Goal: Answer question/provide support: Share knowledge or assist other users

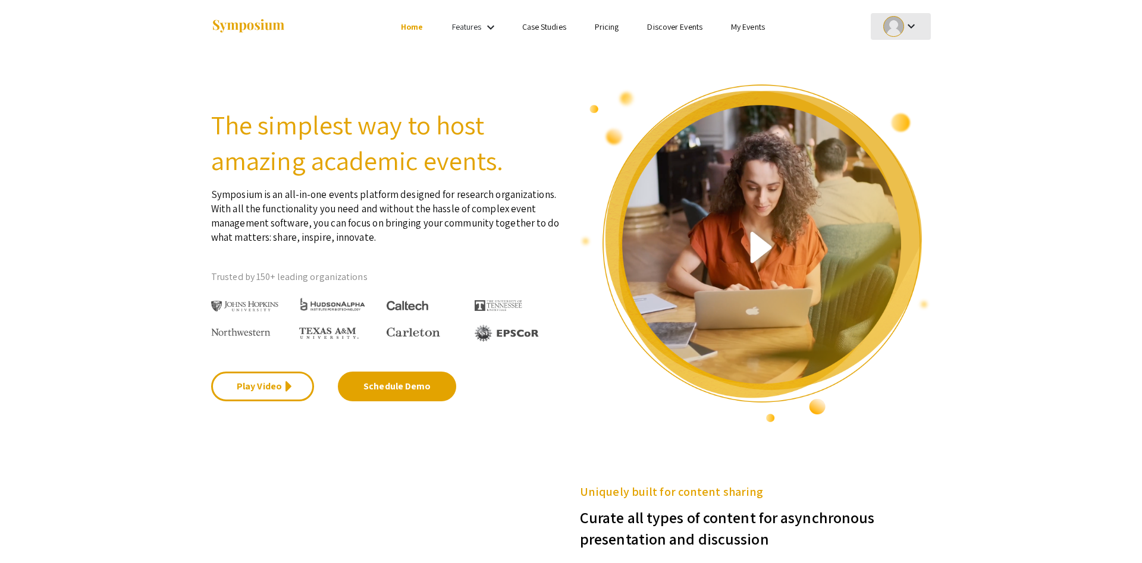
click at [908, 27] on mat-icon "keyboard_arrow_down" at bounding box center [911, 26] width 14 height 14
click at [908, 58] on button "My Account" at bounding box center [906, 59] width 73 height 29
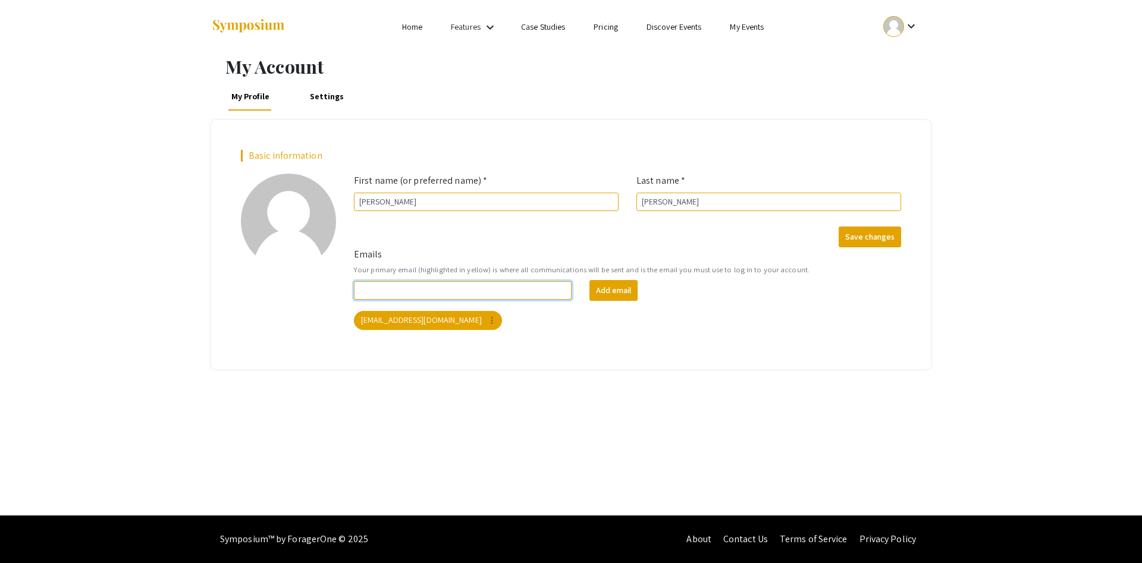
click at [448, 289] on input "Emails" at bounding box center [463, 290] width 218 height 18
click at [411, 317] on mat-chip "alvarel@fiu.edu more_vert" at bounding box center [428, 320] width 148 height 19
click at [532, 329] on div "alvarel@fiu.edu more_vert" at bounding box center [627, 321] width 552 height 24
click at [895, 218] on form "First name (or preferred name) * Allen Last name * Varela Save changes" at bounding box center [627, 211] width 565 height 74
click at [888, 231] on button "Save changes" at bounding box center [869, 237] width 62 height 21
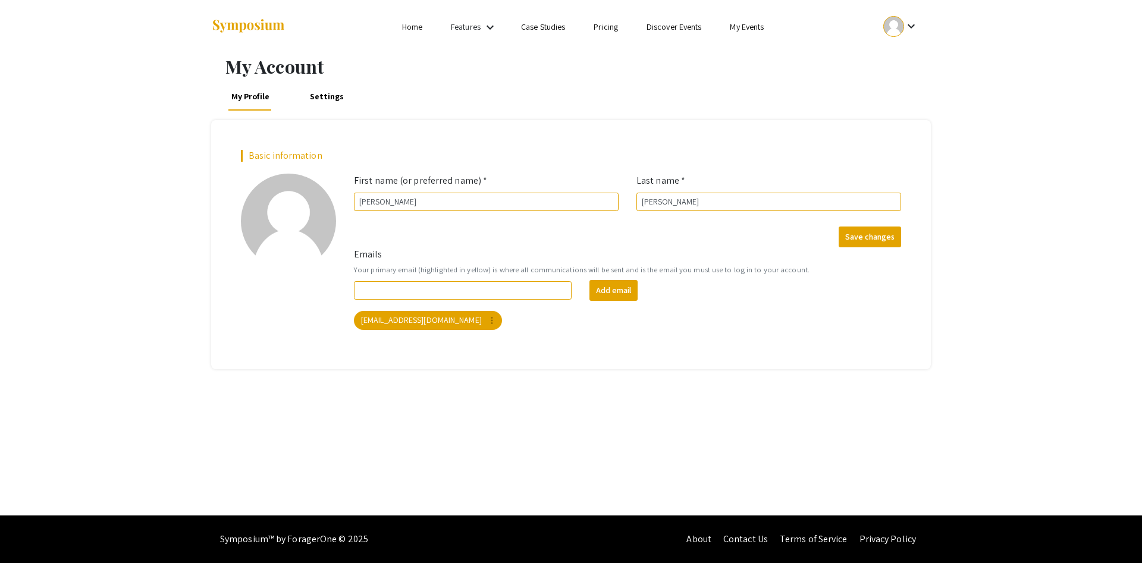
click at [328, 97] on link "Settings" at bounding box center [327, 96] width 40 height 29
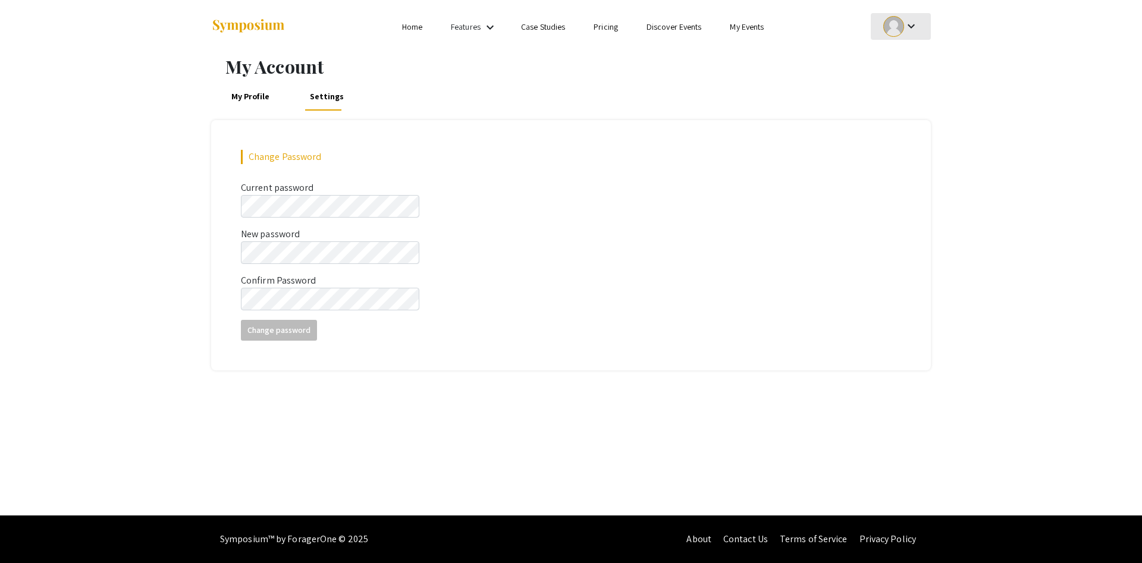
click at [914, 30] on mat-icon "keyboard_arrow_down" at bounding box center [911, 26] width 14 height 14
click at [476, 33] on div at bounding box center [571, 281] width 1142 height 563
click at [486, 24] on mat-icon "keyboard_arrow_down" at bounding box center [490, 27] width 14 height 14
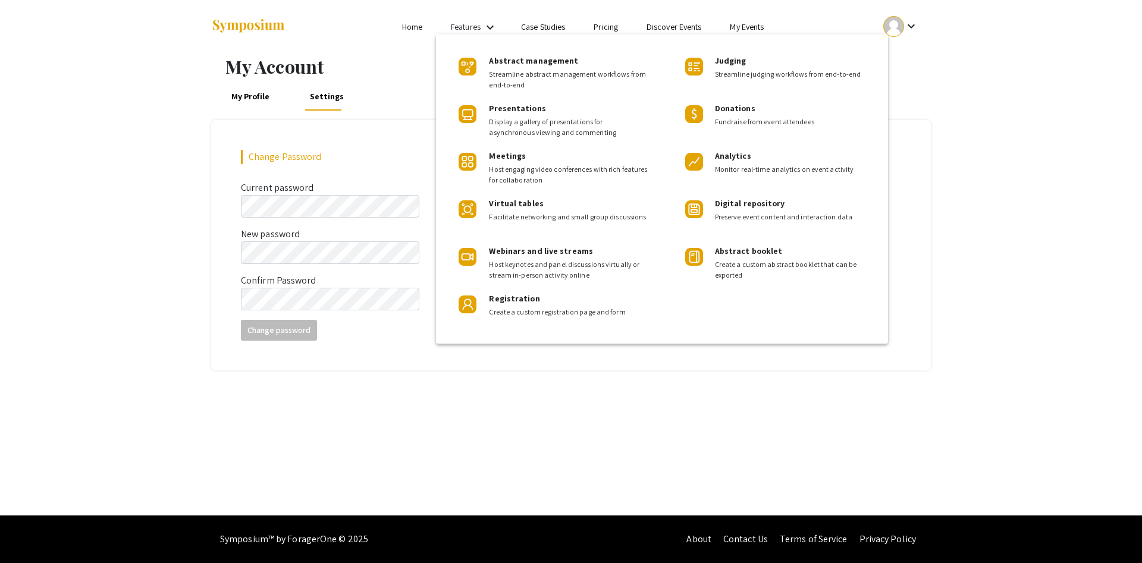
click at [964, 99] on div at bounding box center [571, 281] width 1142 height 563
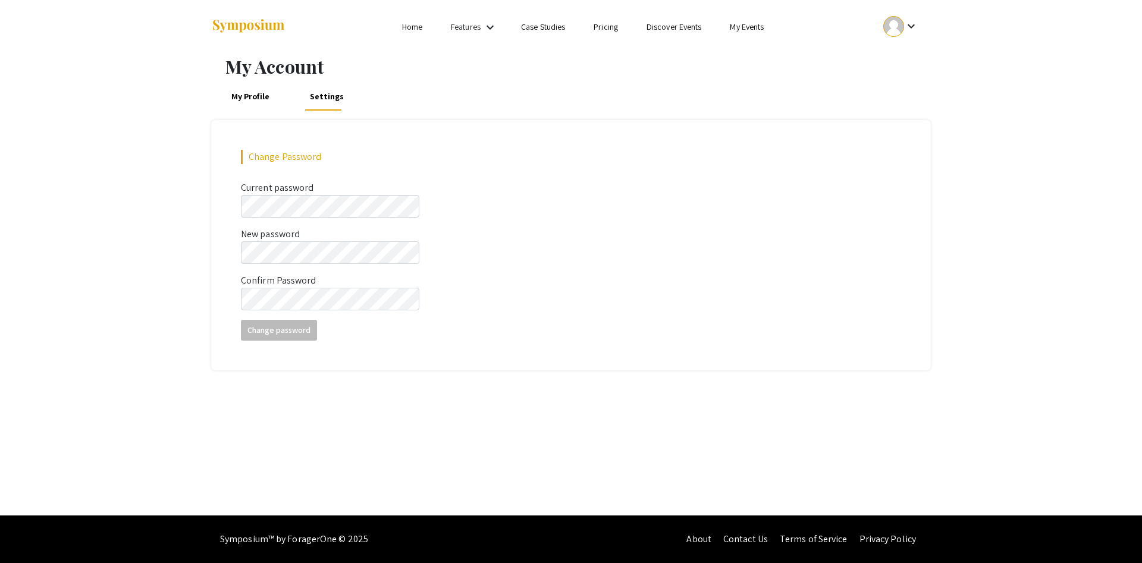
click at [748, 23] on link "My Events" at bounding box center [747, 26] width 34 height 11
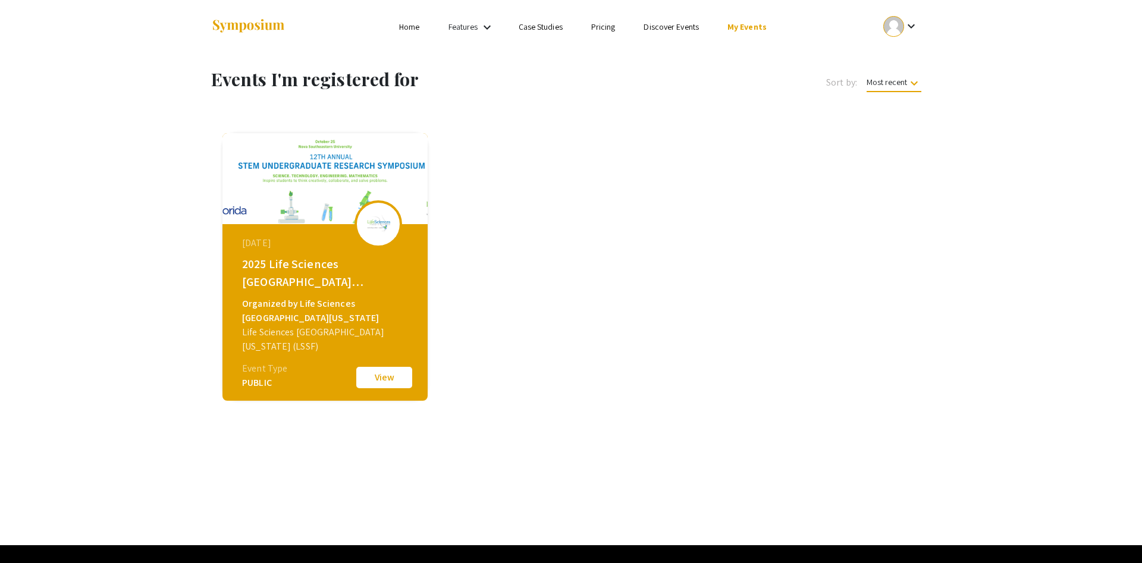
click at [345, 325] on div "Life Sciences South Florida (LSSF)" at bounding box center [326, 339] width 169 height 29
click at [367, 373] on button "View" at bounding box center [383, 377] width 59 height 25
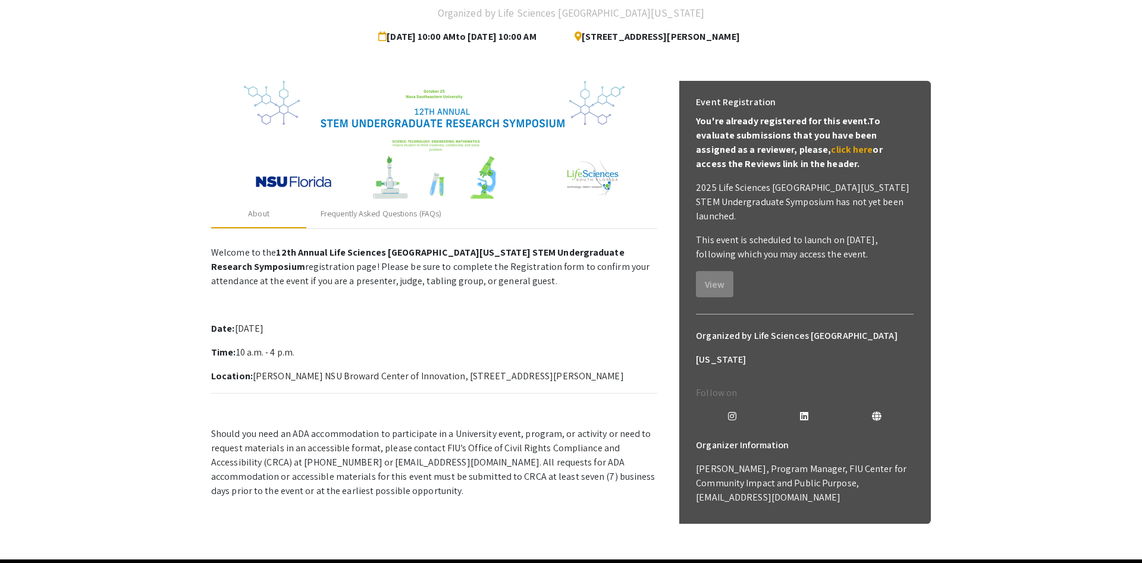
scroll to position [107, 0]
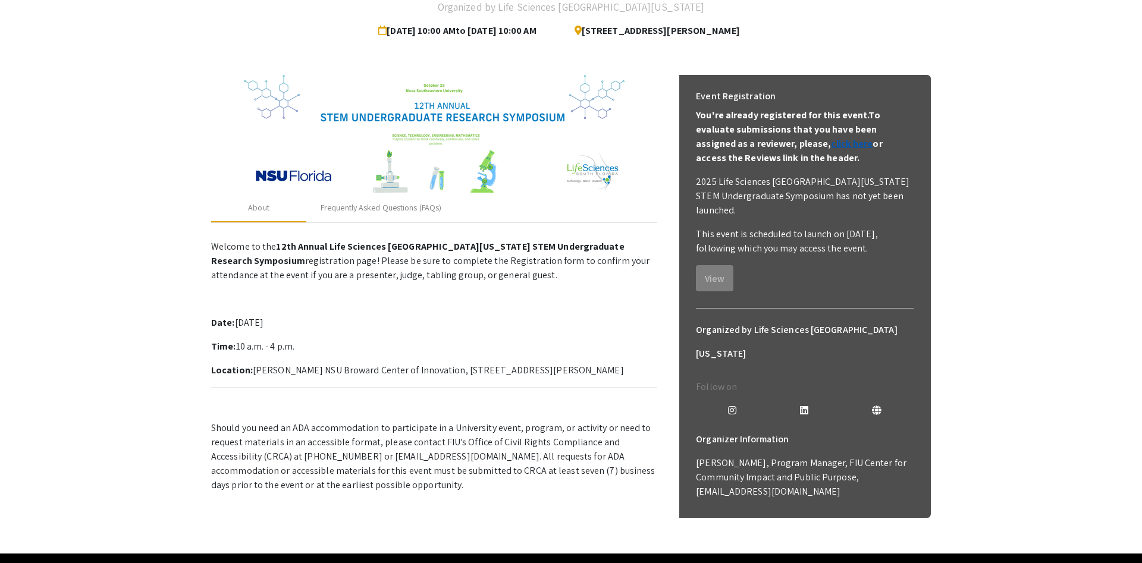
click at [831, 144] on link "click here" at bounding box center [852, 143] width 42 height 12
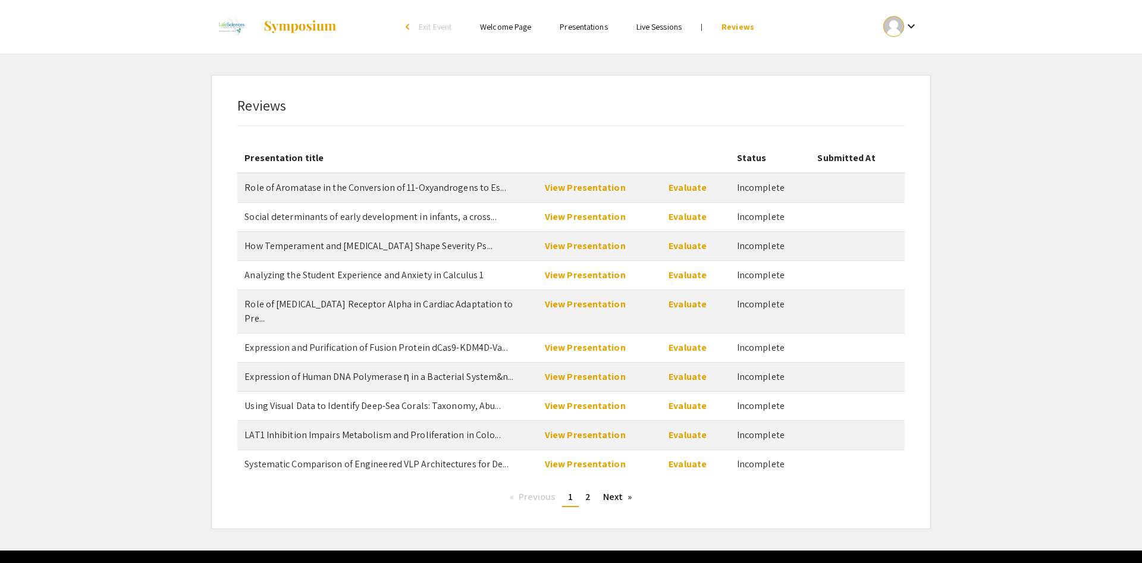
scroll to position [21, 0]
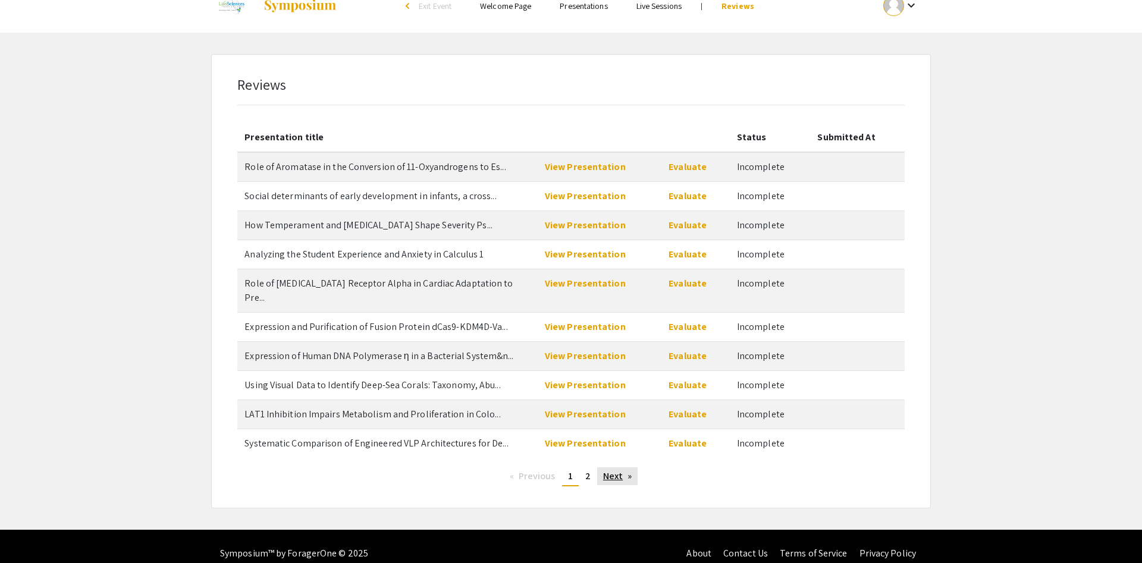
click at [627, 467] on link "Next page" at bounding box center [617, 476] width 41 height 18
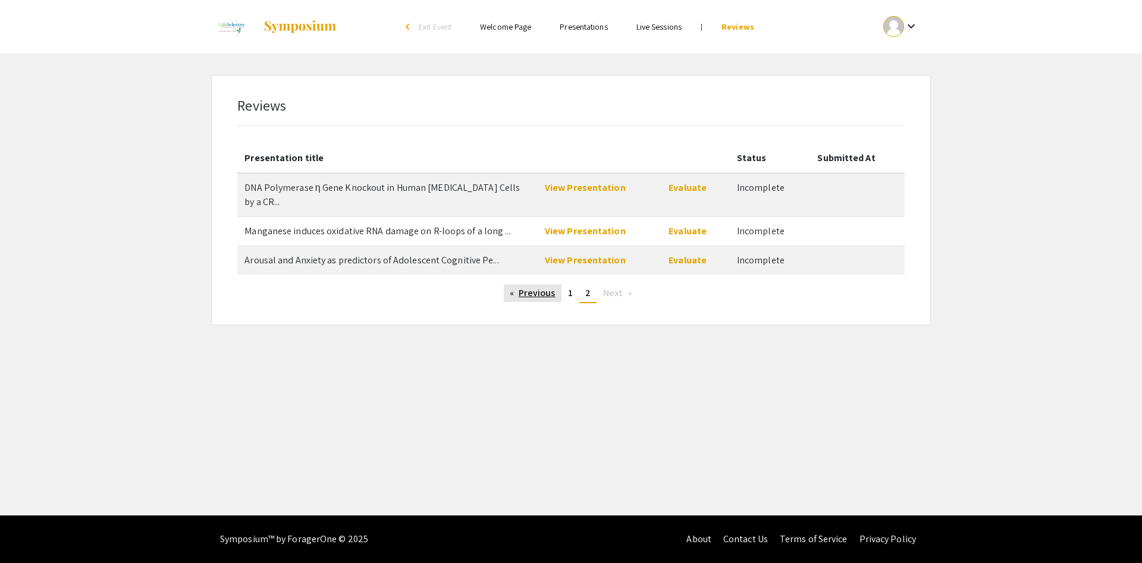
click at [536, 284] on link "Previous page" at bounding box center [533, 293] width 58 height 18
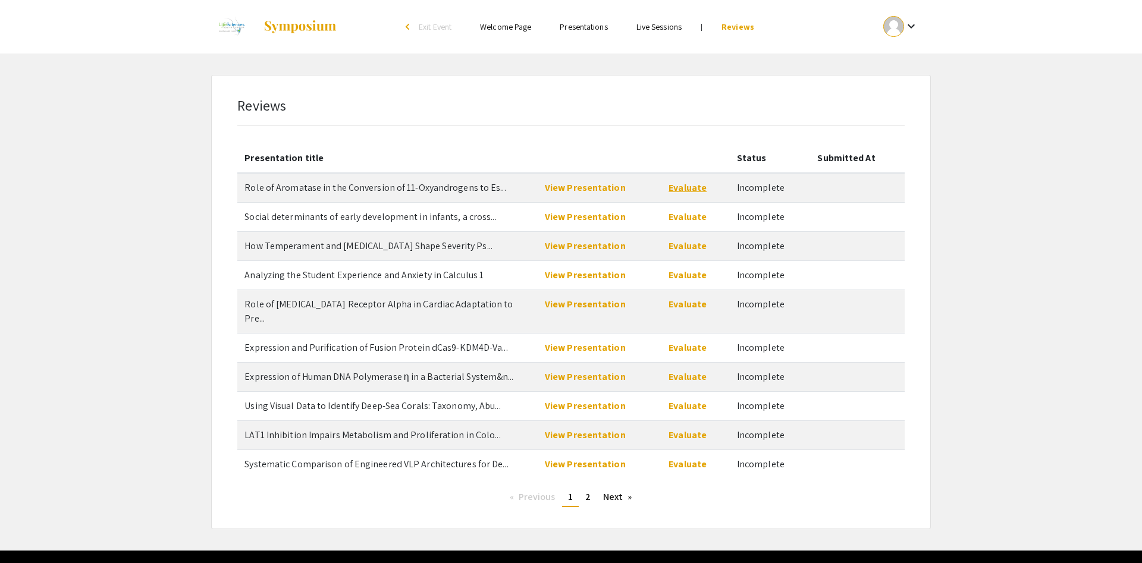
click at [692, 187] on link "Evaluate" at bounding box center [687, 187] width 38 height 12
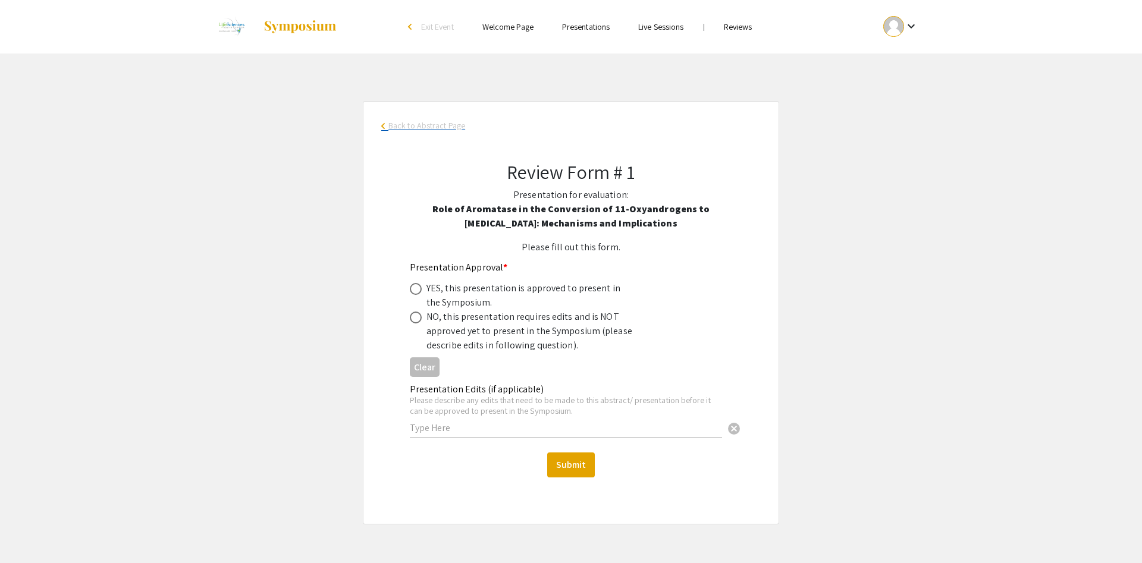
click at [408, 128] on span "Back to Abstract Page" at bounding box center [426, 126] width 77 height 12
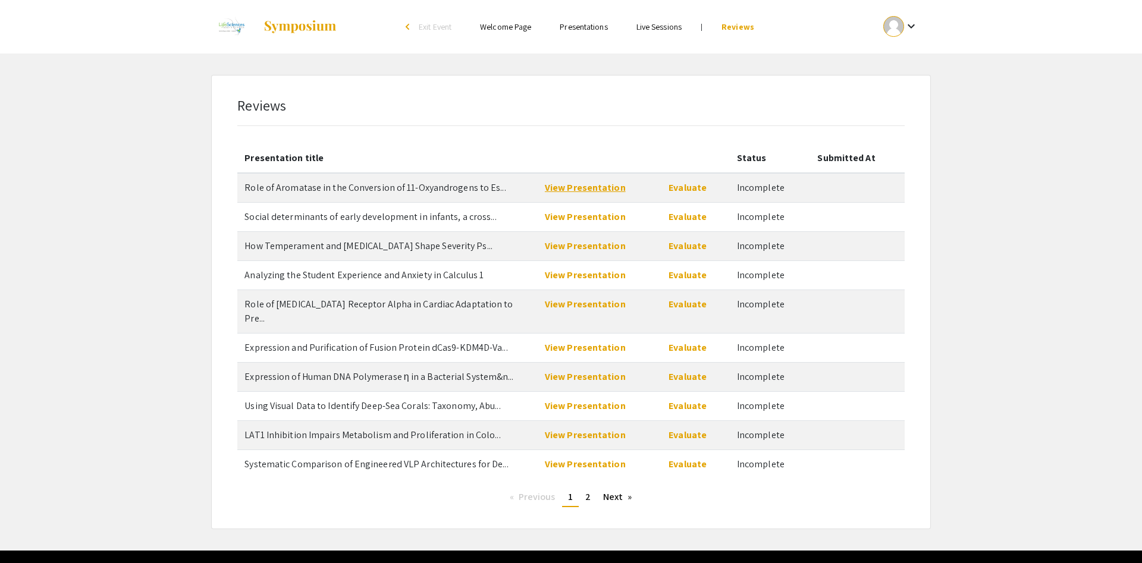
click at [590, 191] on link "View Presentation" at bounding box center [585, 187] width 81 height 12
click at [672, 185] on link "Evaluate" at bounding box center [687, 187] width 38 height 12
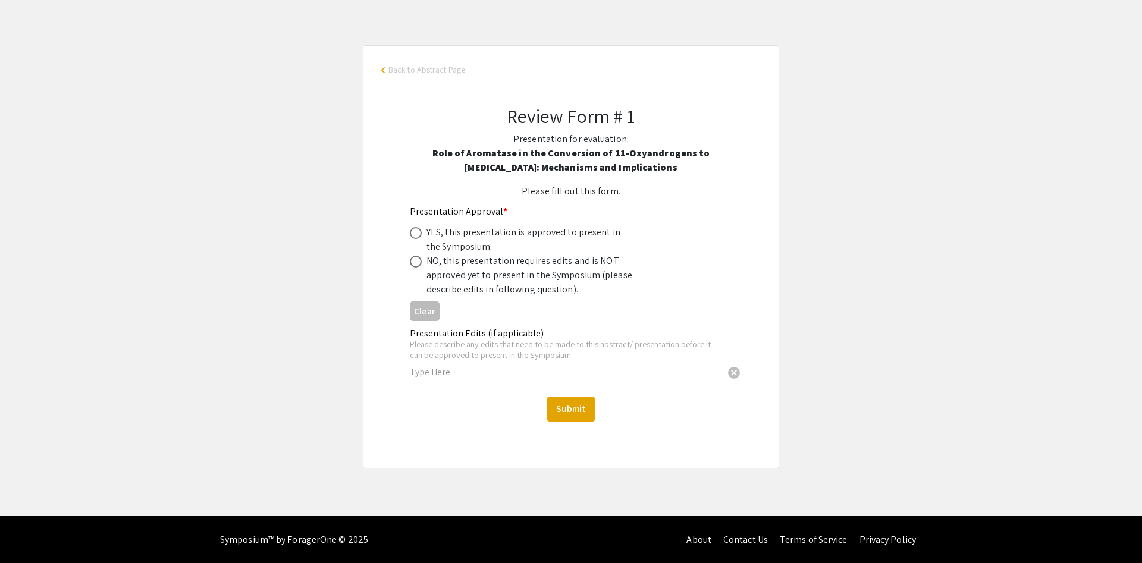
scroll to position [56, 0]
click at [439, 235] on div "YES, this presentation is approved to present in the Symposium." at bounding box center [530, 239] width 208 height 29
click at [416, 234] on span at bounding box center [416, 233] width 12 height 12
click at [416, 234] on input "radio" at bounding box center [416, 233] width 12 height 12
radio input "true"
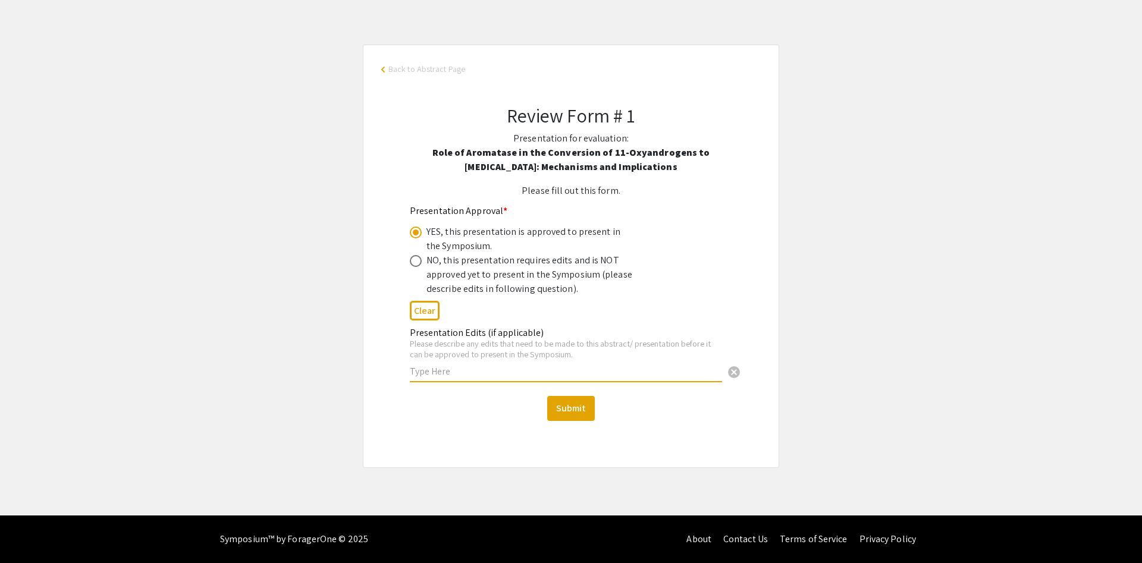
click at [465, 373] on input "text" at bounding box center [566, 371] width 312 height 12
paste input "congenital adrenal hyperplasia and polycystic ovary syndrome."
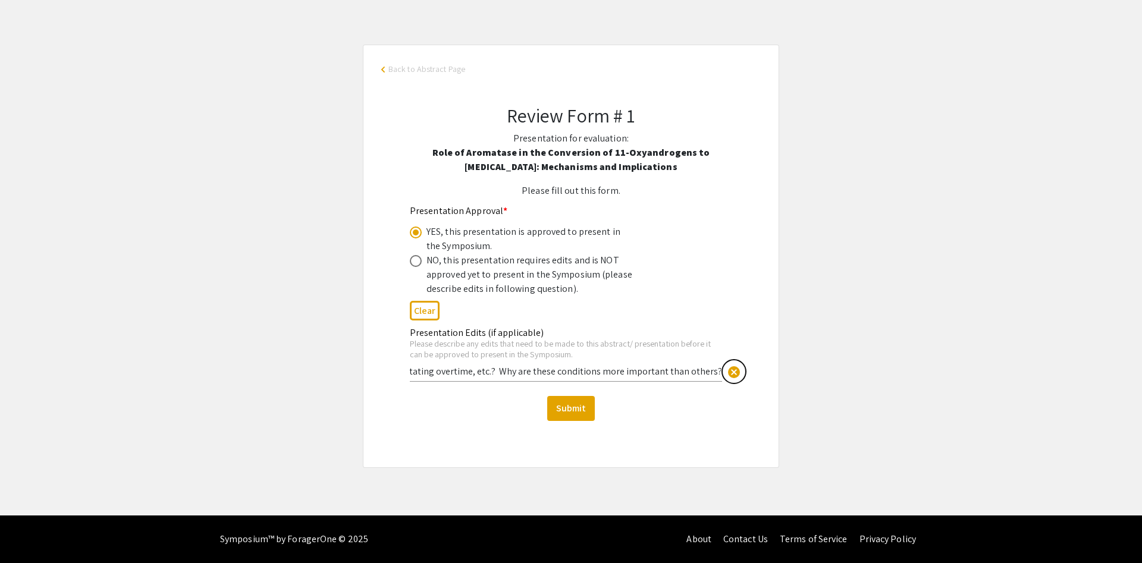
drag, startPoint x: 723, startPoint y: 372, endPoint x: 689, endPoint y: 406, distance: 48.3
click at [689, 406] on div "Presentation Approval * YES, this presentation is approved to present in the Sy…" at bounding box center [571, 312] width 322 height 217
drag, startPoint x: 508, startPoint y: 369, endPoint x: 903, endPoint y: 417, distance: 397.7
click at [722, 378] on input "The abstract is good but is not very clear for a general audience. I understand…" at bounding box center [566, 371] width 312 height 12
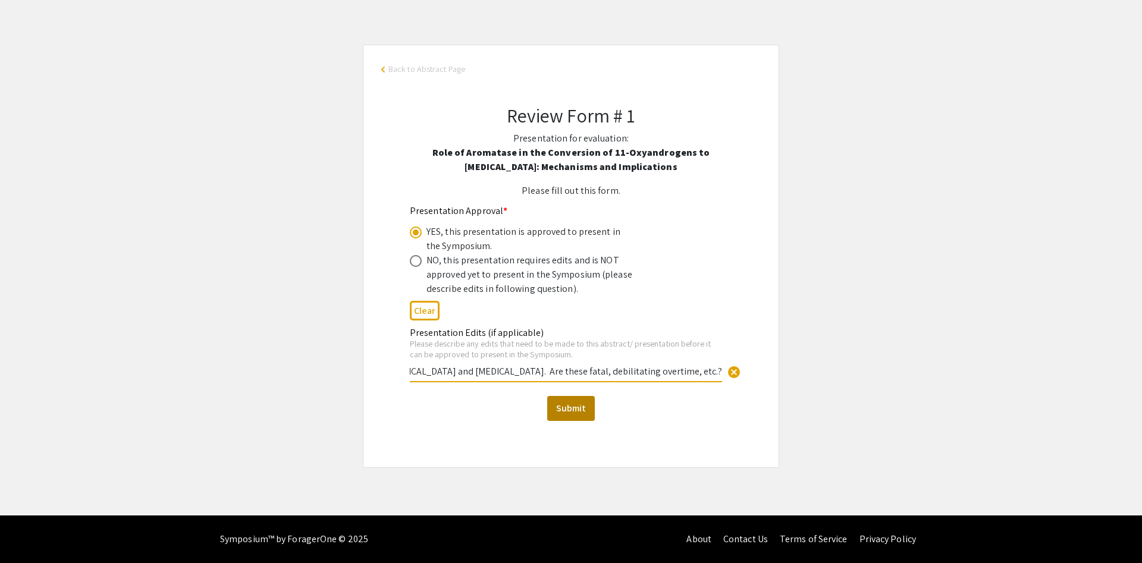
type input "The abstract is good but is not very clear for a general audience. I understand…"
click at [575, 414] on button "Submit" at bounding box center [571, 408] width 48 height 25
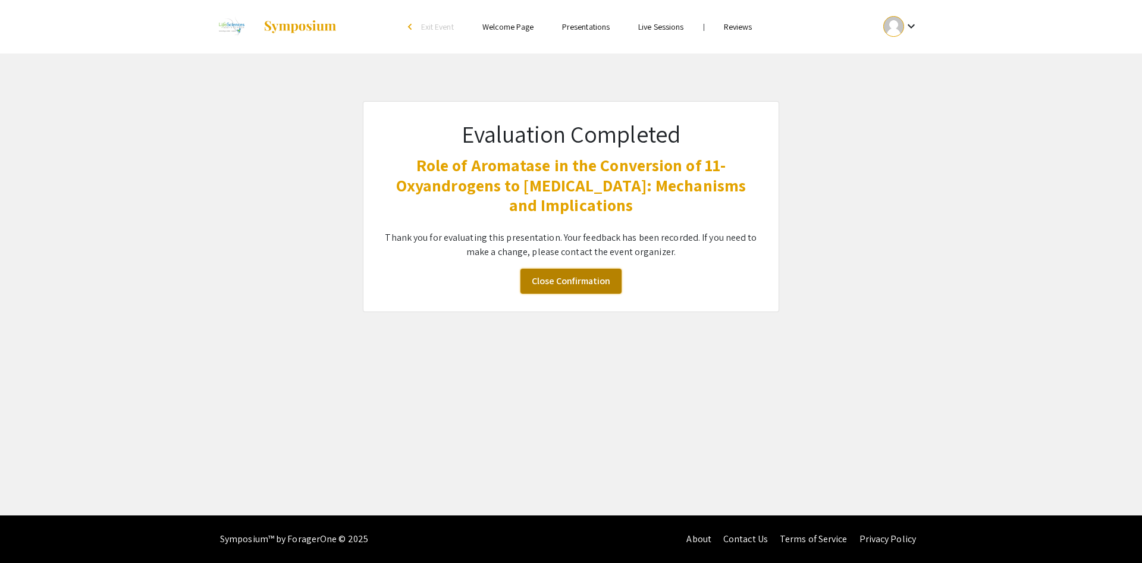
click at [573, 281] on link "Close Confirmation" at bounding box center [570, 281] width 101 height 25
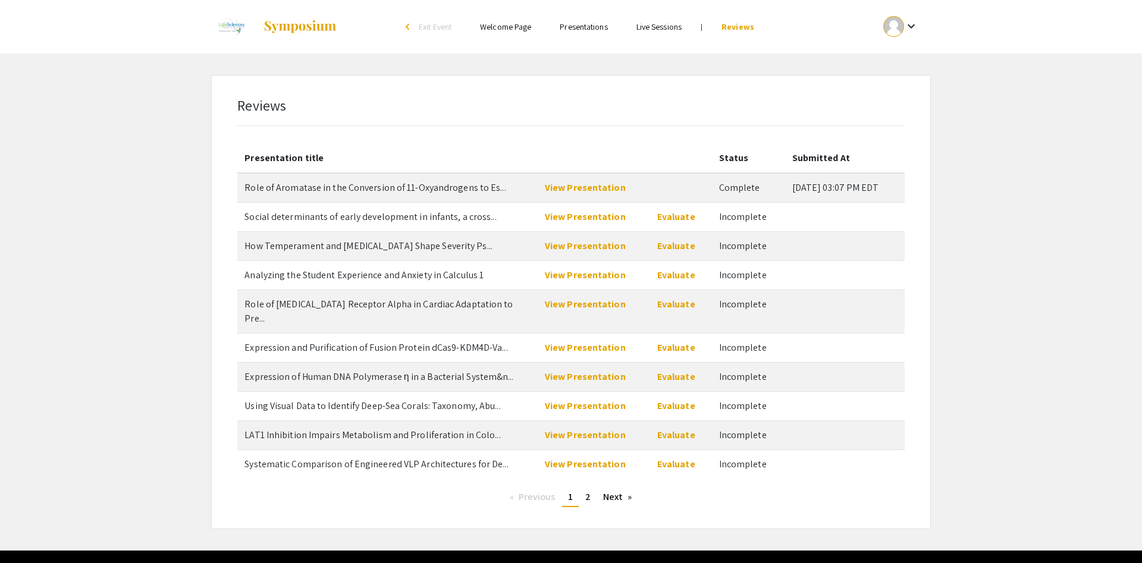
click at [681, 183] on td at bounding box center [681, 188] width 62 height 30
click at [675, 215] on link "Evaluate" at bounding box center [676, 216] width 38 height 12
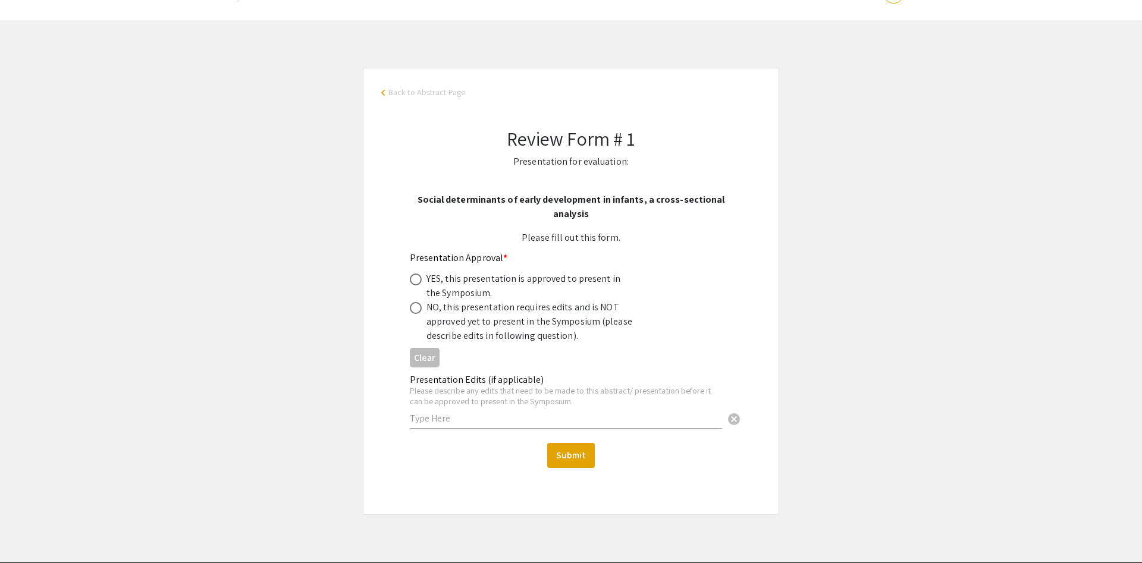
scroll to position [61, 0]
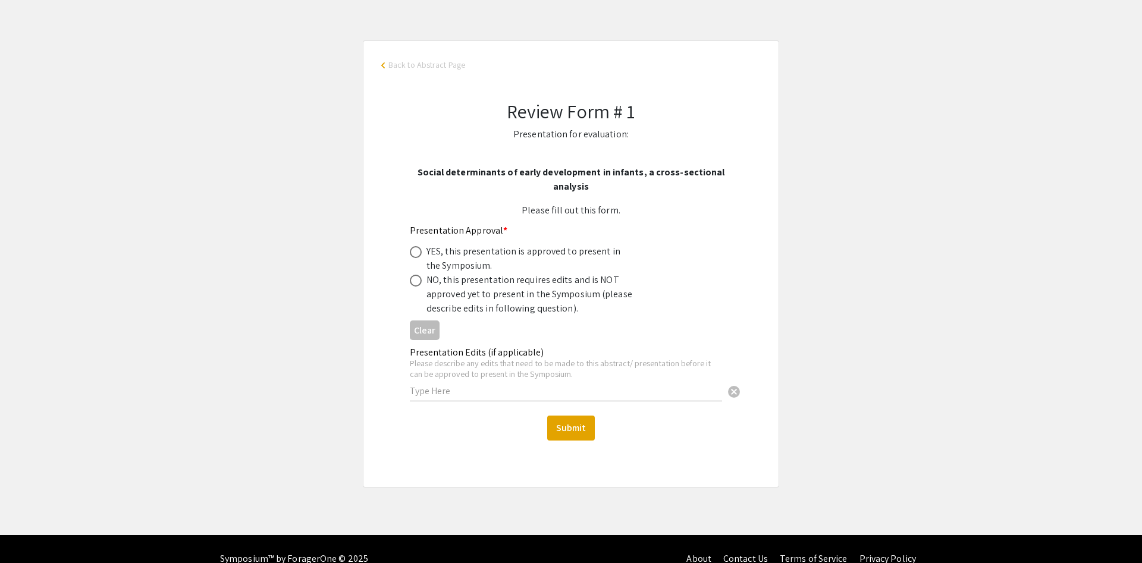
click at [596, 249] on div "YES, this presentation is approved to present in the Symposium." at bounding box center [530, 258] width 208 height 29
click at [481, 253] on div "YES, this presentation is approved to present in the Symposium." at bounding box center [530, 258] width 208 height 29
click at [411, 250] on span at bounding box center [416, 252] width 12 height 12
click at [411, 250] on input "radio" at bounding box center [416, 252] width 12 height 12
radio input "true"
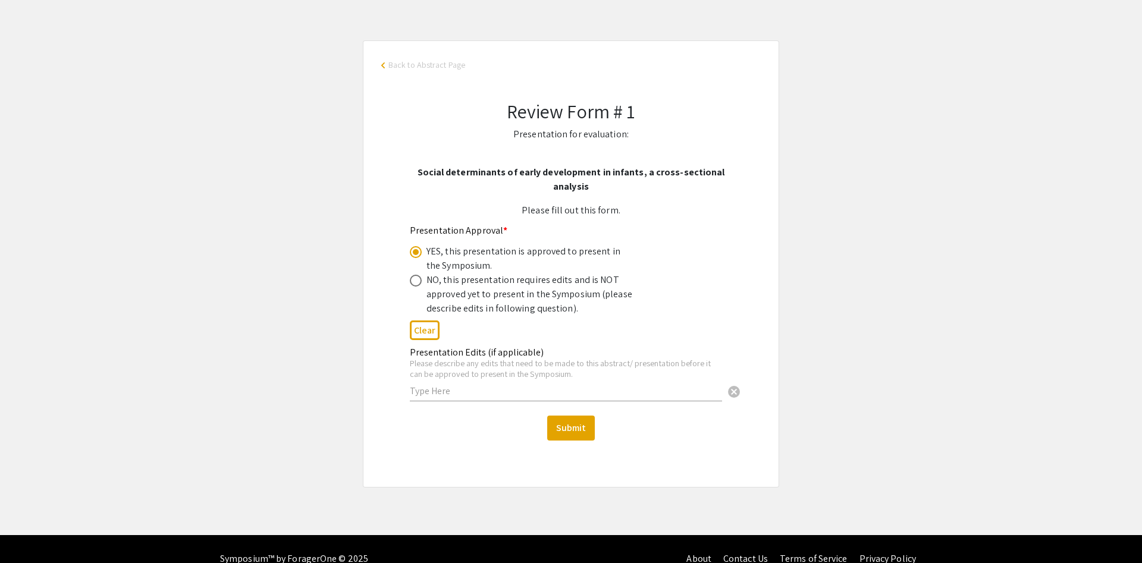
click at [471, 404] on div "Presentation Edits (if applicable) Please describe any edits that need to be ma…" at bounding box center [566, 374] width 312 height 78
click at [472, 397] on input "text" at bounding box center [566, 391] width 312 height 12
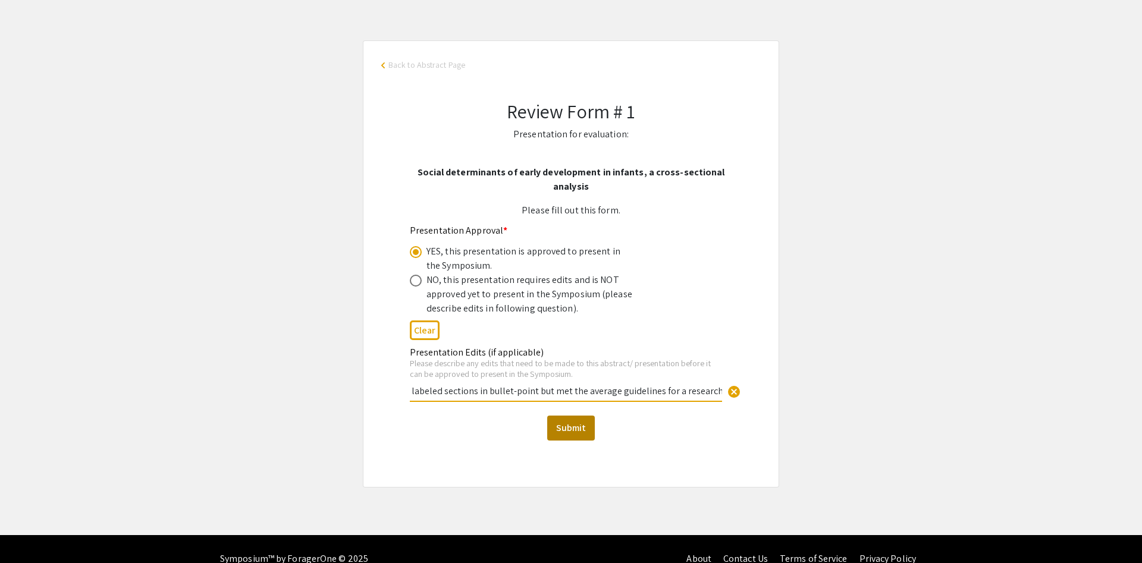
type input "I recommend showing more than two references on the poster. If only two, then t…"
click at [579, 431] on button "Submit" at bounding box center [571, 428] width 48 height 25
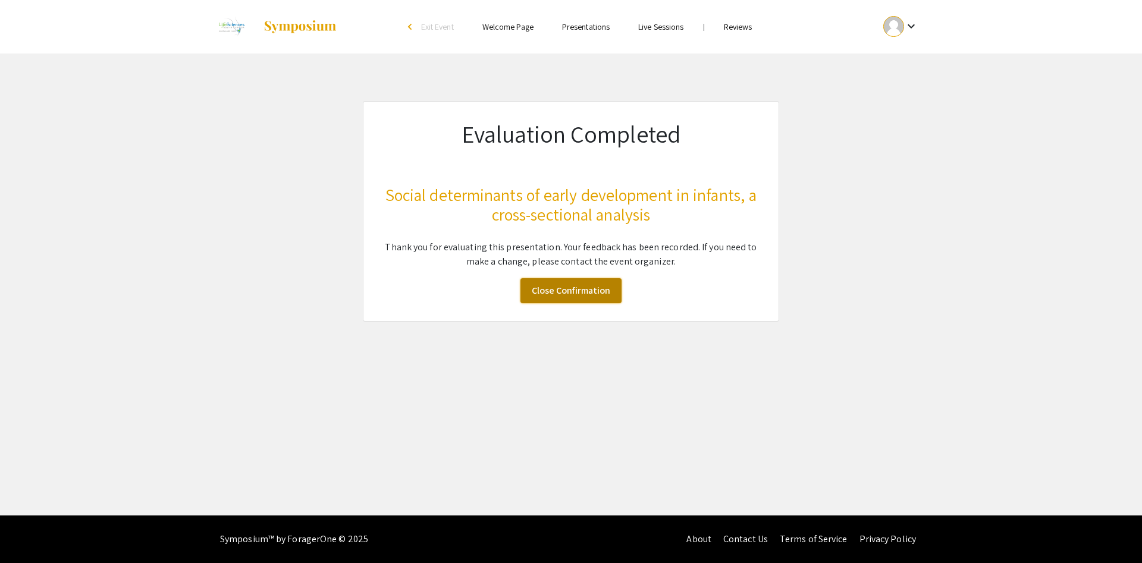
click at [596, 288] on link "Close Confirmation" at bounding box center [570, 290] width 101 height 25
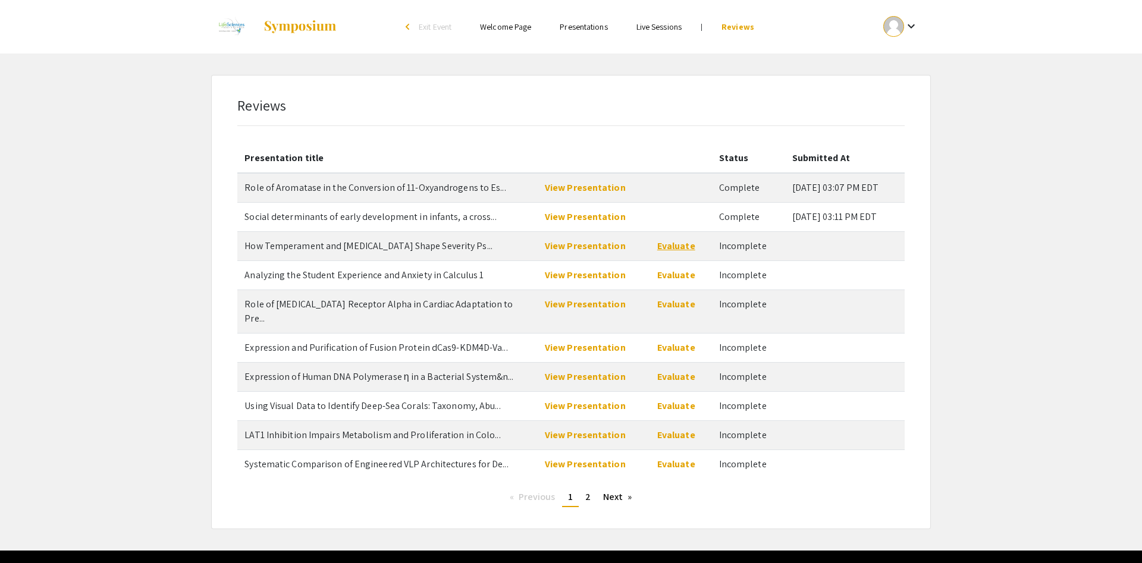
click at [662, 241] on link "Evaluate" at bounding box center [676, 246] width 38 height 12
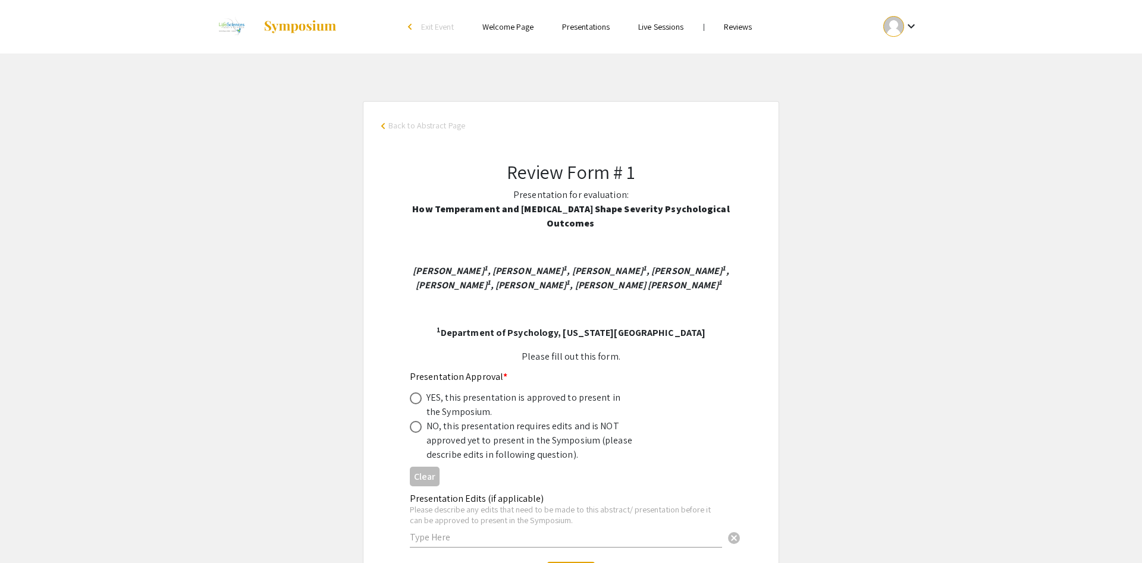
click at [467, 405] on div "YES, this presentation is approved to present in the Symposium." at bounding box center [530, 405] width 208 height 29
click at [472, 399] on div "YES, this presentation is approved to present in the Symposium." at bounding box center [530, 405] width 208 height 29
click at [411, 398] on span at bounding box center [416, 398] width 12 height 12
click at [411, 398] on input "radio" at bounding box center [416, 398] width 12 height 12
radio input "true"
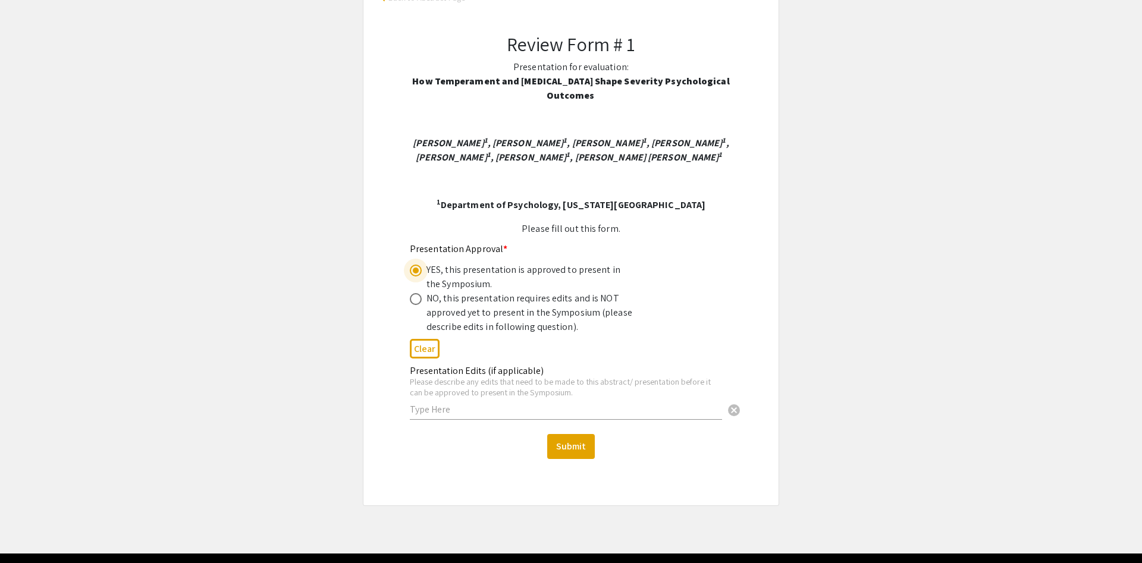
scroll to position [166, 0]
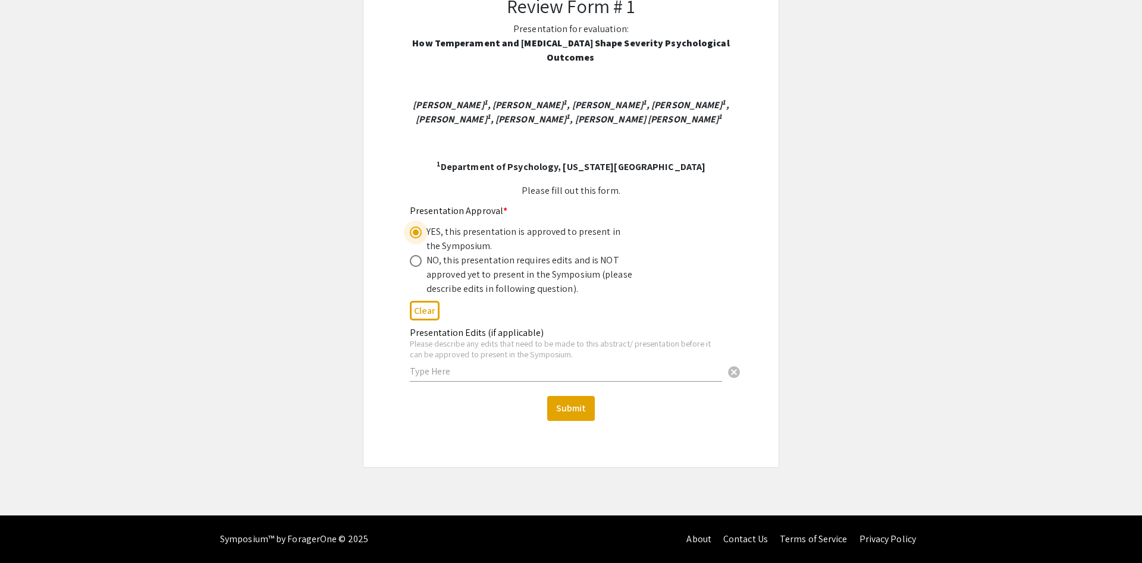
click at [481, 364] on div "Presentation Edits (if applicable) Please describe any edits that need to be ma…" at bounding box center [566, 349] width 312 height 66
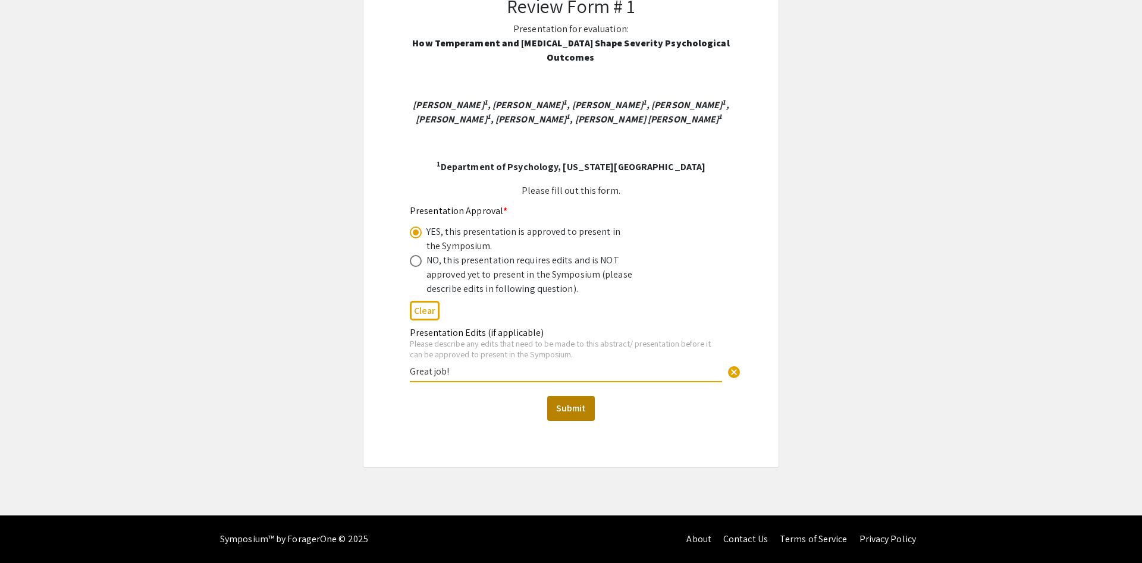
type input "Great job!"
click at [577, 413] on button "Submit" at bounding box center [571, 408] width 48 height 25
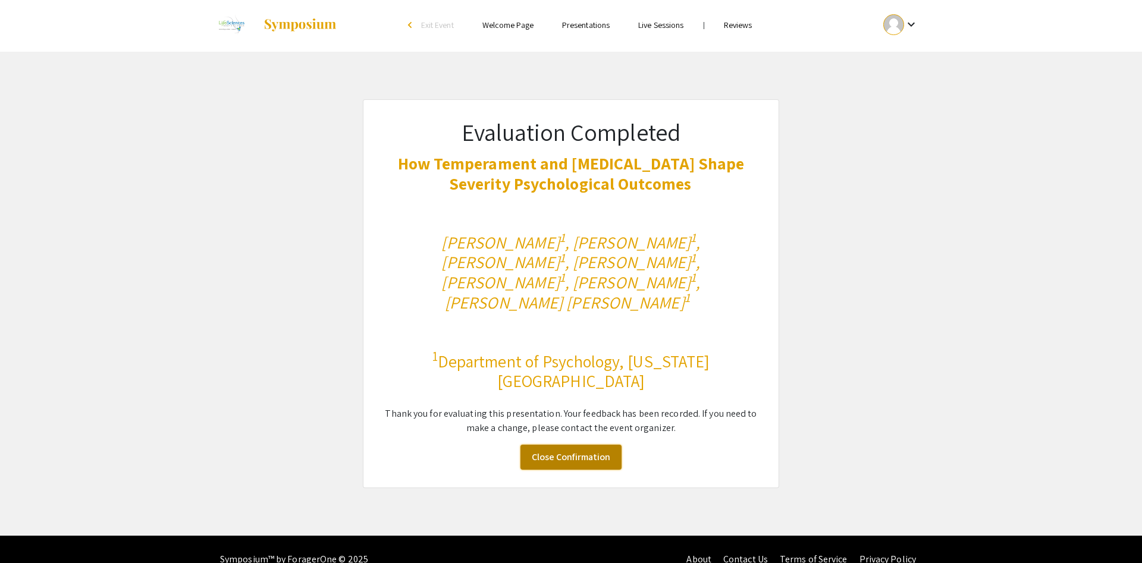
click at [595, 445] on link "Close Confirmation" at bounding box center [570, 457] width 101 height 25
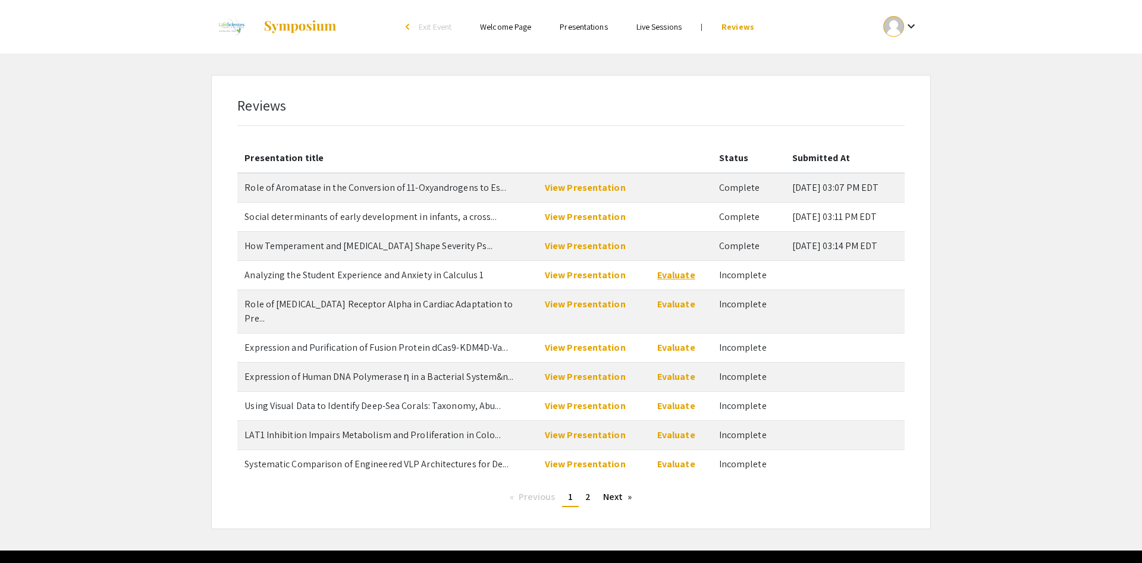
click at [675, 273] on link "Evaluate" at bounding box center [676, 275] width 38 height 12
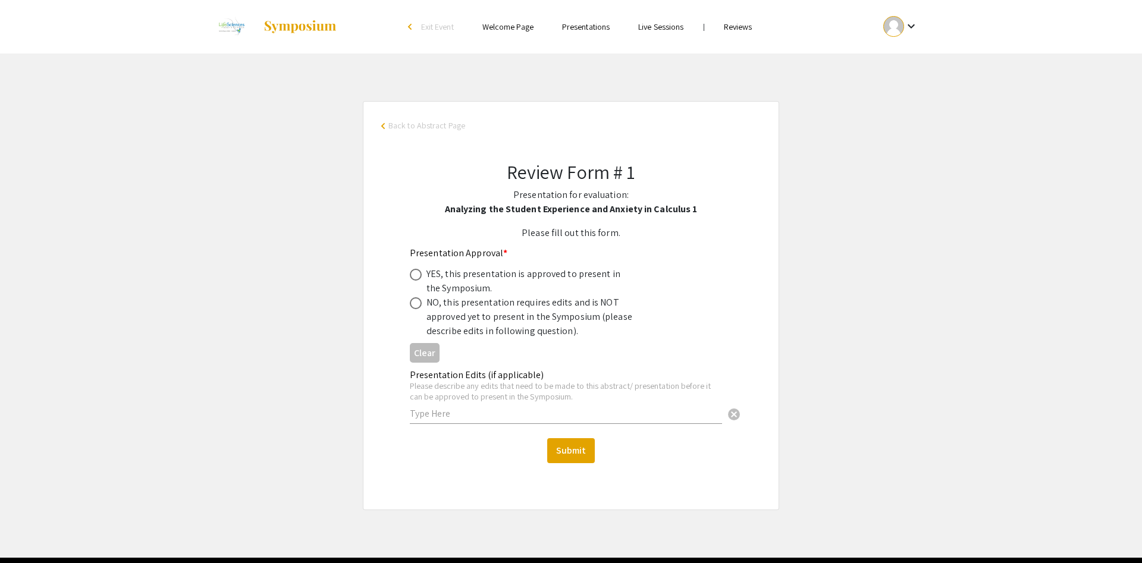
click at [414, 276] on span at bounding box center [416, 275] width 12 height 12
click at [414, 276] on input "radio" at bounding box center [416, 275] width 12 height 12
radio input "true"
click at [473, 407] on div "Presentation Edits (if applicable) Please describe any edits that need to be ma…" at bounding box center [566, 391] width 312 height 66
type input "Great job!"
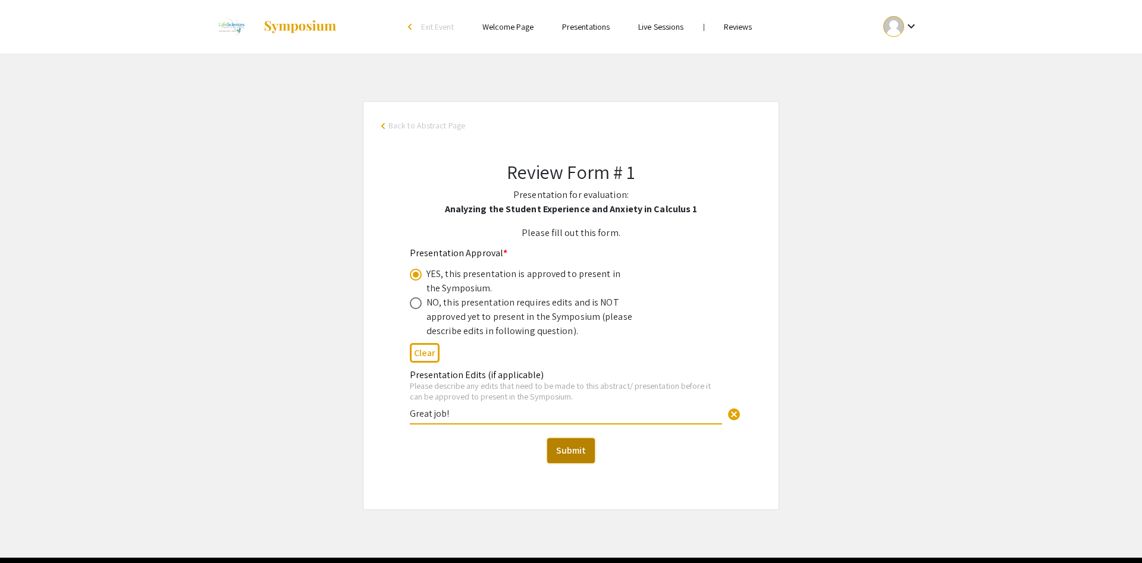
click at [552, 441] on button "Submit" at bounding box center [571, 450] width 48 height 25
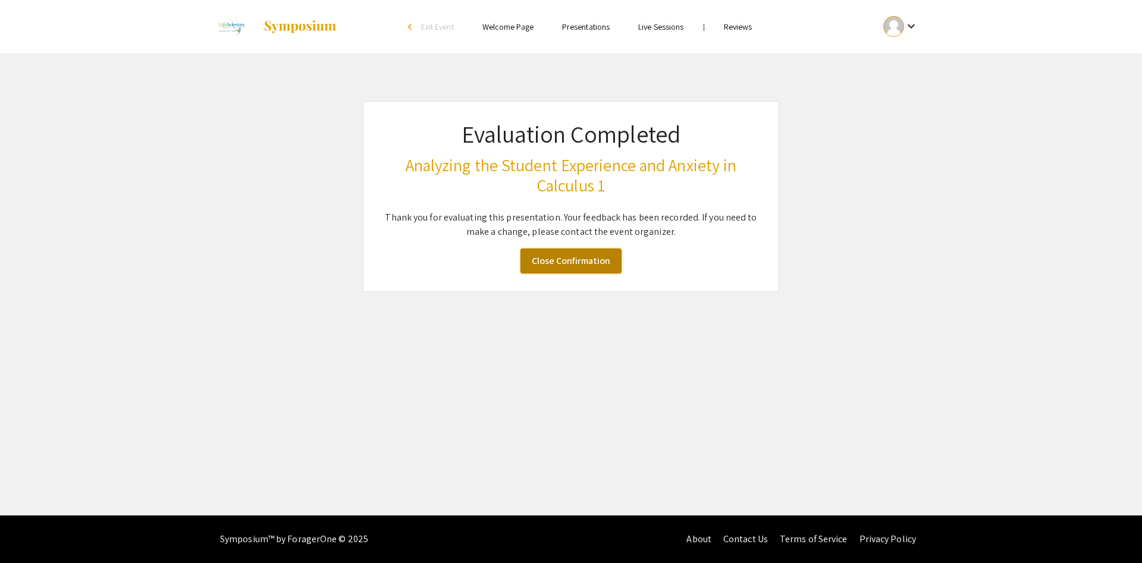
click at [609, 268] on link "Close Confirmation" at bounding box center [570, 261] width 101 height 25
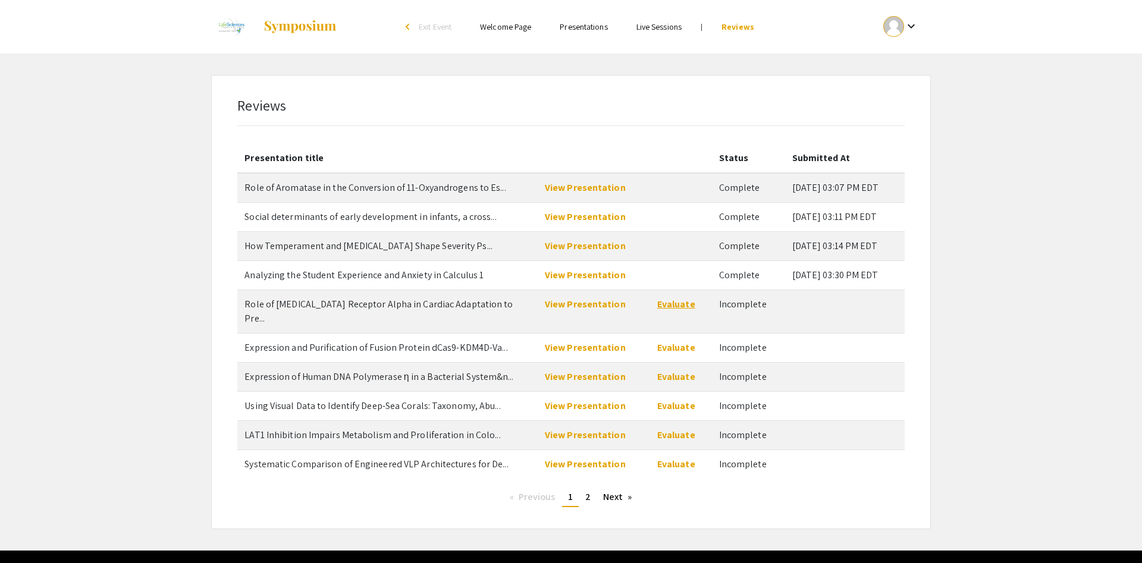
click at [659, 306] on link "Evaluate" at bounding box center [676, 304] width 38 height 12
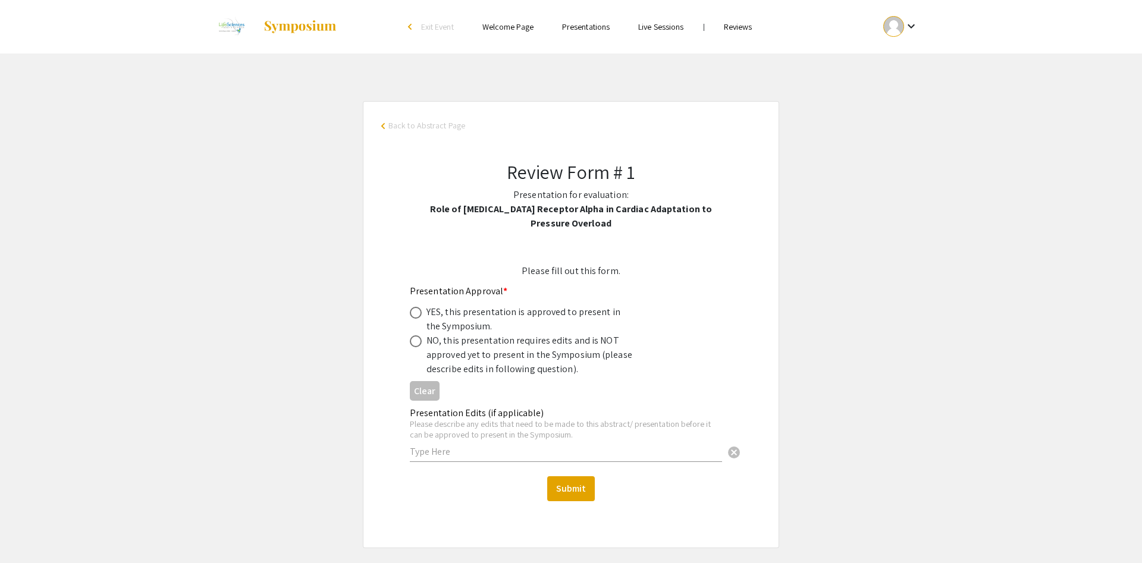
click at [463, 305] on div "YES, this presentation is approved to present in the Symposium." at bounding box center [530, 319] width 208 height 29
click at [422, 307] on label at bounding box center [418, 313] width 17 height 12
click at [422, 307] on input "radio" at bounding box center [416, 313] width 12 height 12
radio input "true"
click at [449, 445] on input "text" at bounding box center [566, 451] width 312 height 12
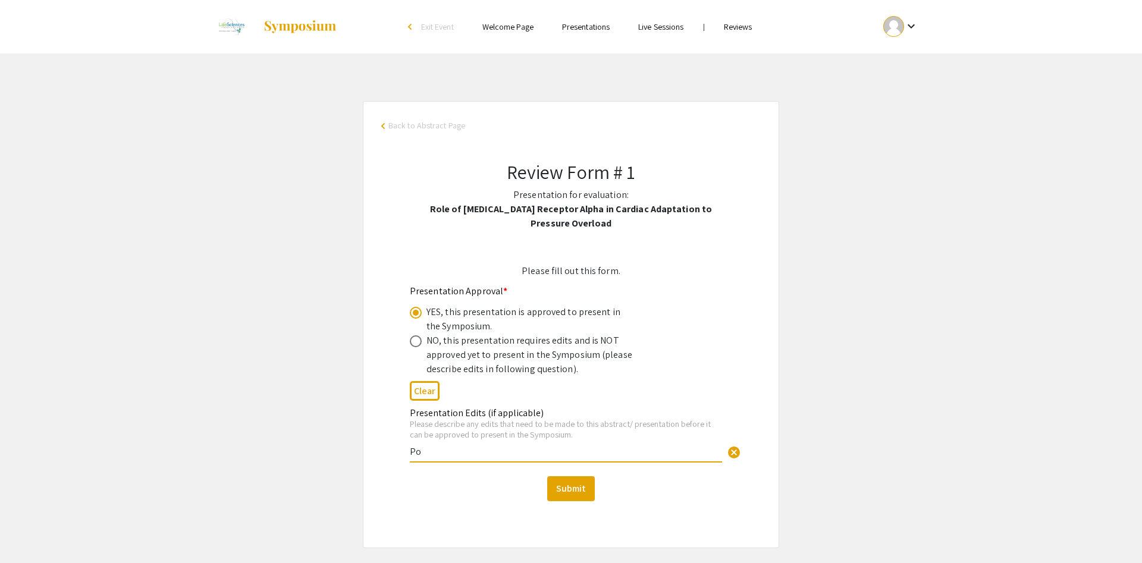
type input "P"
type input "Abstract and presentation are great. My only recommendation is proofreading and…"
click at [559, 476] on button "Submit" at bounding box center [571, 488] width 48 height 25
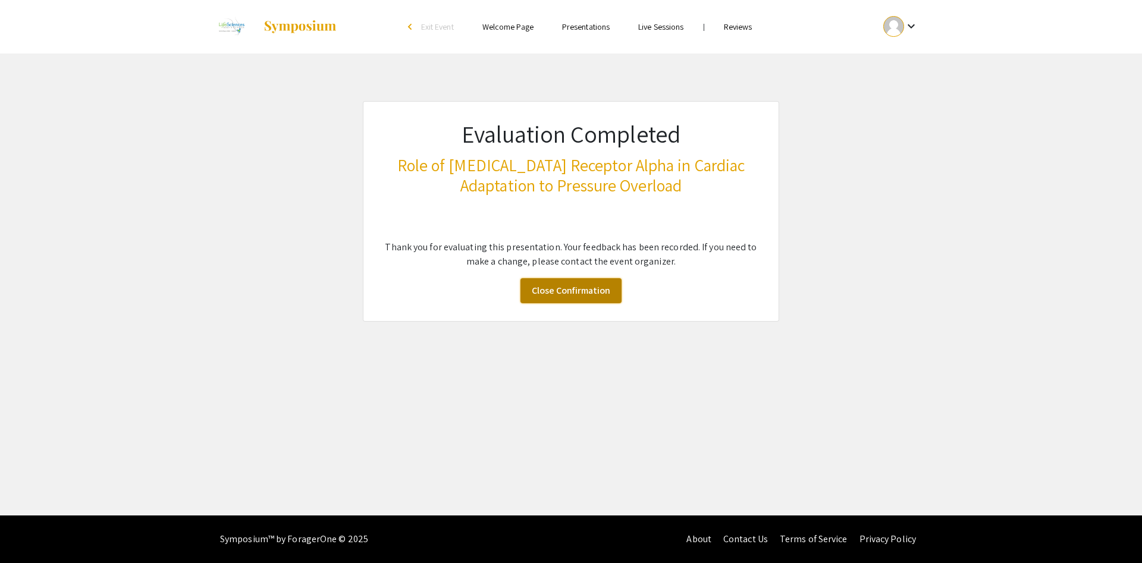
click at [602, 295] on link "Close Confirmation" at bounding box center [570, 290] width 101 height 25
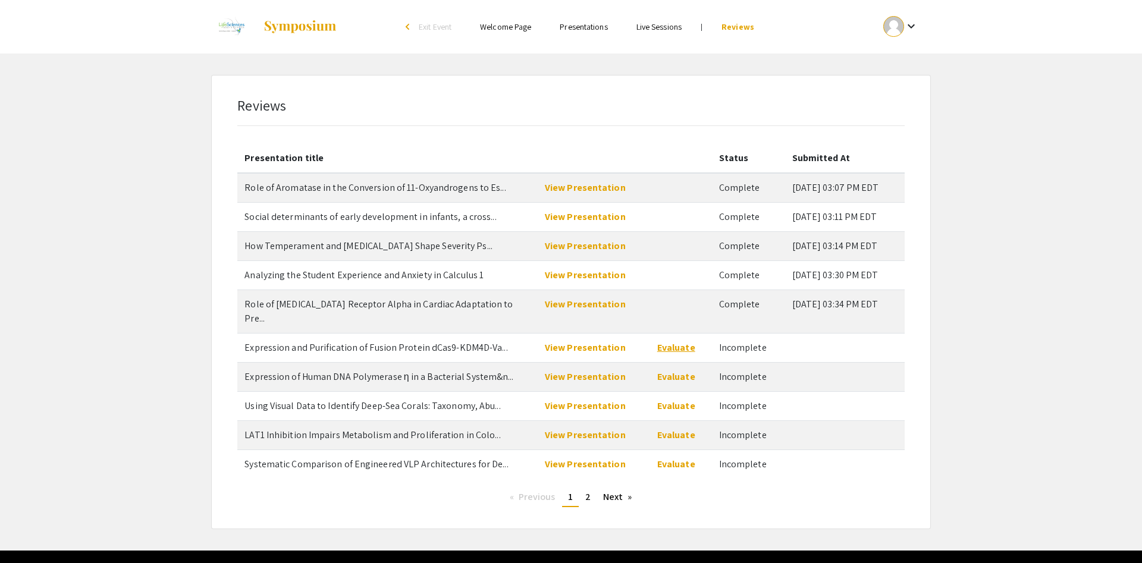
click at [661, 341] on link "Evaluate" at bounding box center [676, 347] width 38 height 12
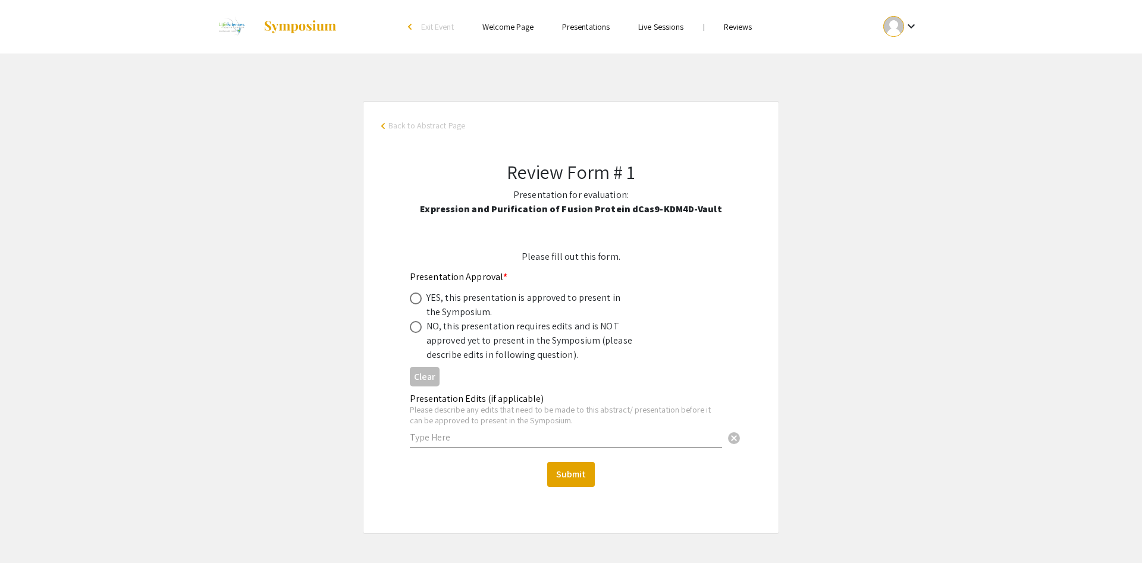
click at [426, 309] on div "YES, this presentation is approved to present in the Symposium." at bounding box center [561, 305] width 303 height 29
click at [420, 304] on span at bounding box center [416, 299] width 12 height 12
click at [420, 304] on input "radio" at bounding box center [416, 299] width 12 height 12
radio input "true"
click at [462, 433] on input "text" at bounding box center [566, 437] width 312 height 12
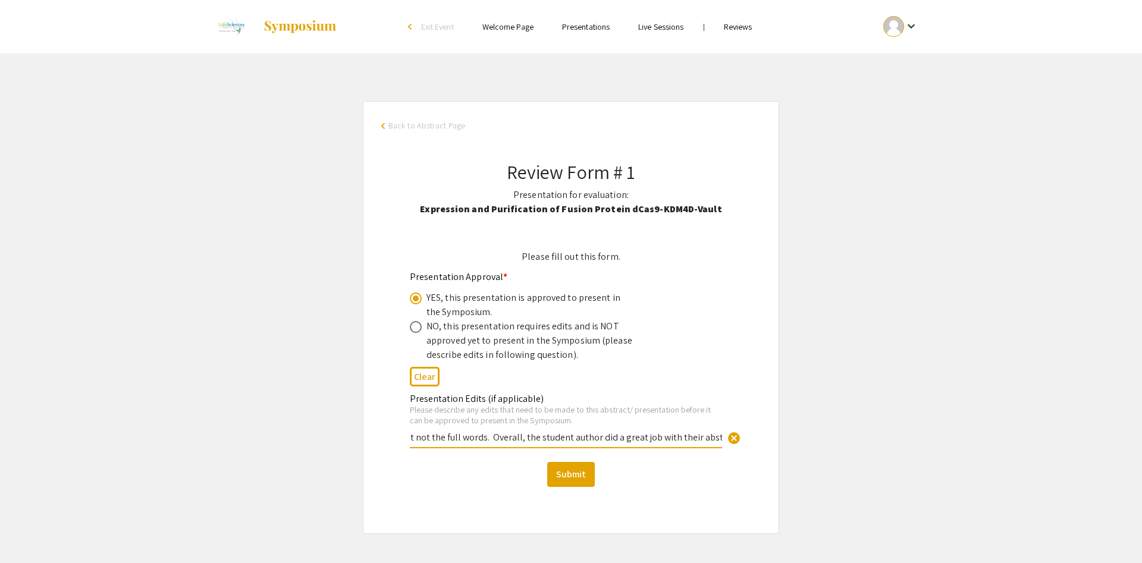
scroll to position [0, 118]
type input "I noticed some acronyms but not the full words. Overall, the student author did…"
click at [587, 480] on button "Submit" at bounding box center [571, 474] width 48 height 25
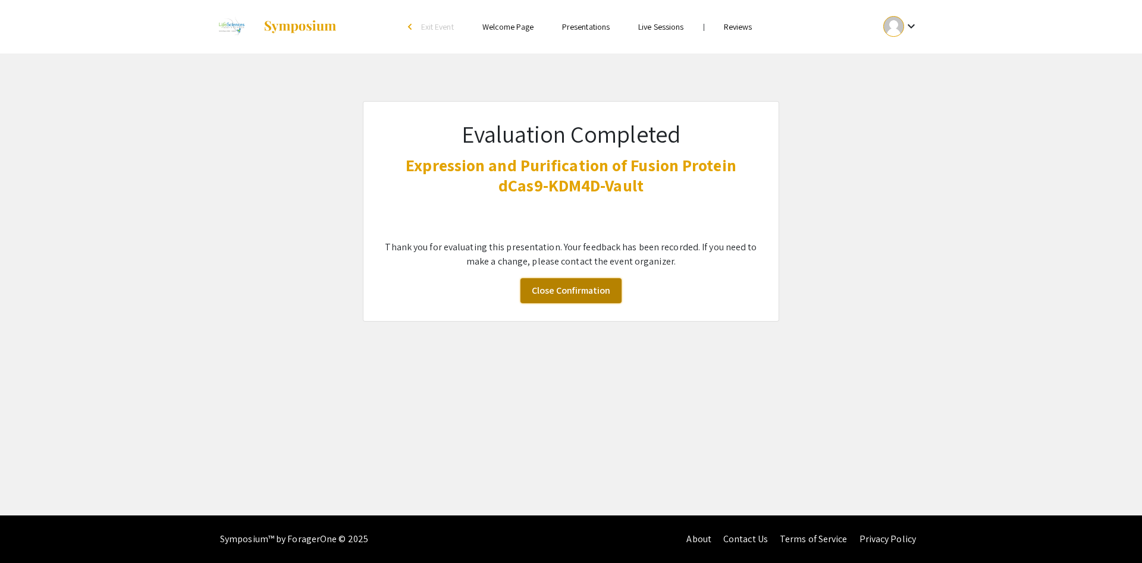
click at [587, 294] on link "Close Confirmation" at bounding box center [570, 290] width 101 height 25
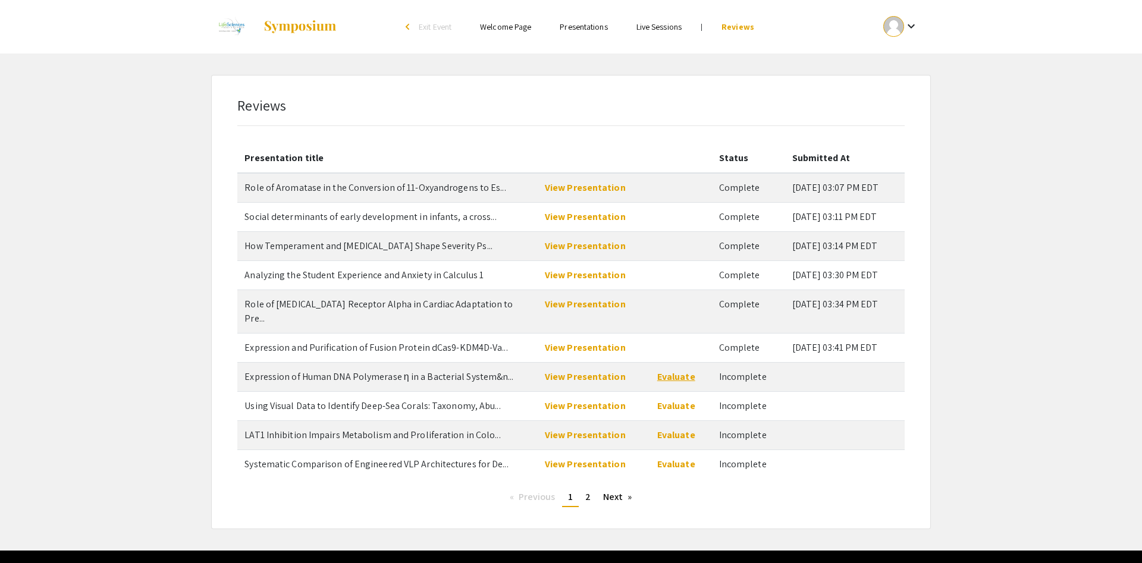
click at [666, 370] on link "Evaluate" at bounding box center [676, 376] width 38 height 12
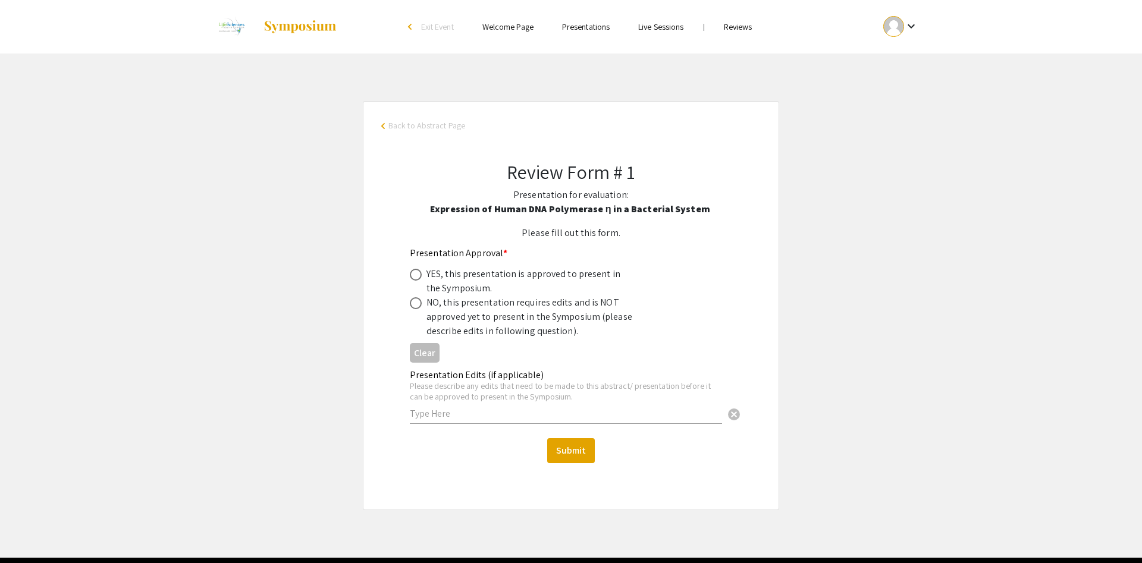
click at [423, 275] on label at bounding box center [418, 275] width 17 height 12
click at [422, 275] on input "radio" at bounding box center [416, 275] width 12 height 12
radio input "true"
click at [465, 401] on div "Please describe any edits that need to be made to this abstract/ presentation b…" at bounding box center [566, 391] width 312 height 21
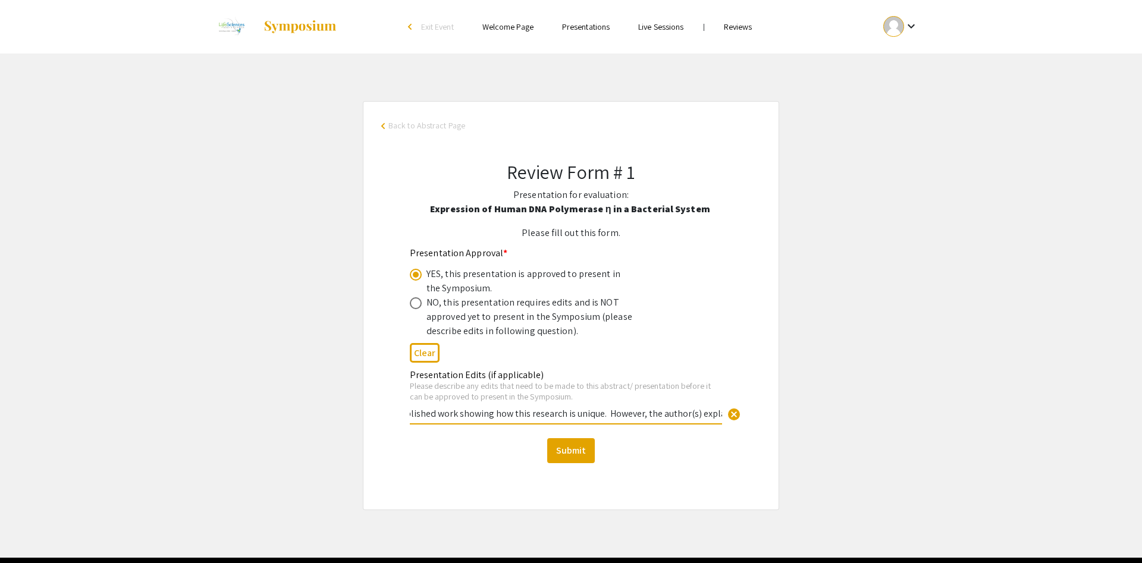
scroll to position [0, 150]
paste input "DNA polymerase η"
type input "I did not see prior literature or published work showing how this research is u…"
click at [574, 458] on button "Submit" at bounding box center [571, 450] width 48 height 25
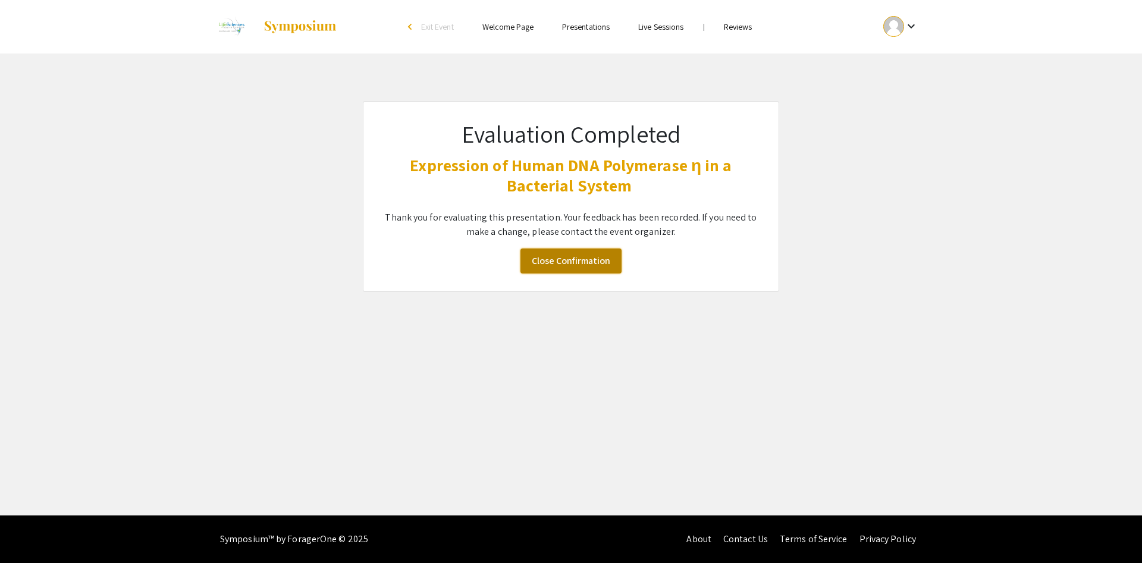
click at [573, 262] on link "Close Confirmation" at bounding box center [570, 261] width 101 height 25
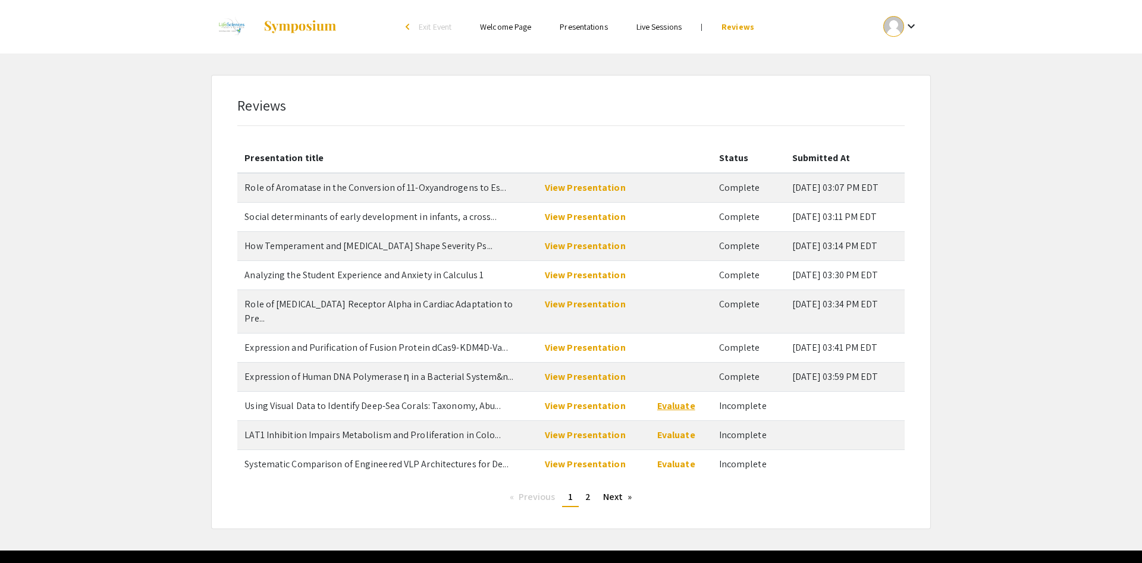
click at [672, 400] on link "Evaluate" at bounding box center [676, 406] width 38 height 12
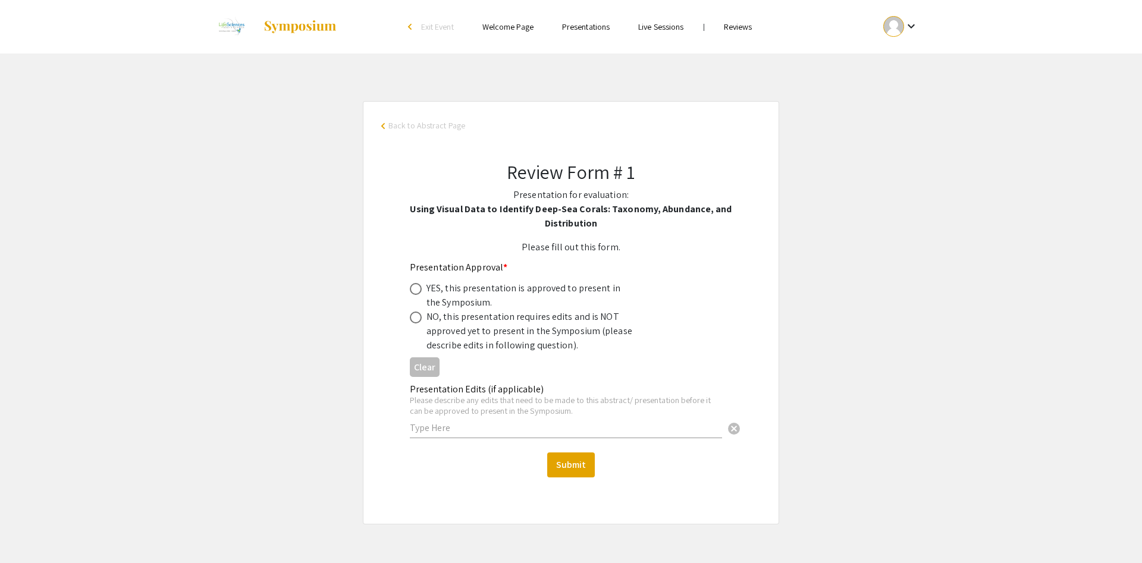
click at [469, 297] on div "YES, this presentation is approved to present in the Symposium." at bounding box center [530, 295] width 208 height 29
click at [398, 282] on div "Review Form # 1 Presentation for evaluation: Using Visual Data to Identify Deep…" at bounding box center [570, 319] width 379 height 374
click at [418, 286] on span at bounding box center [416, 289] width 12 height 12
click at [418, 286] on input "radio" at bounding box center [416, 289] width 12 height 12
radio input "true"
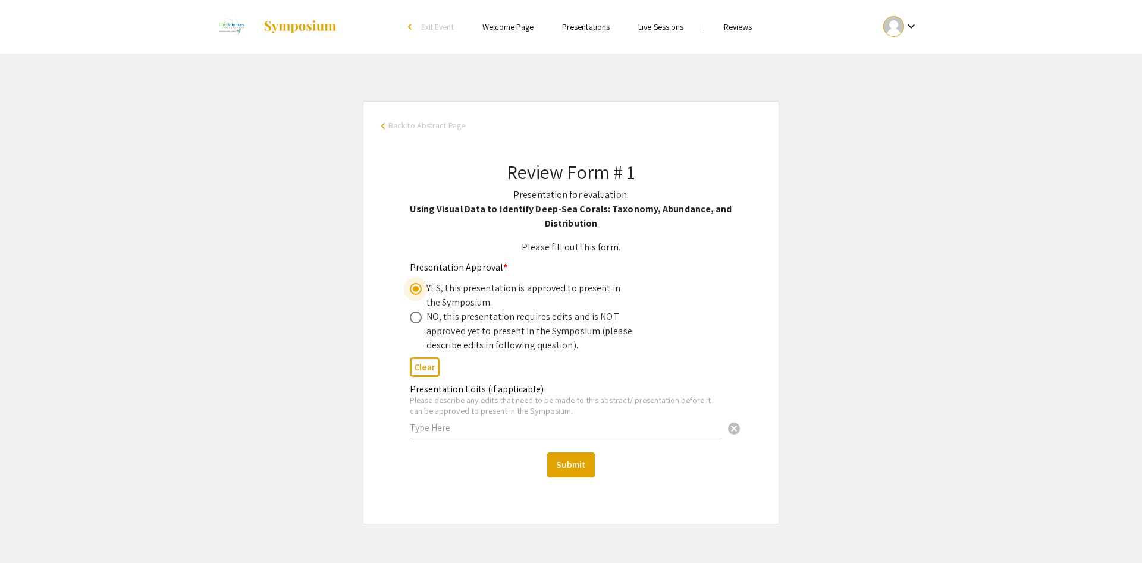
click at [661, 432] on input "text" at bounding box center [566, 428] width 312 height 12
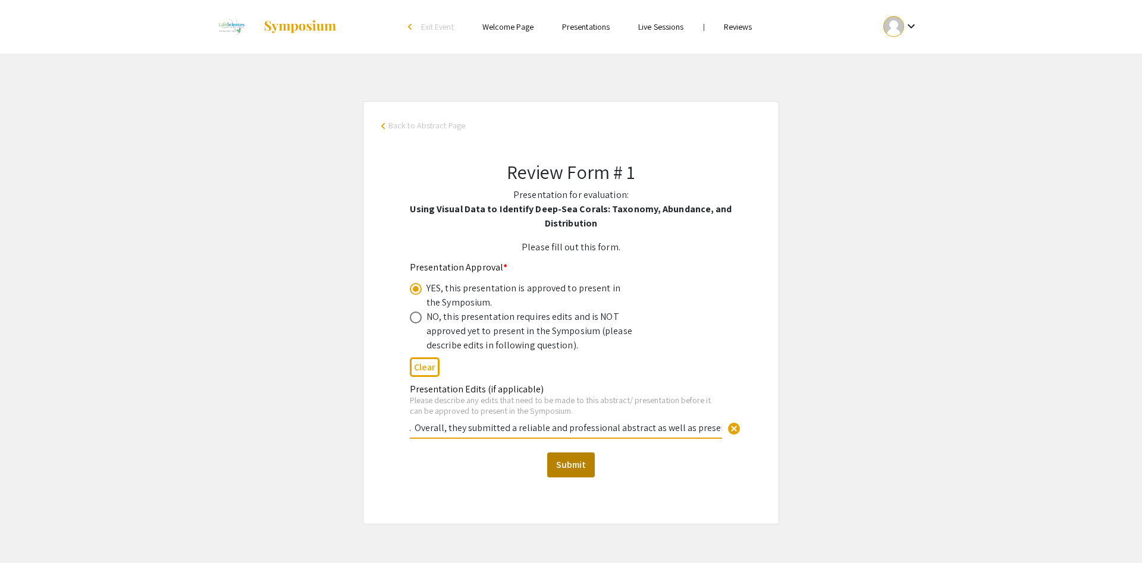
type input "Recommend the author(s) to explain the relevance and importance for a general a…"
click at [581, 460] on button "Submit" at bounding box center [571, 464] width 48 height 25
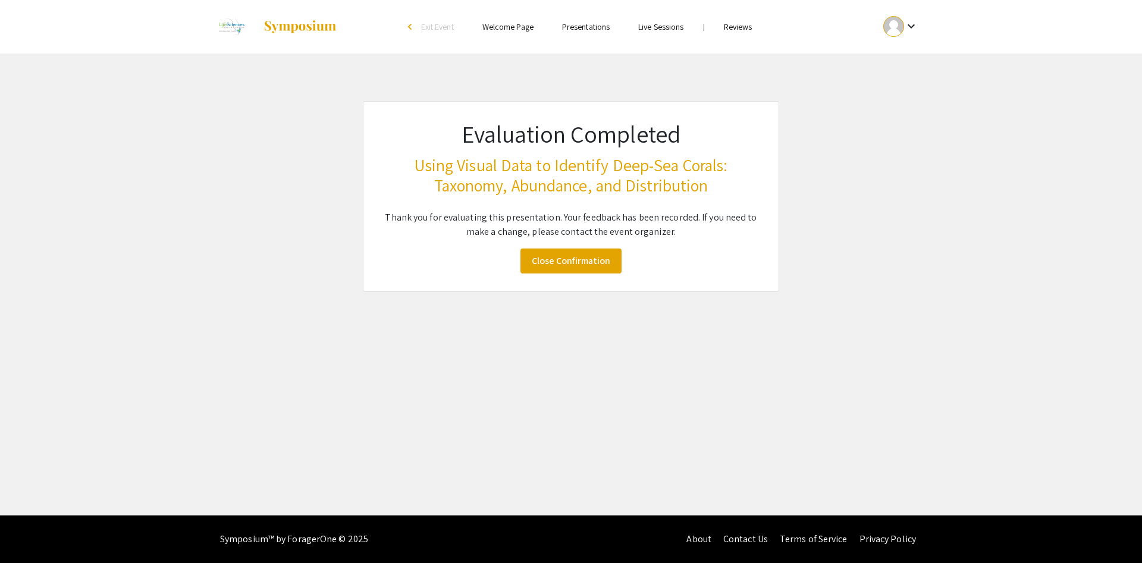
click at [601, 232] on p "Thank you for evaluating this presentation. Your feedback has been recorded. If…" at bounding box center [570, 224] width 379 height 29
click at [593, 259] on link "Close Confirmation" at bounding box center [570, 261] width 101 height 25
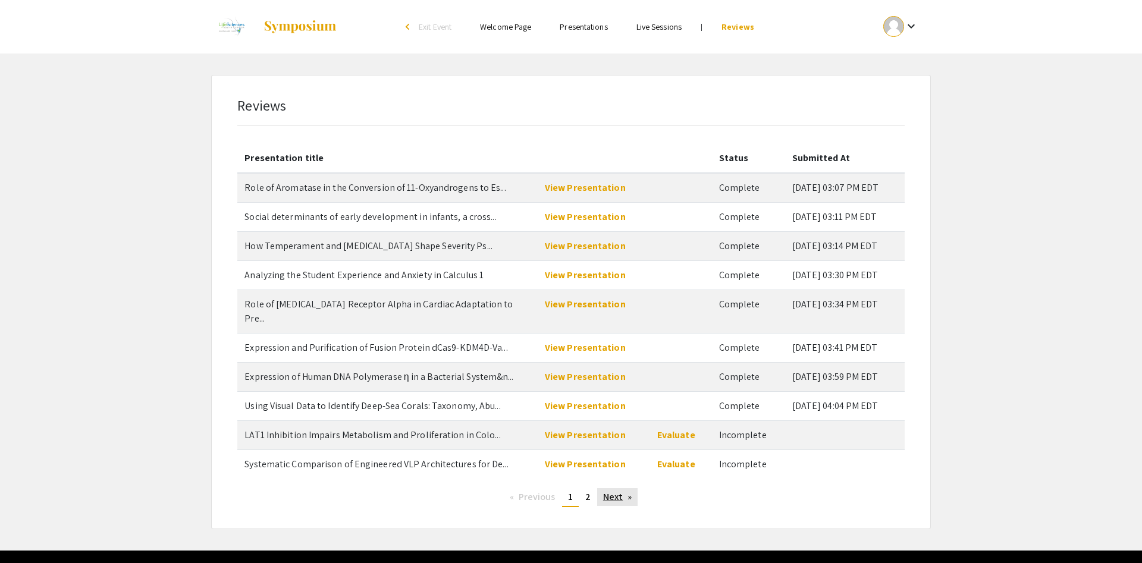
click at [617, 488] on link "Next page" at bounding box center [617, 497] width 41 height 18
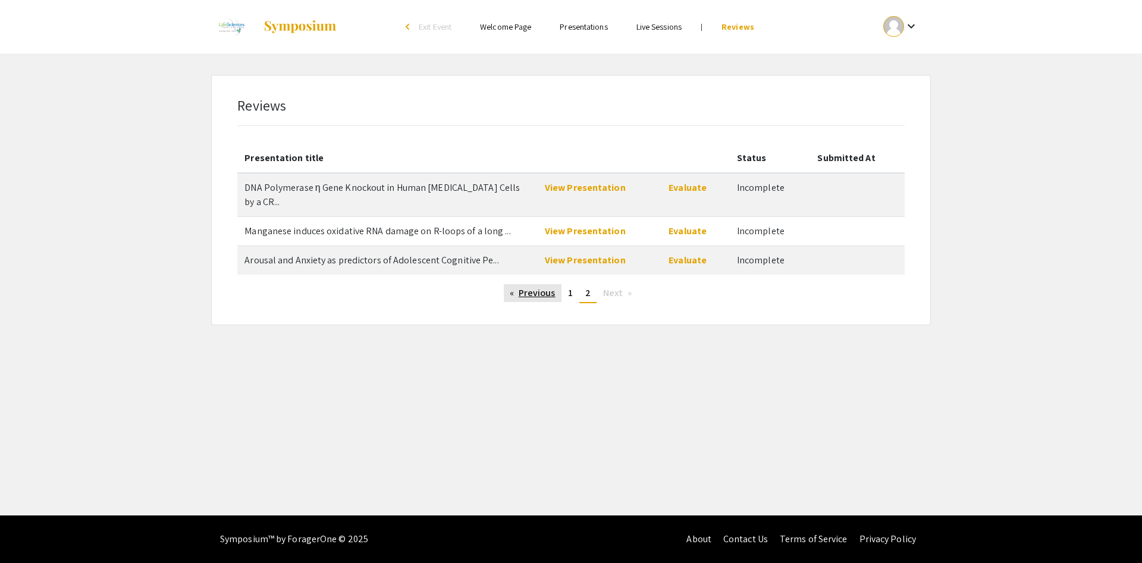
click at [537, 284] on link "Previous page" at bounding box center [533, 293] width 58 height 18
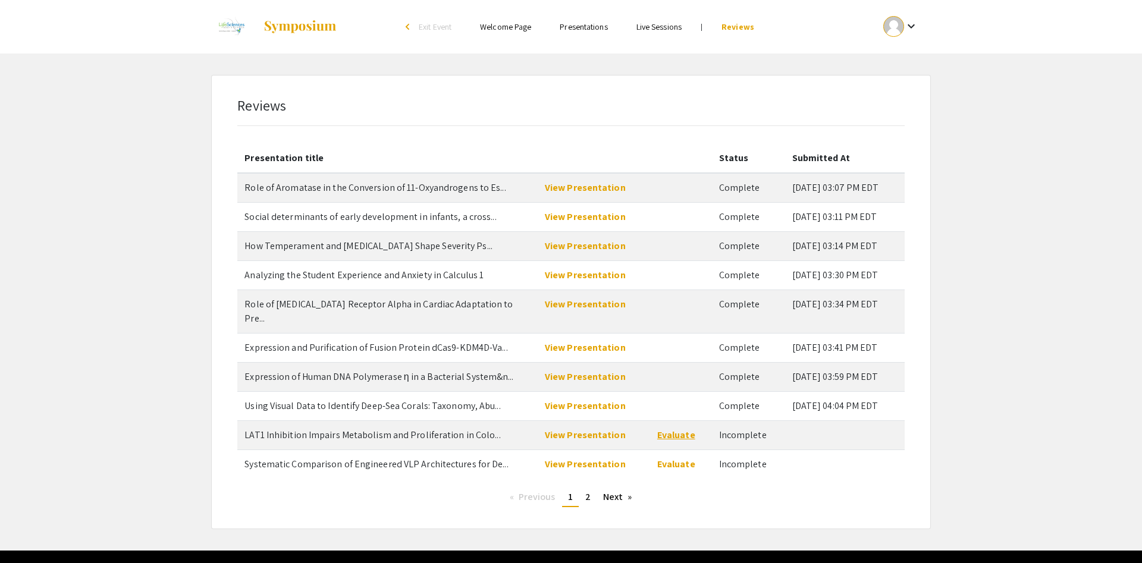
click at [671, 429] on link "Evaluate" at bounding box center [676, 435] width 38 height 12
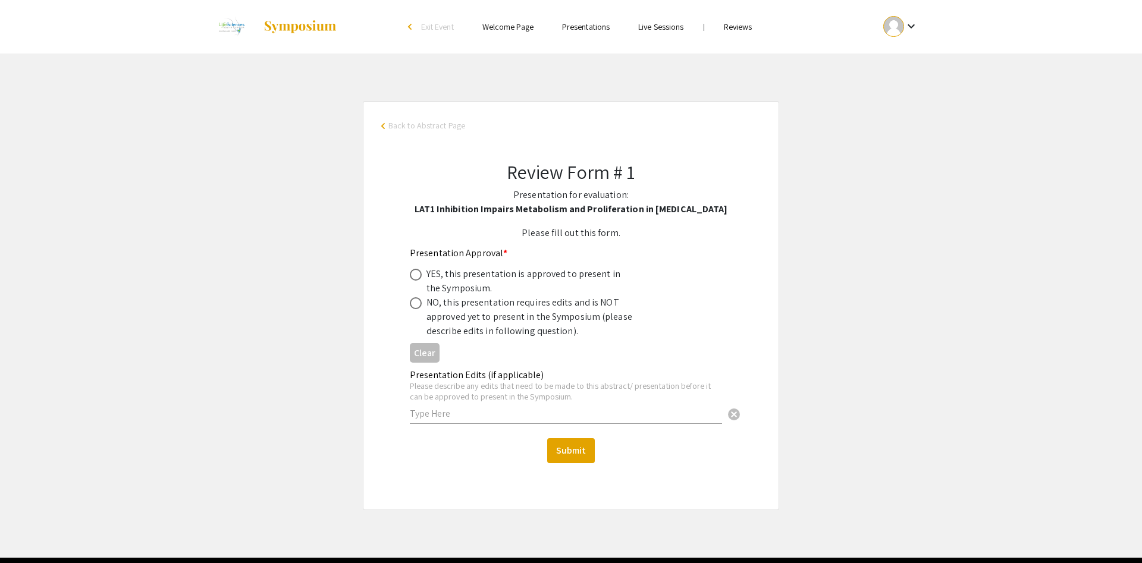
click at [433, 275] on div "YES, this presentation is approved to present in the Symposium." at bounding box center [530, 281] width 208 height 29
click at [418, 276] on span at bounding box center [416, 275] width 12 height 12
click at [418, 276] on input "radio" at bounding box center [416, 275] width 12 height 12
radio input "true"
click at [455, 422] on div "Presentation Edits (if applicable) Please describe any edits that need to be ma…" at bounding box center [566, 397] width 312 height 78
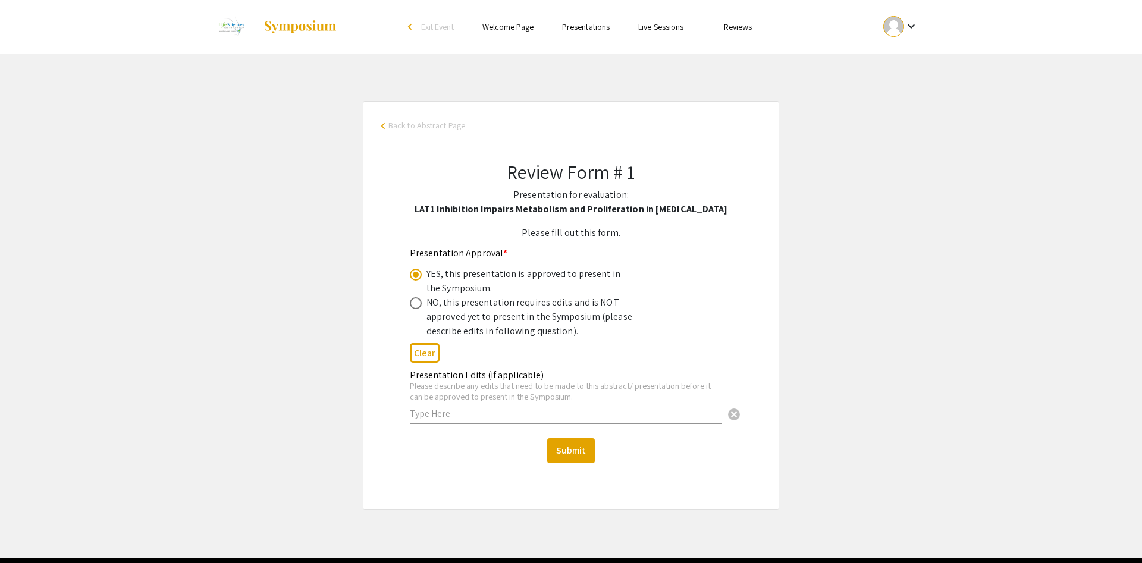
click at [458, 416] on input "text" at bounding box center [566, 413] width 312 height 12
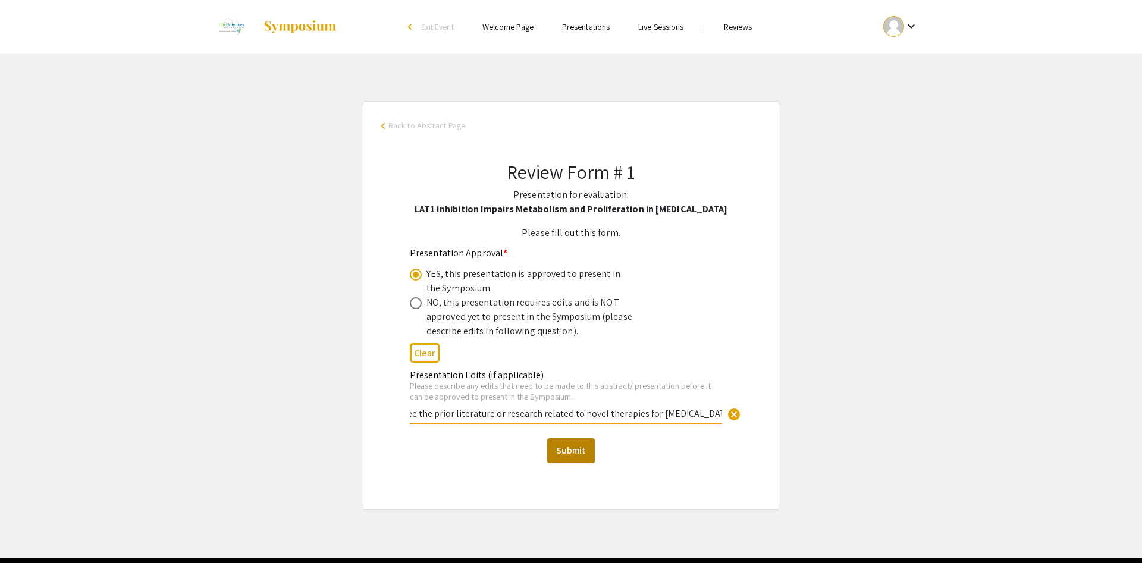
type input "I'm curious to see the prior literature or research related to novel therapies …"
click at [571, 441] on button "Submit" at bounding box center [571, 450] width 48 height 25
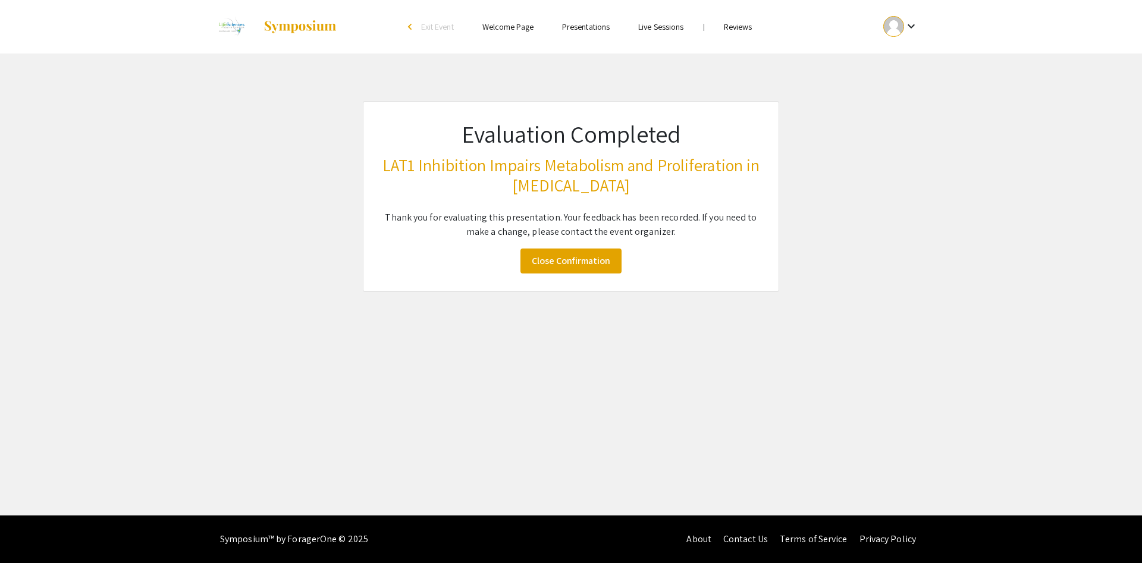
click at [594, 278] on div "Evaluation Completed LAT1 Inhibition Impairs Metabolism and Proliferation in Co…" at bounding box center [571, 196] width 416 height 191
click at [594, 271] on link "Close Confirmation" at bounding box center [570, 261] width 101 height 25
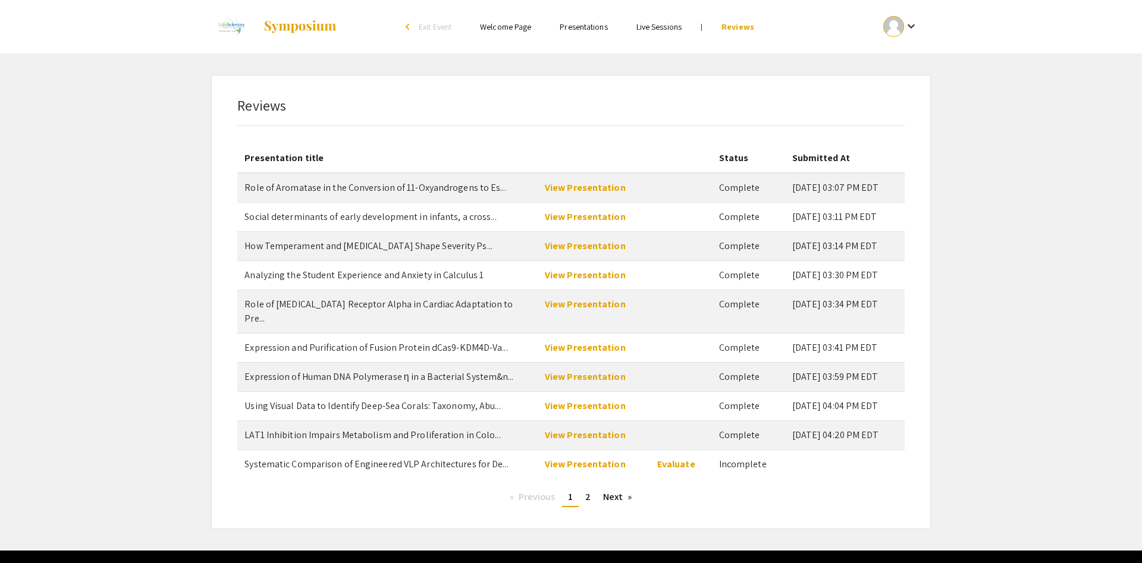
click at [665, 470] on div "Presentation title Status Submitted At Role of Aromatase in the Conversion of 1…" at bounding box center [570, 325] width 666 height 363
click at [605, 458] on link "View Presentation" at bounding box center [585, 464] width 81 height 12
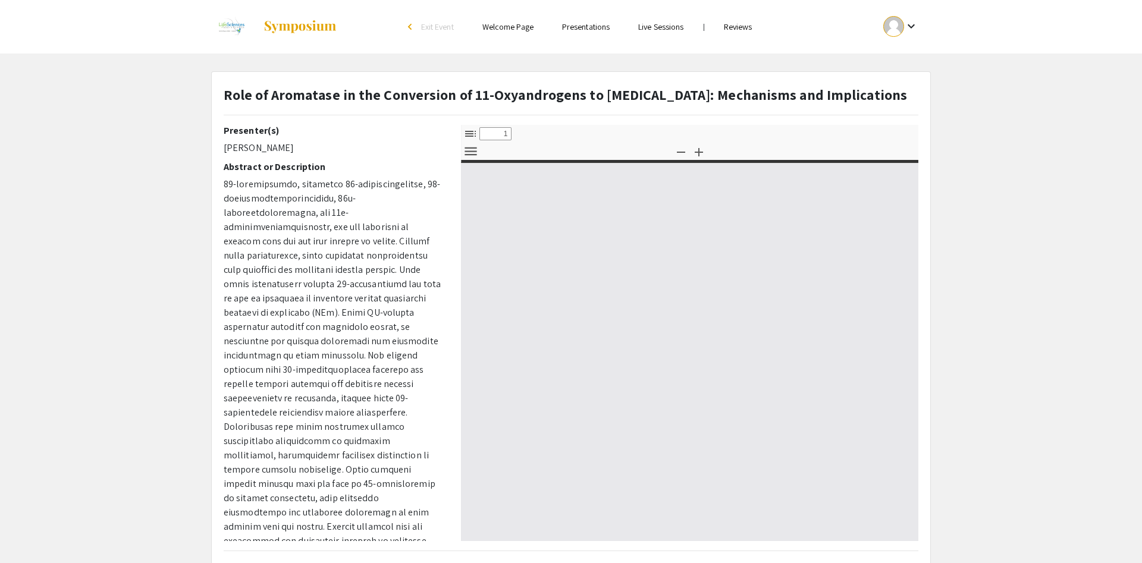
select select "custom"
type input "0"
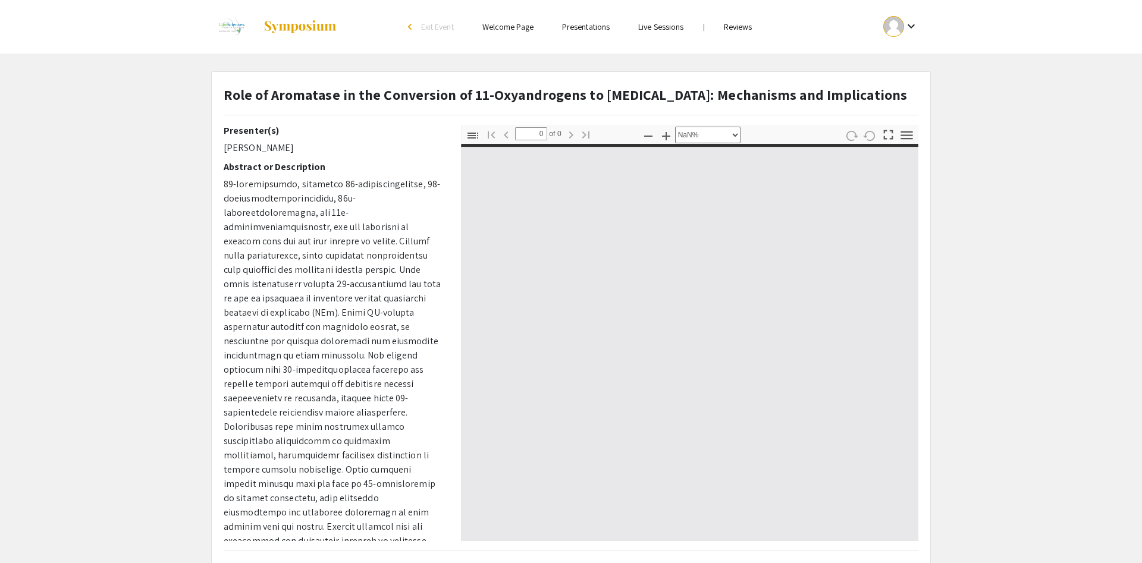
select select "auto"
type input "1"
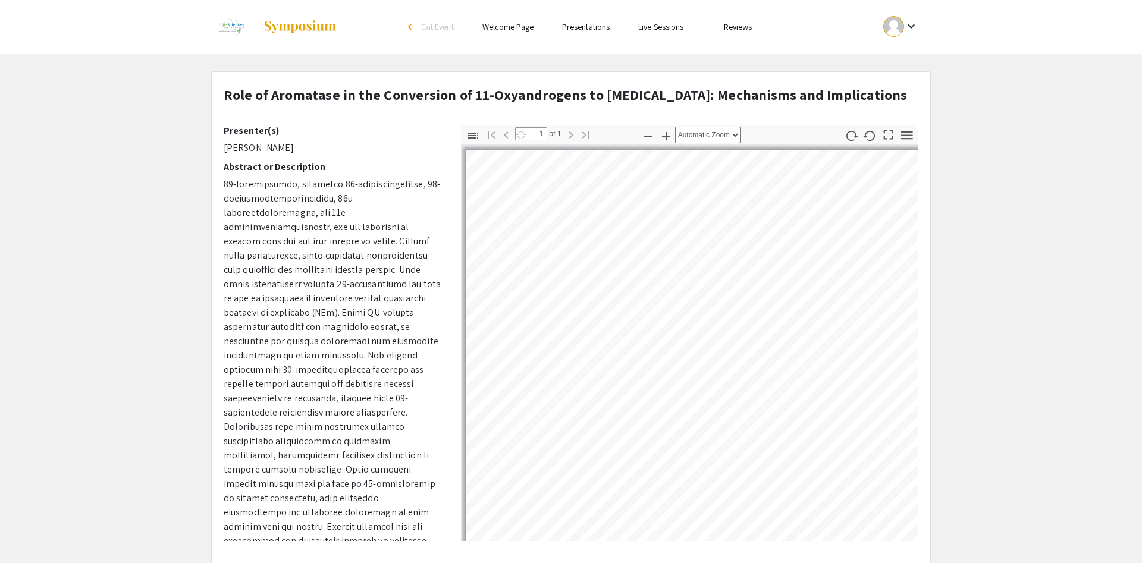
select select "auto"
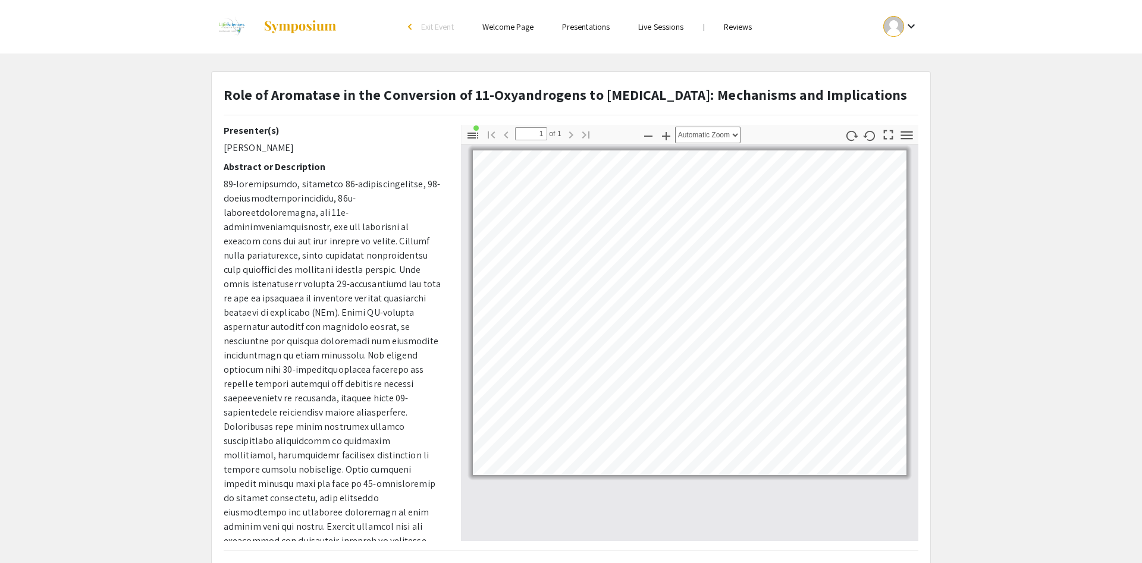
scroll to position [68, 0]
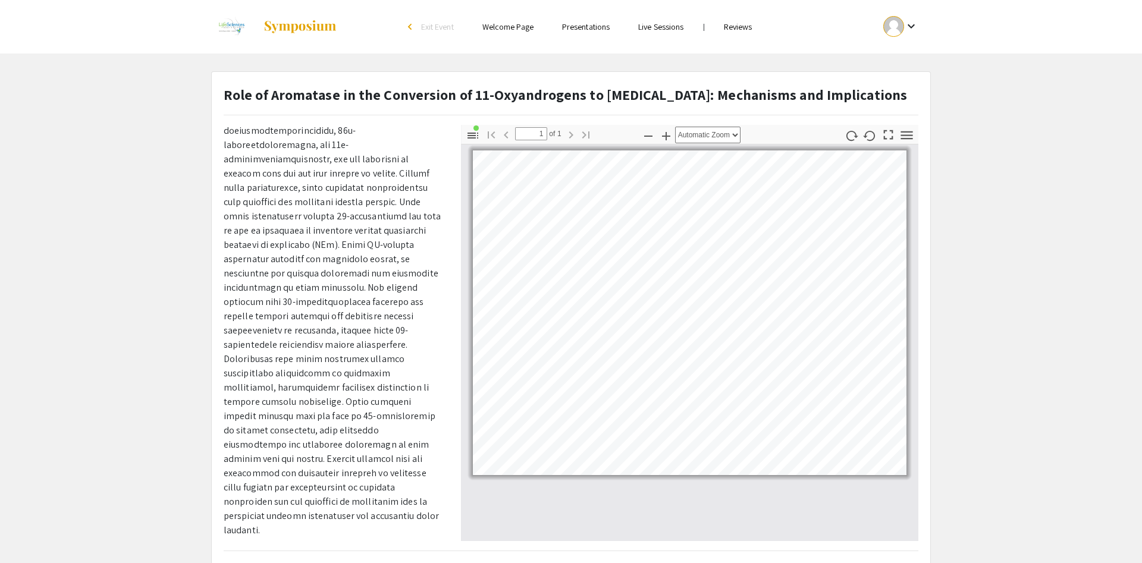
drag, startPoint x: 330, startPoint y: 491, endPoint x: 257, endPoint y: 474, distance: 75.1
click at [257, 474] on p at bounding box center [333, 323] width 219 height 428
copy p "congenital adrenal hyperplasia and polycystic ovary syndrome."
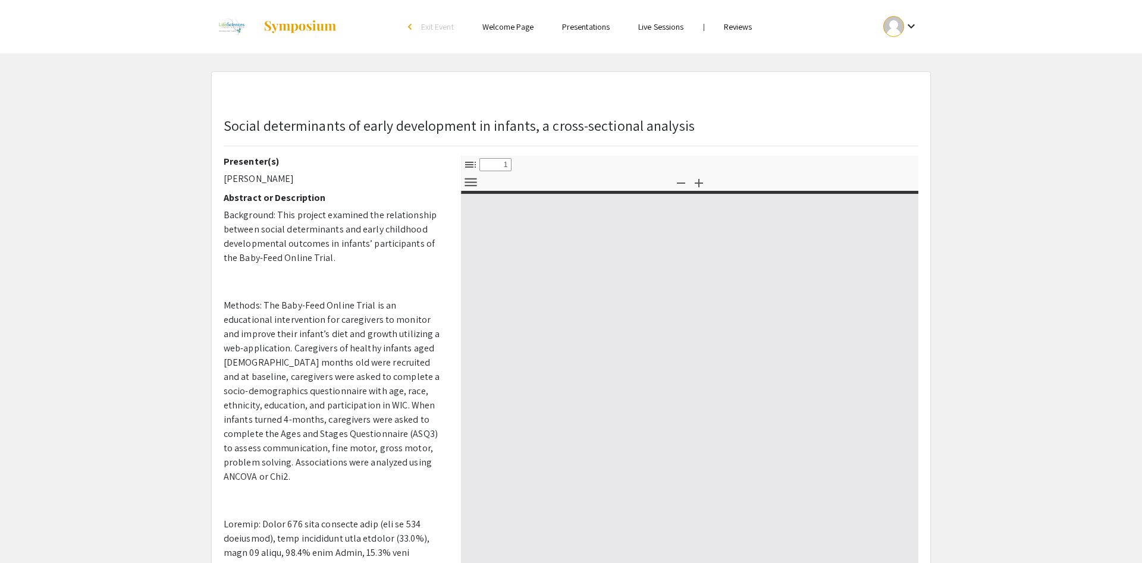
select select "custom"
type input "0"
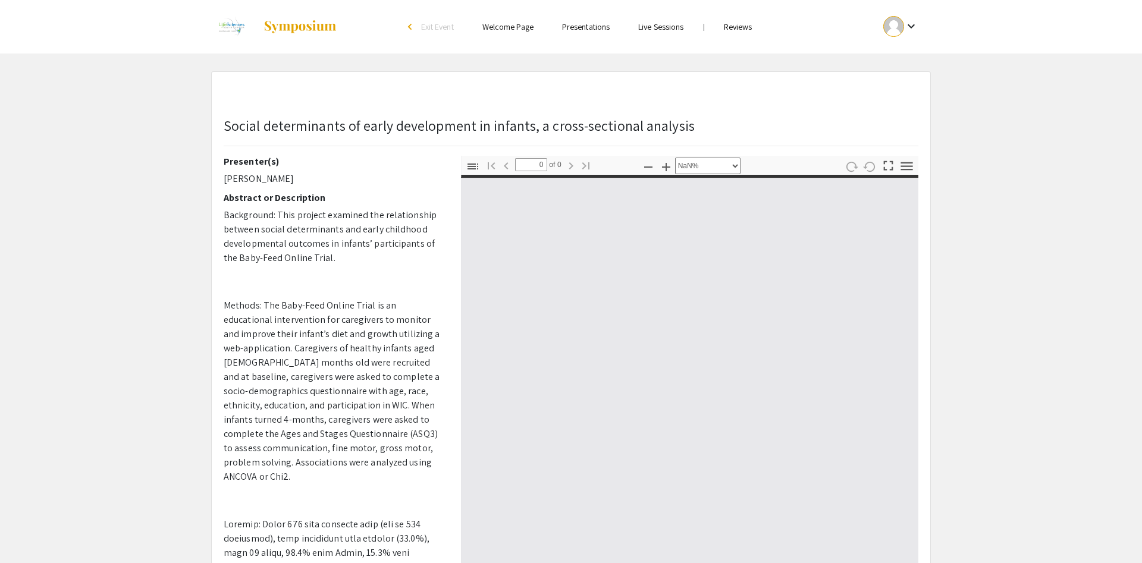
select select "auto"
type input "1"
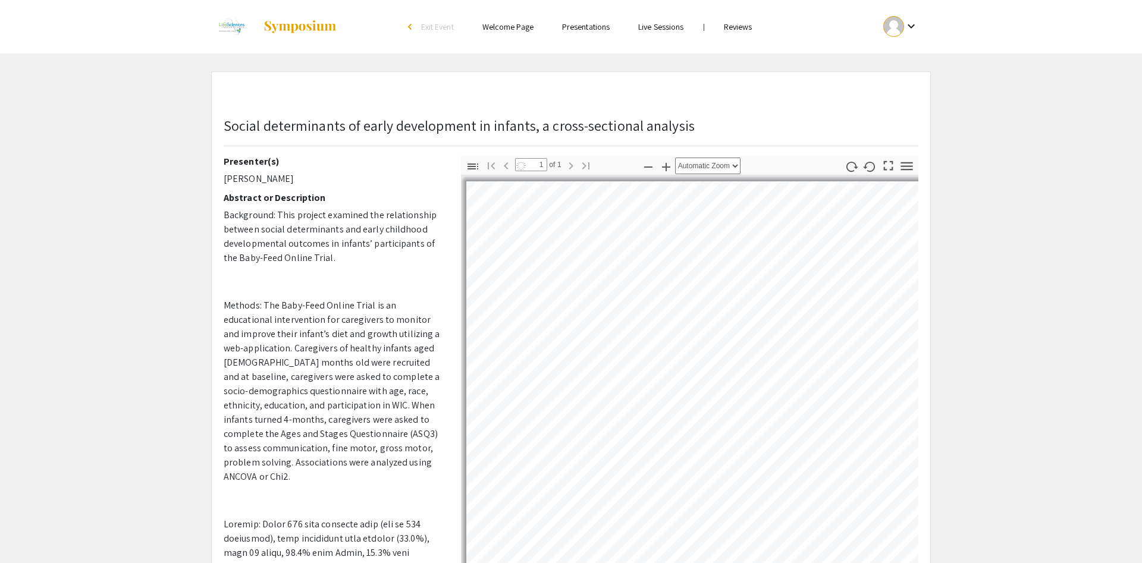
select select "auto"
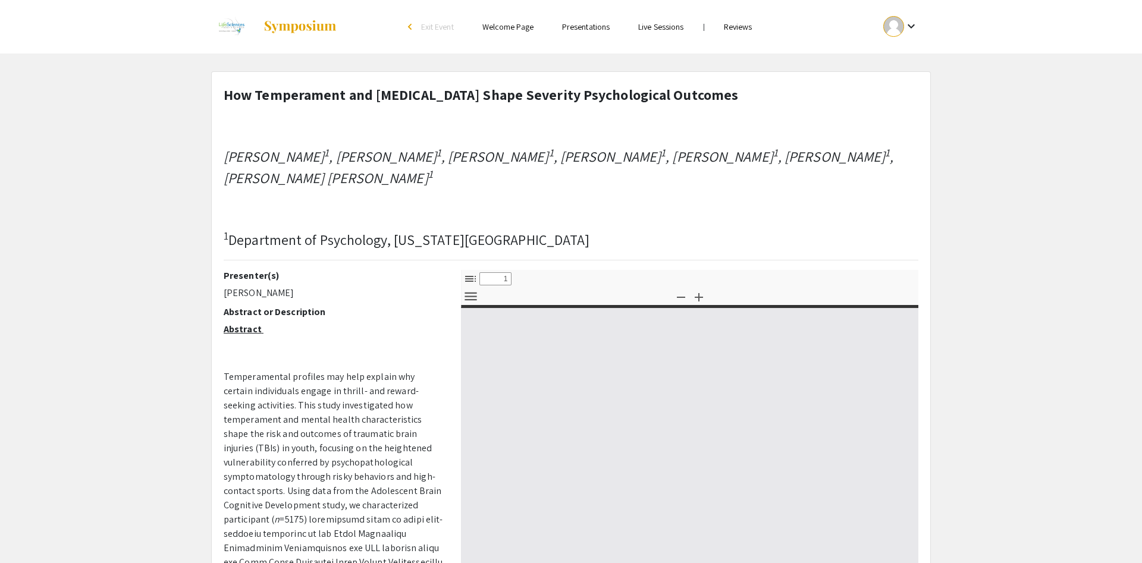
select select "custom"
type input "0"
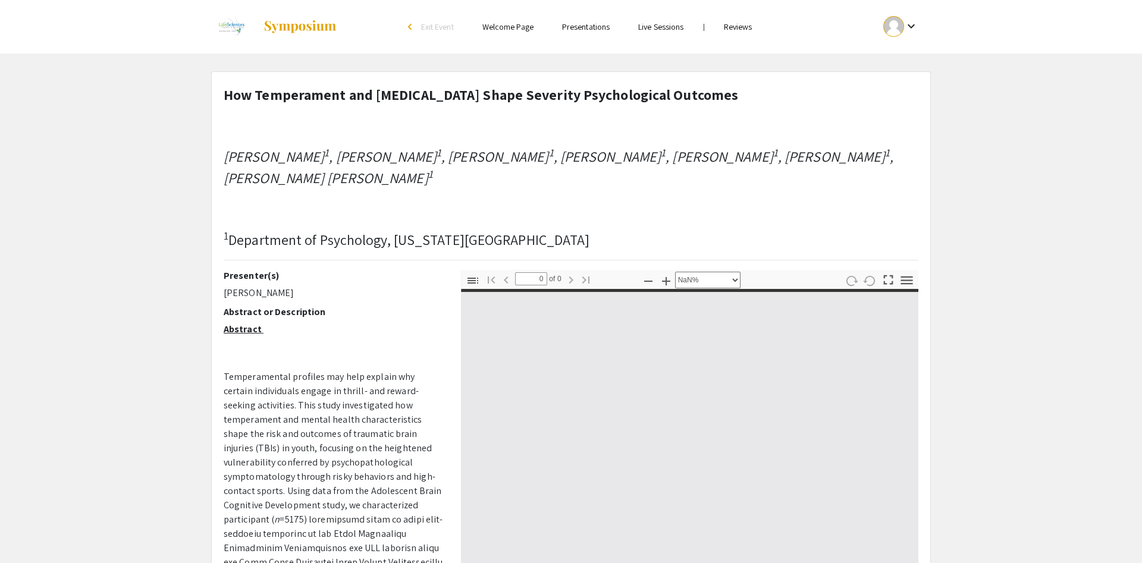
select select "auto"
type input "1"
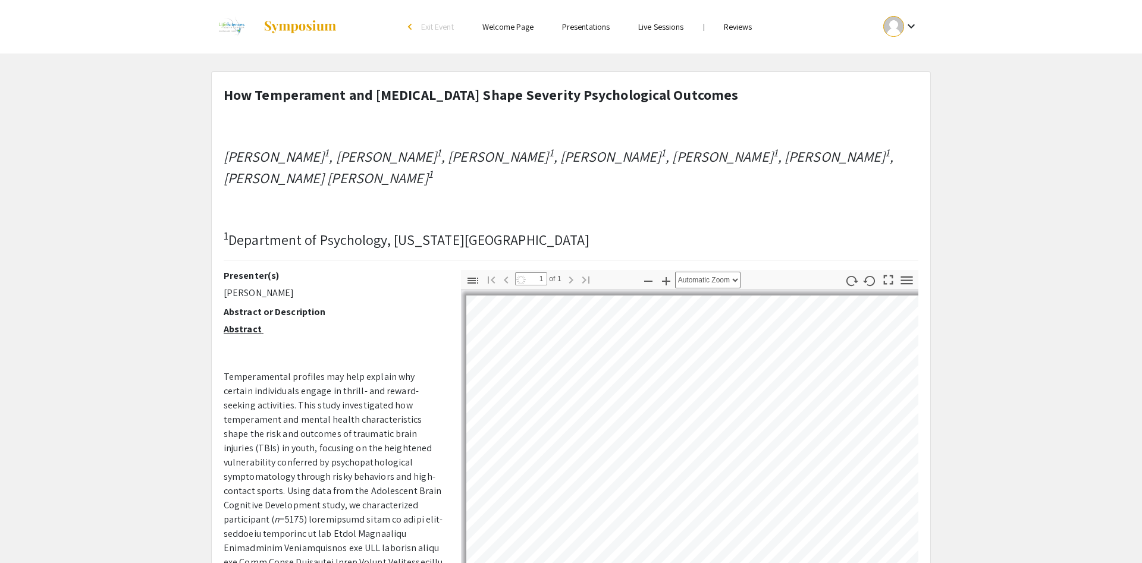
select select "auto"
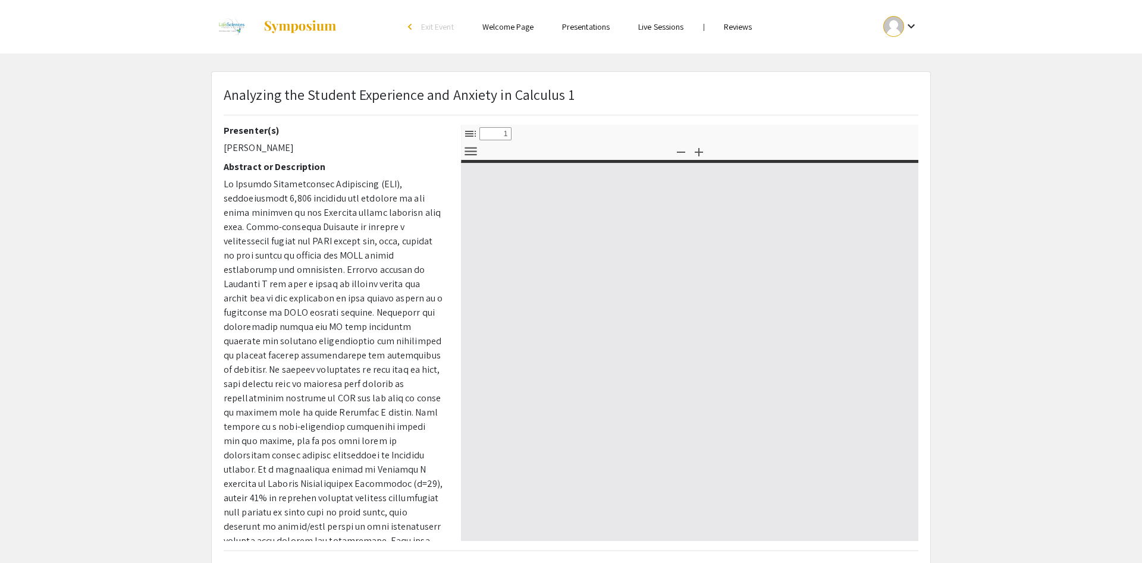
select select "custom"
type input "0"
select select "custom"
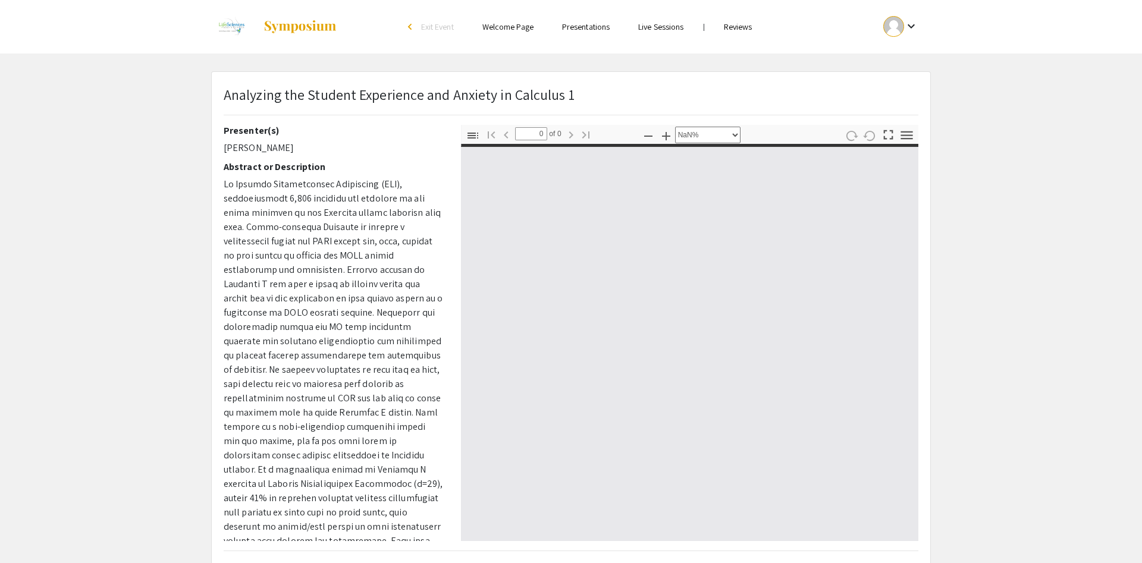
type input "1"
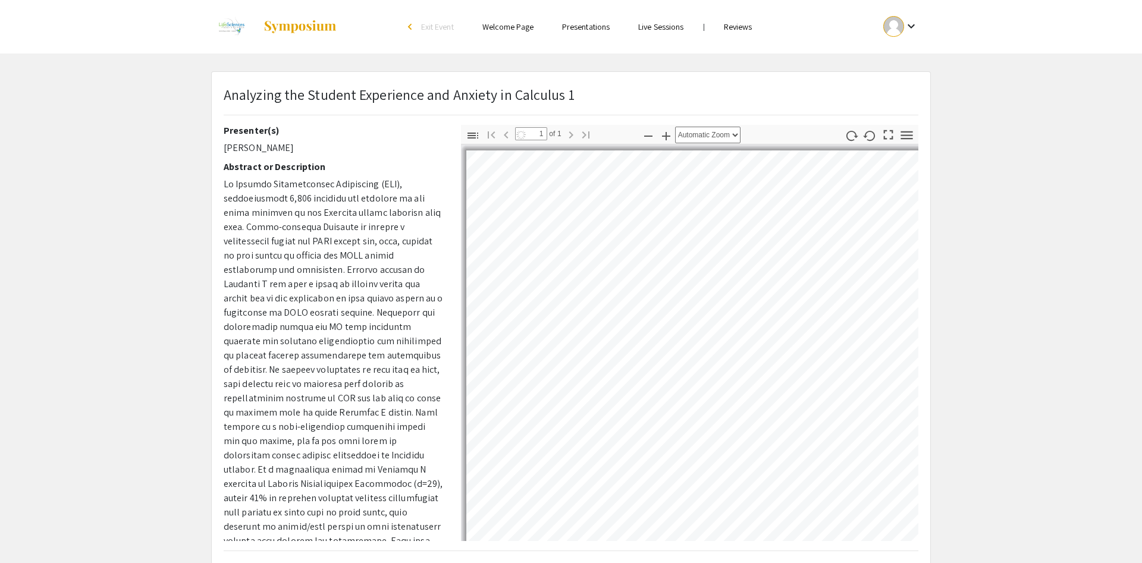
select select "auto"
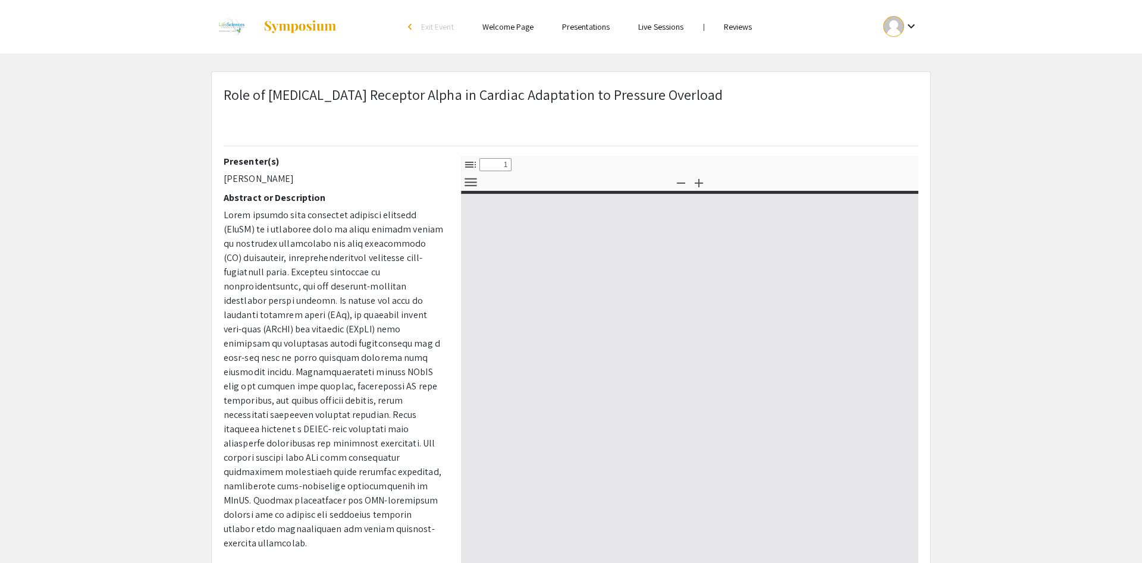
select select "custom"
type input "0"
select select "custom"
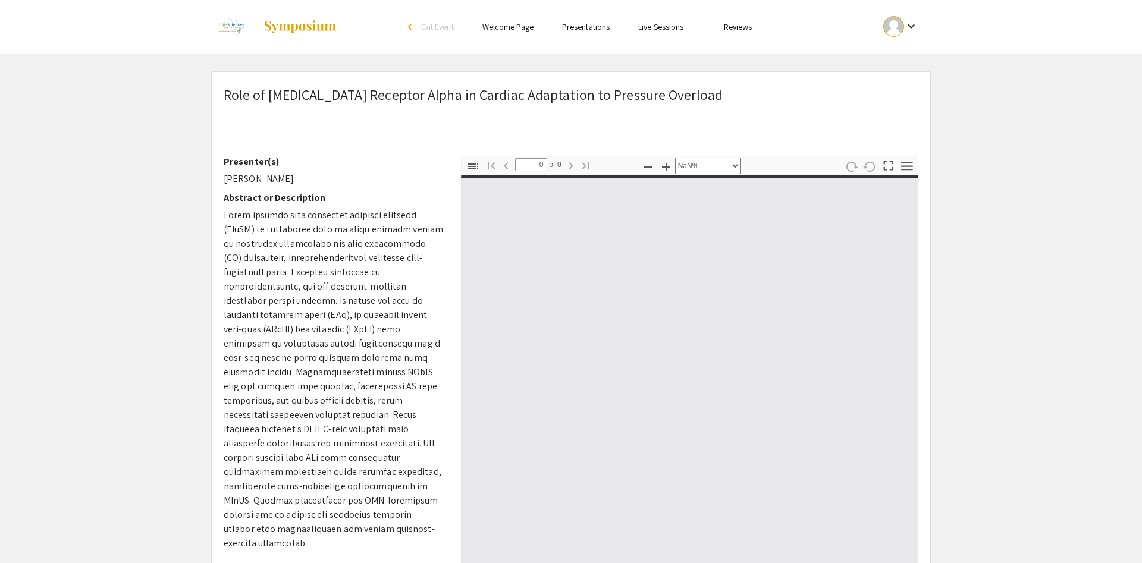
type input "1"
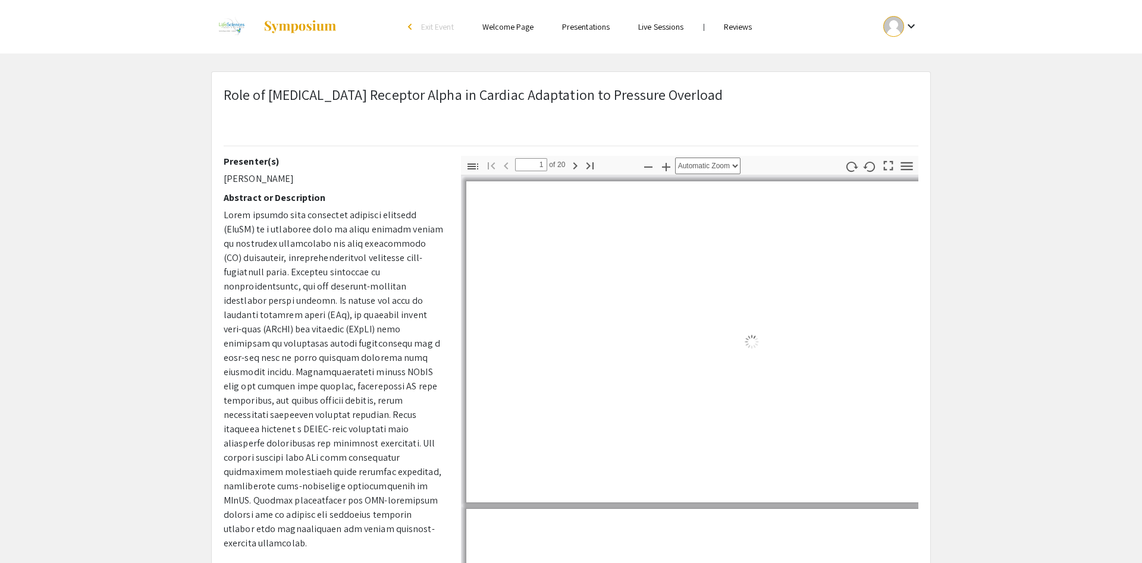
select select "auto"
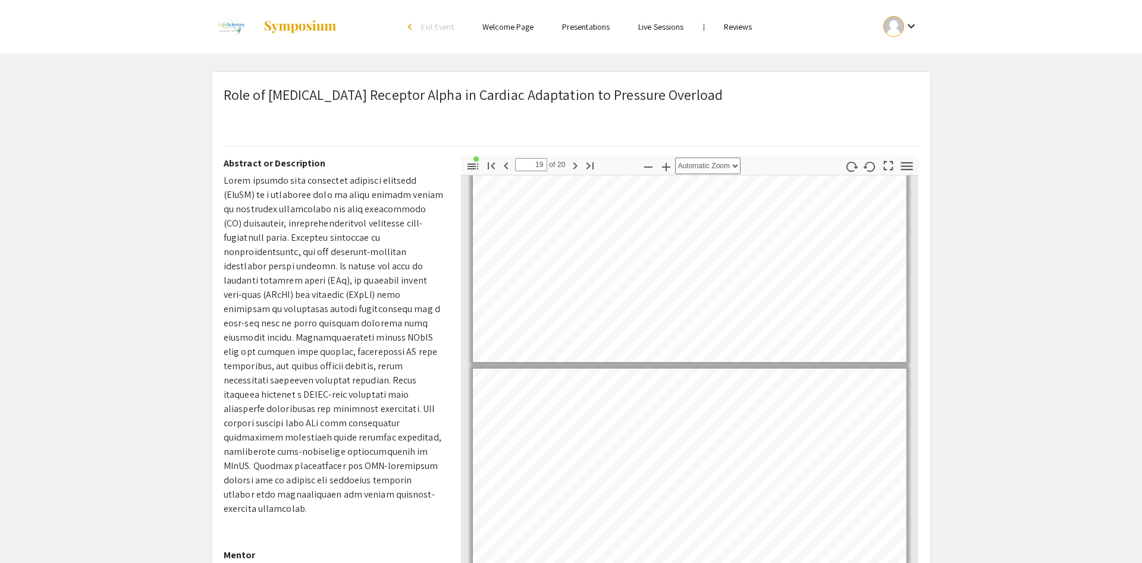
type input "18"
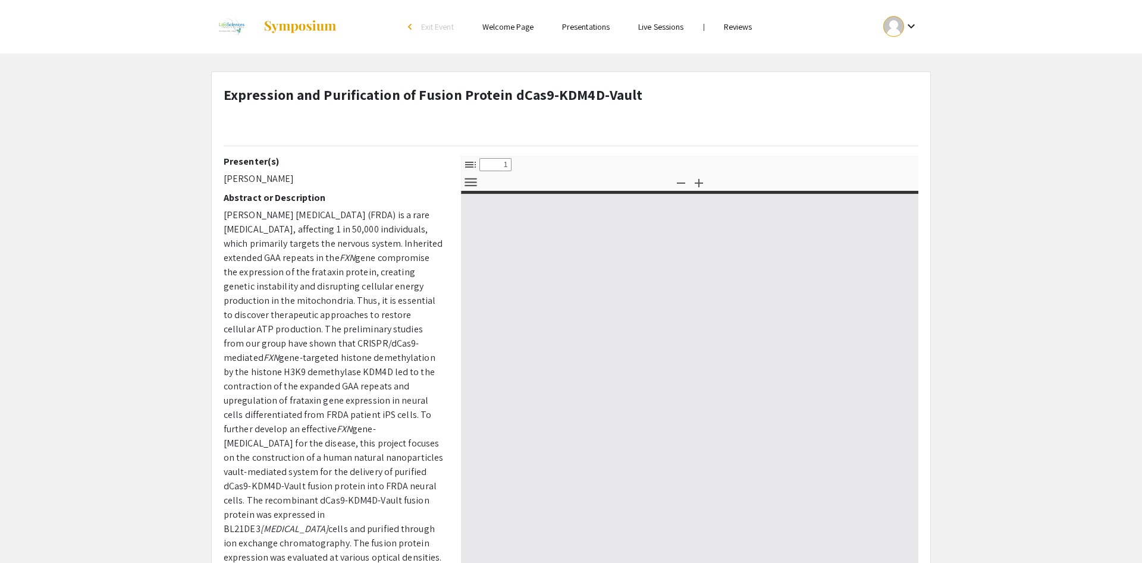
type input "0"
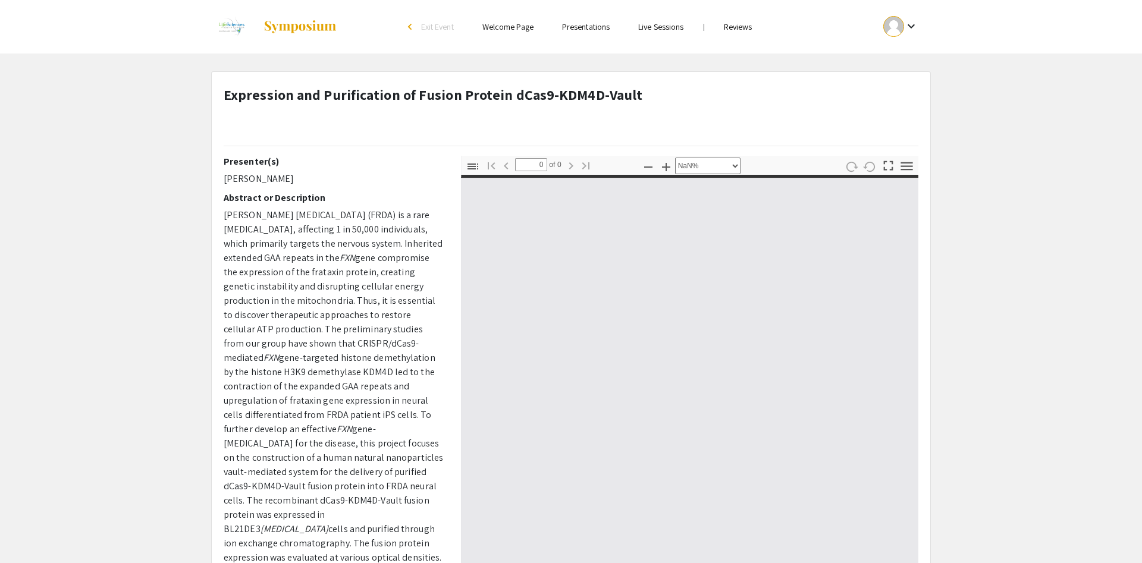
select select "auto"
type input "1"
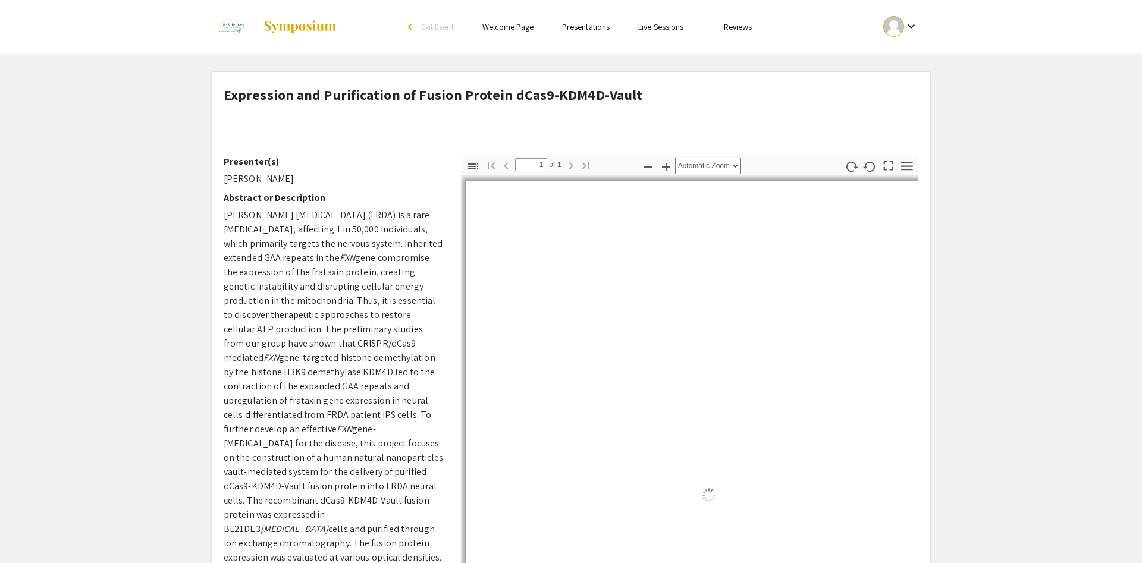
select select "auto"
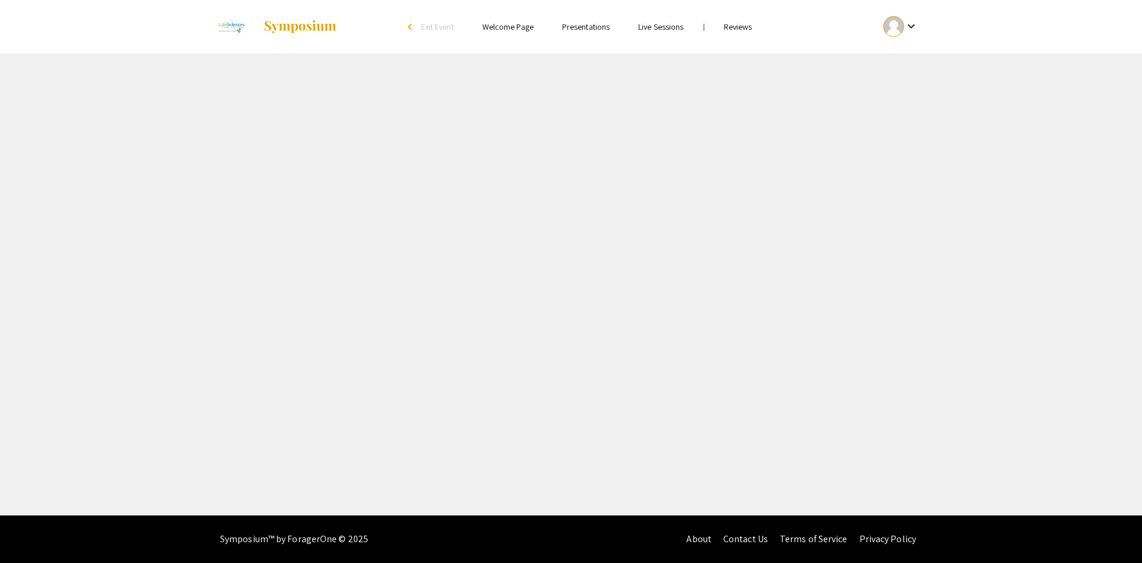
select select "custom"
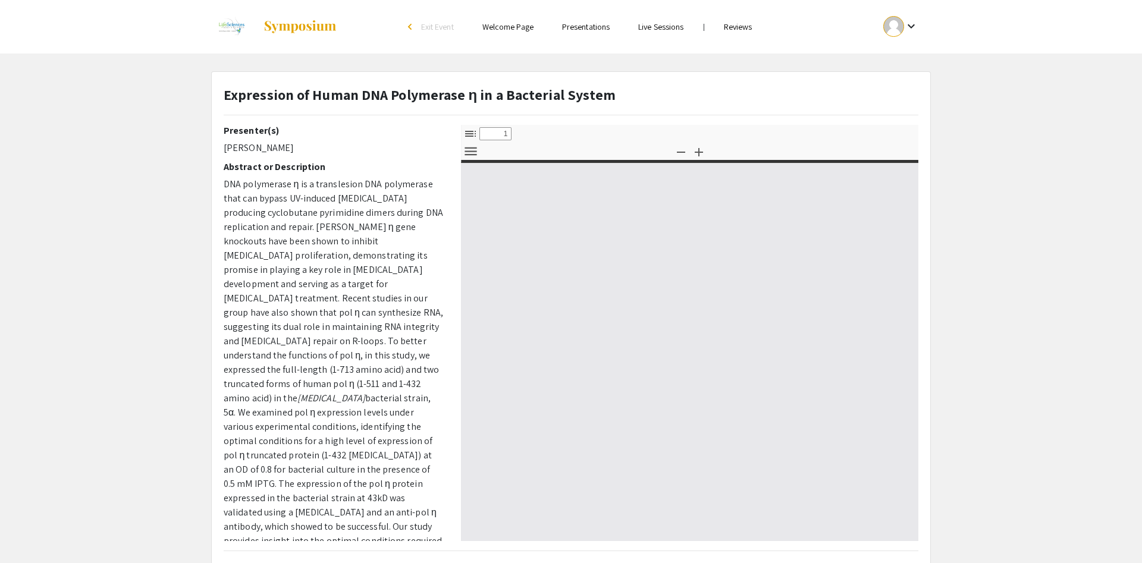
type input "0"
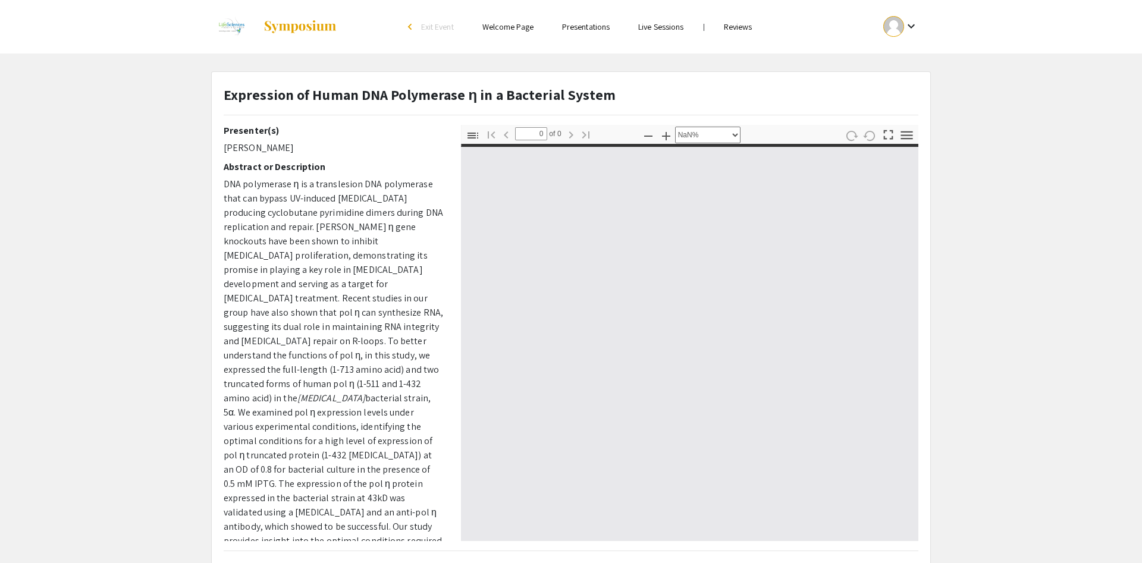
select select "auto"
type input "1"
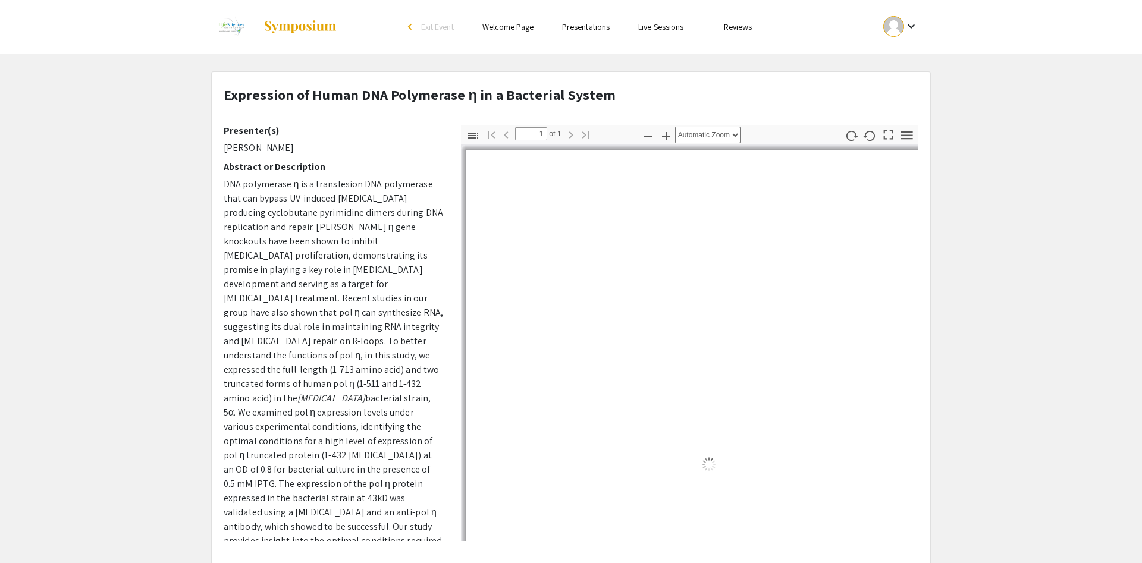
select select "auto"
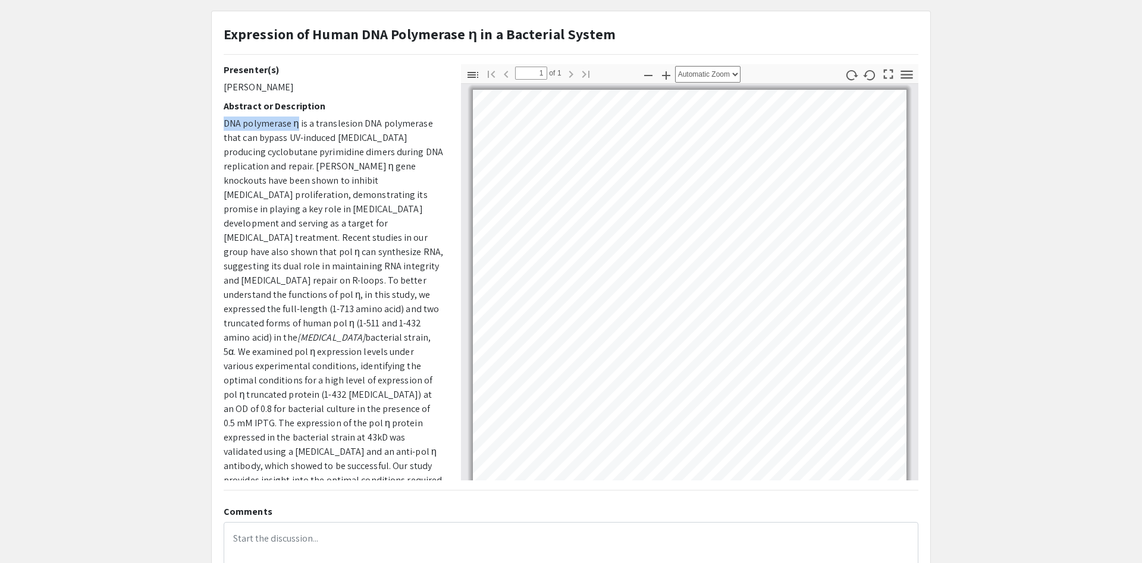
drag, startPoint x: 225, startPoint y: 127, endPoint x: 296, endPoint y: 127, distance: 71.3
click at [296, 127] on span "DNA polymerase η is a translesion DNA polymerase that can bypass UV-induced DNA…" at bounding box center [333, 144] width 219 height 55
copy span "DNA polymerase η"
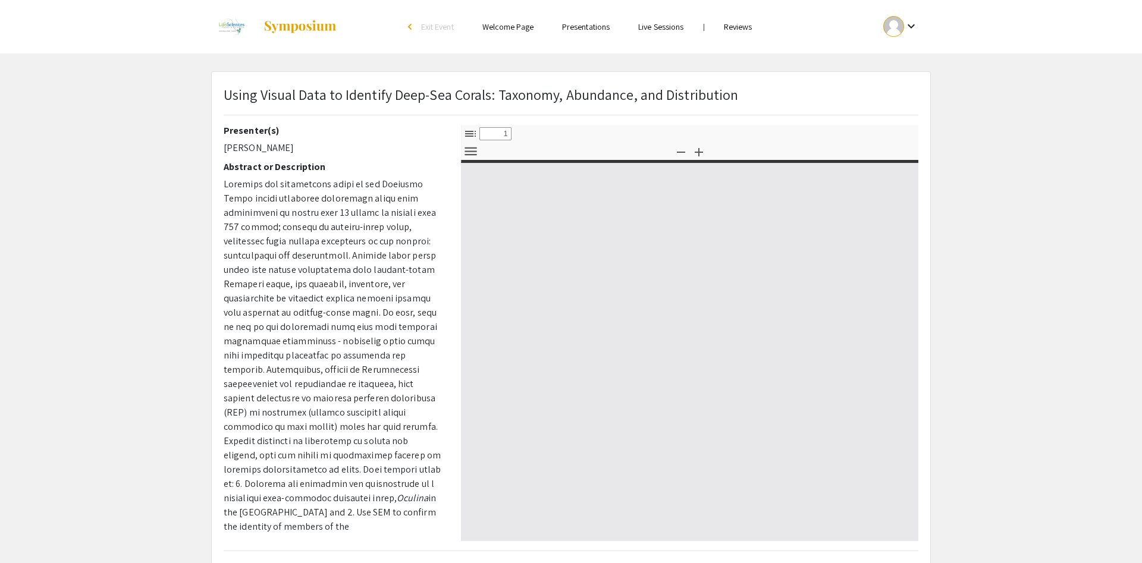
select select "custom"
type input "0"
select select "custom"
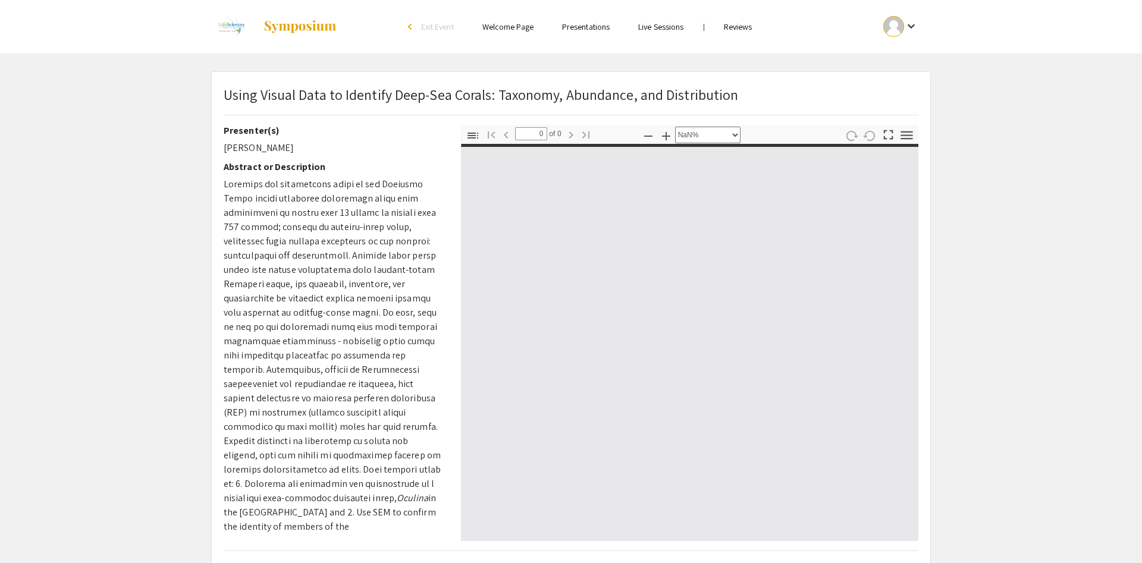
type input "1"
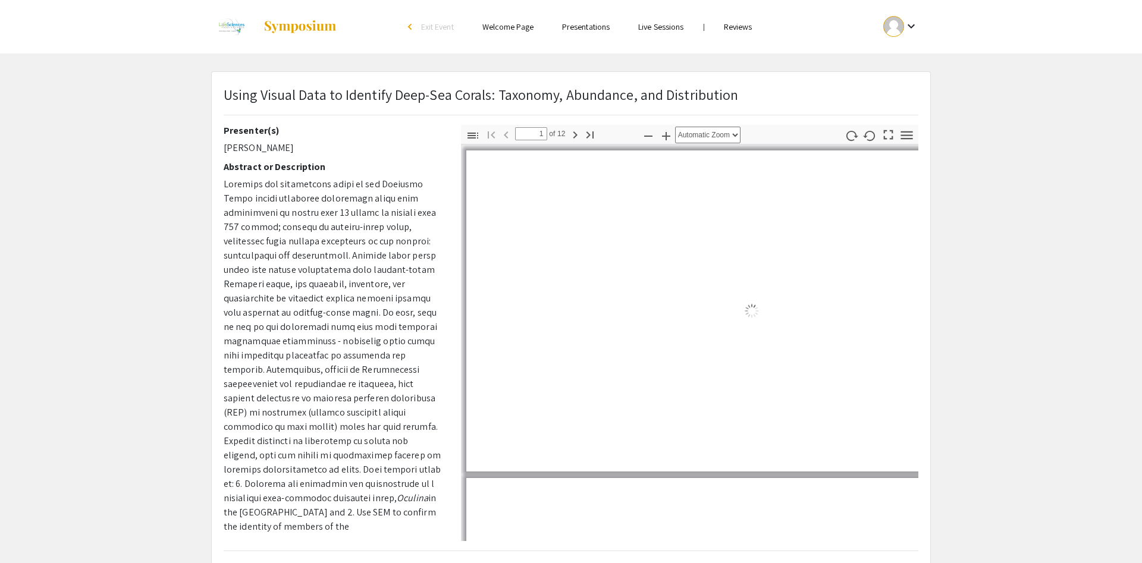
select select "auto"
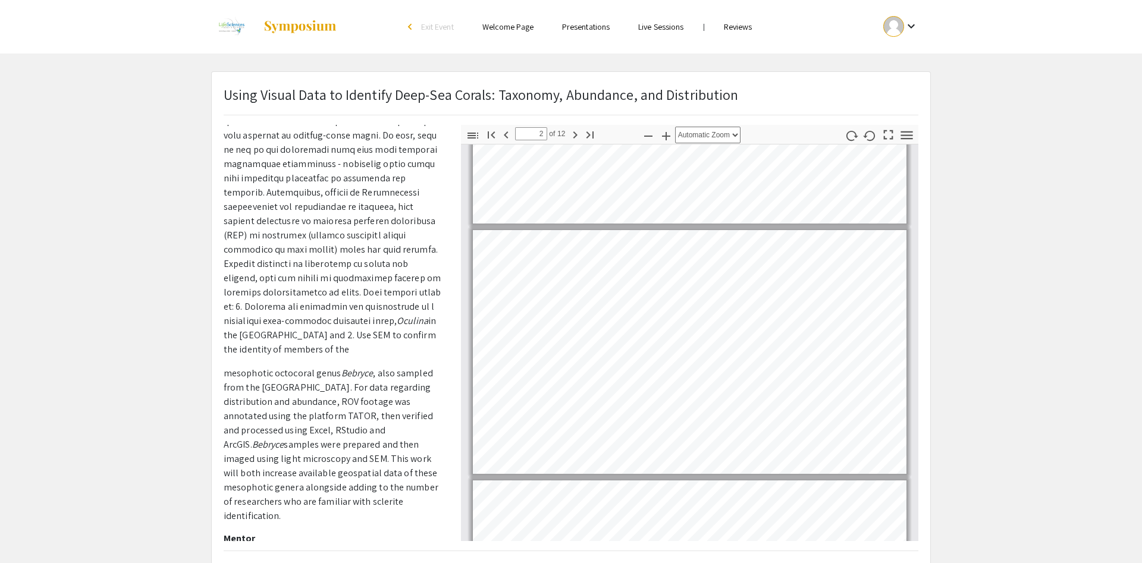
scroll to position [158, 0]
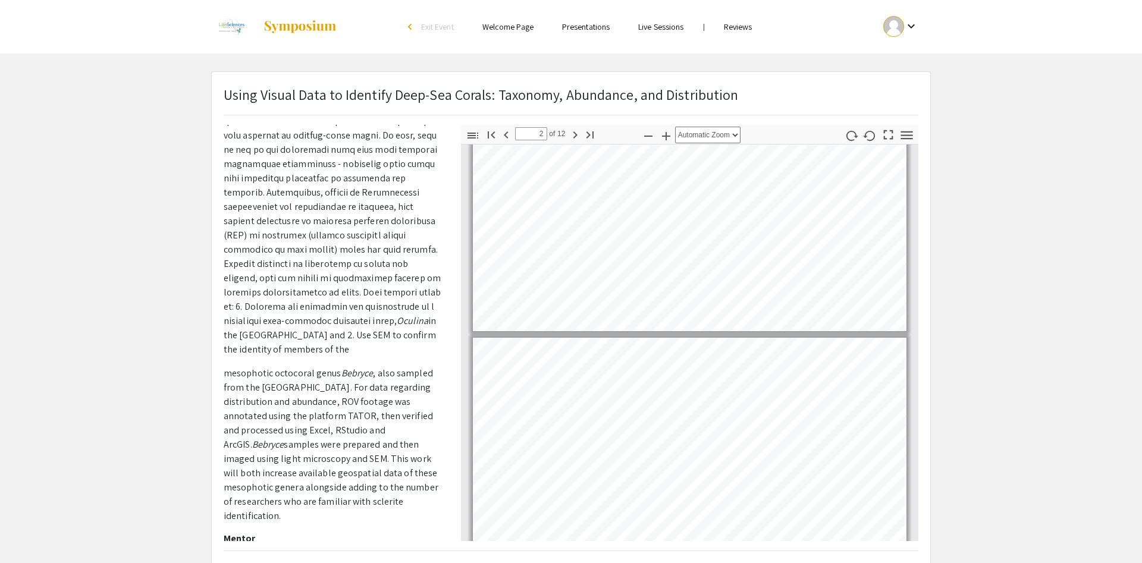
type input "1"
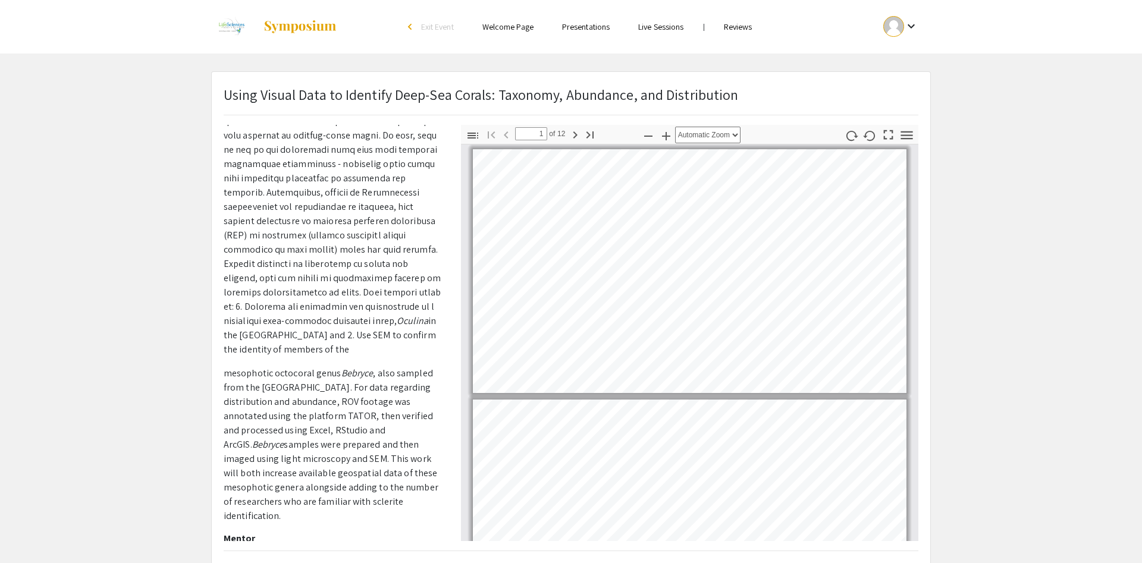
scroll to position [0, 0]
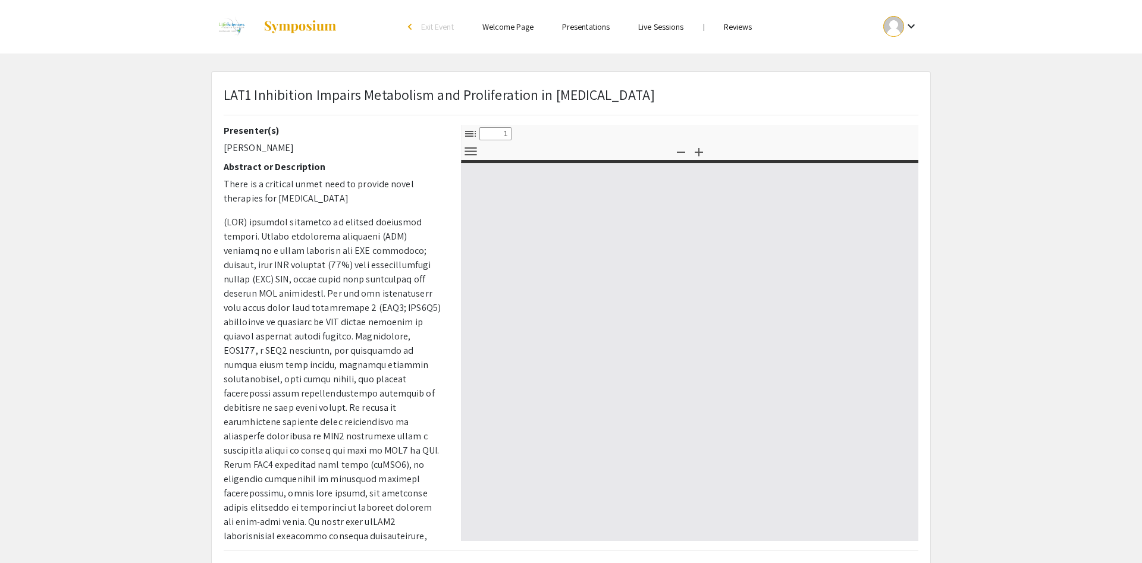
select select "custom"
type input "0"
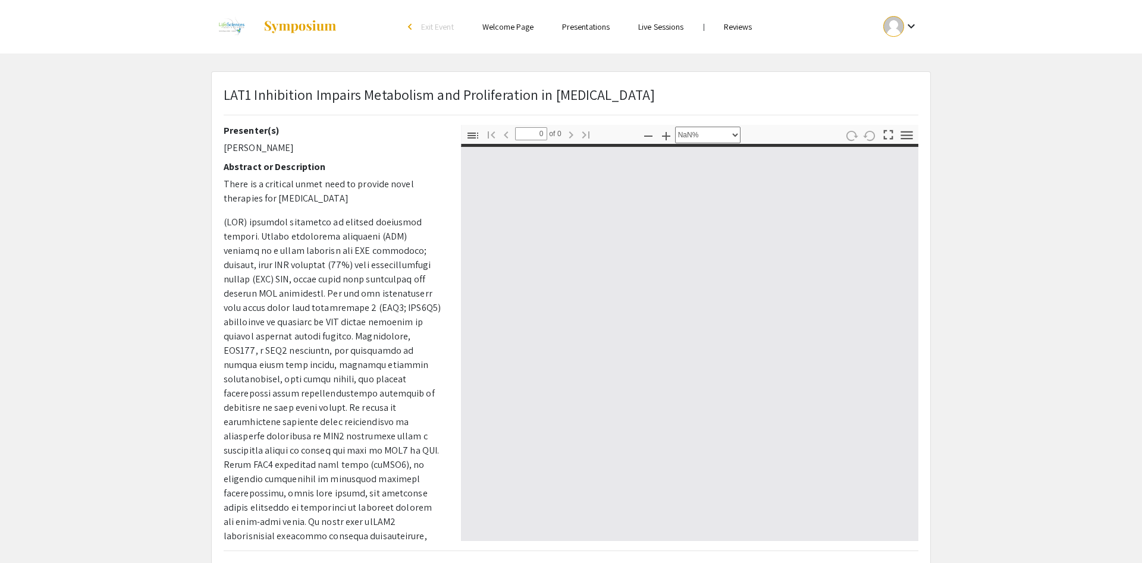
select select "auto"
type input "1"
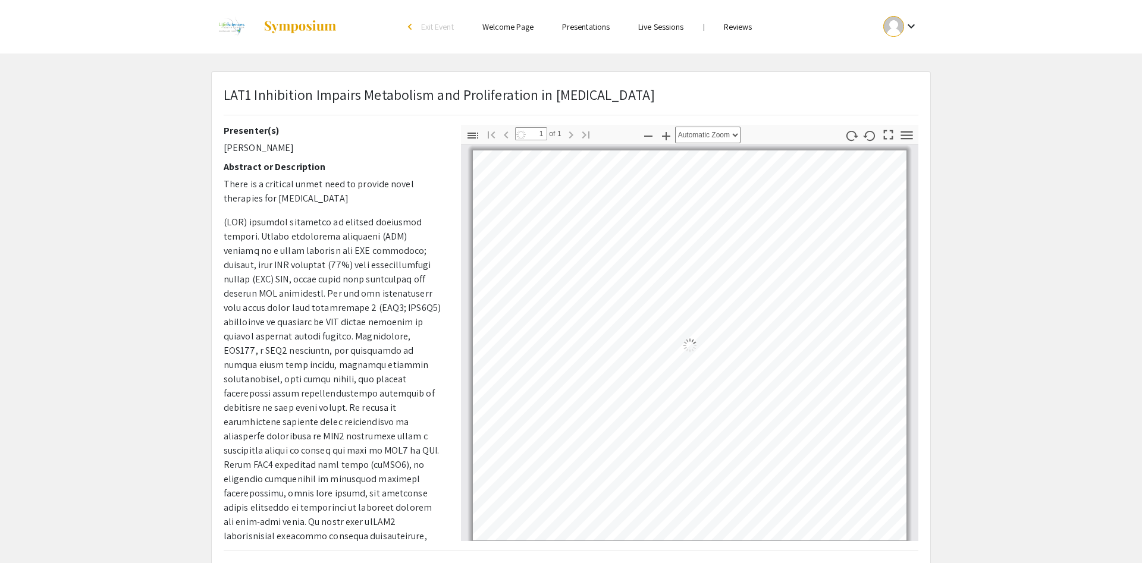
select select "auto"
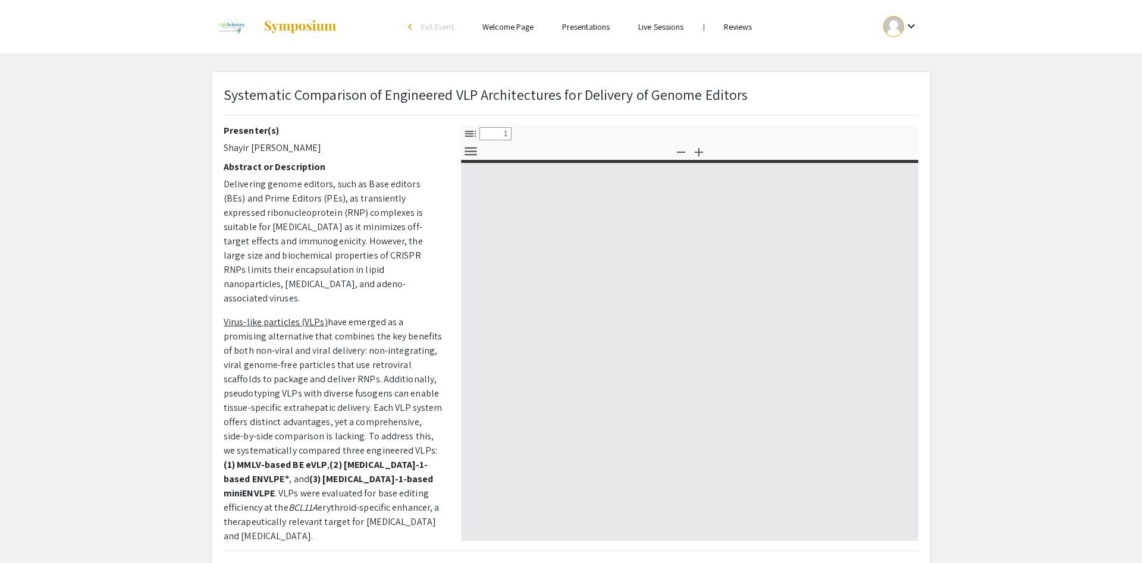
select select "custom"
type input "0"
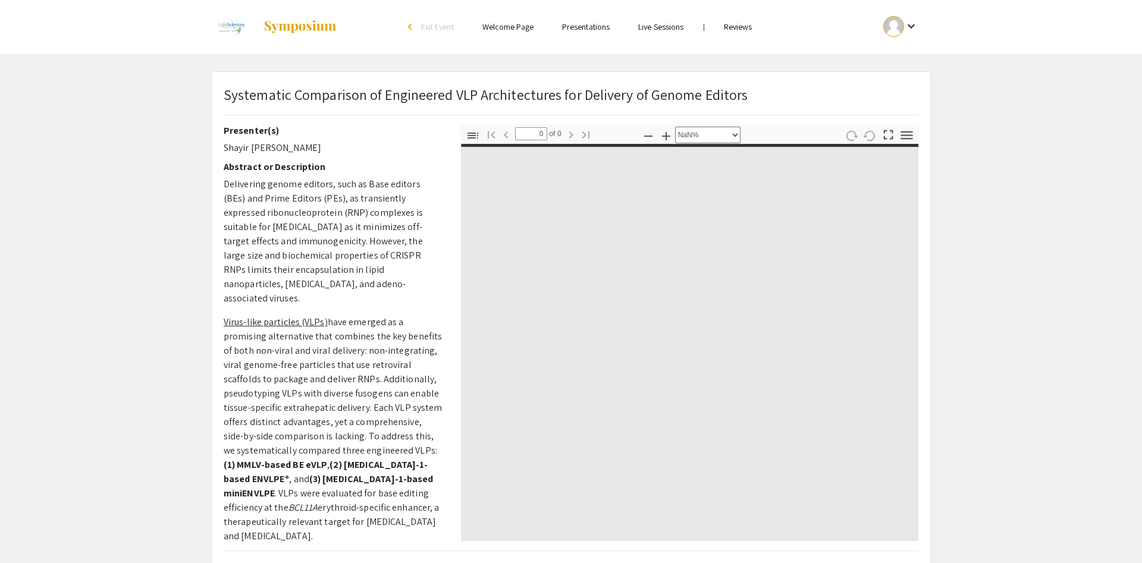
select select "auto"
type input "1"
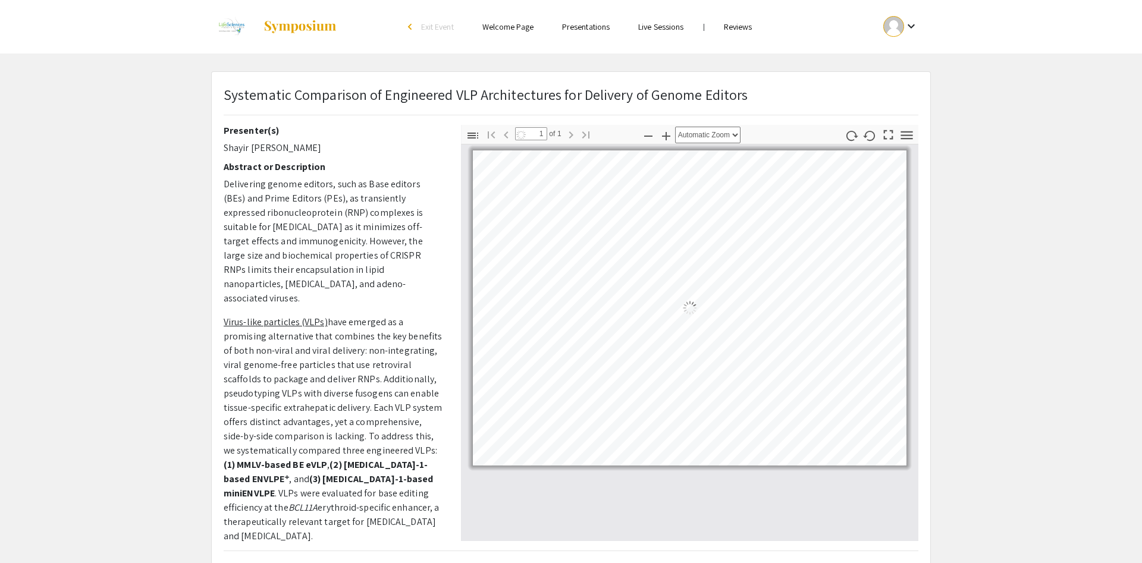
select select "auto"
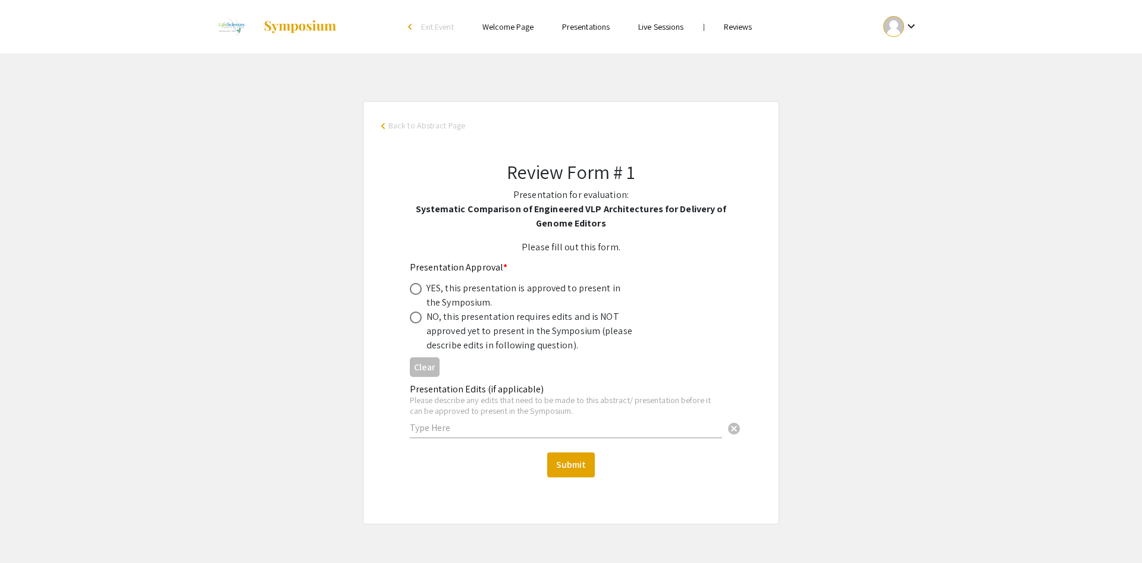
click at [461, 297] on div "YES, this presentation is approved to present in the Symposium." at bounding box center [530, 295] width 208 height 29
click at [421, 283] on mat-radio-button at bounding box center [418, 288] width 17 height 14
click at [420, 289] on span at bounding box center [416, 289] width 12 height 12
click at [420, 289] on input "radio" at bounding box center [416, 289] width 12 height 12
radio input "true"
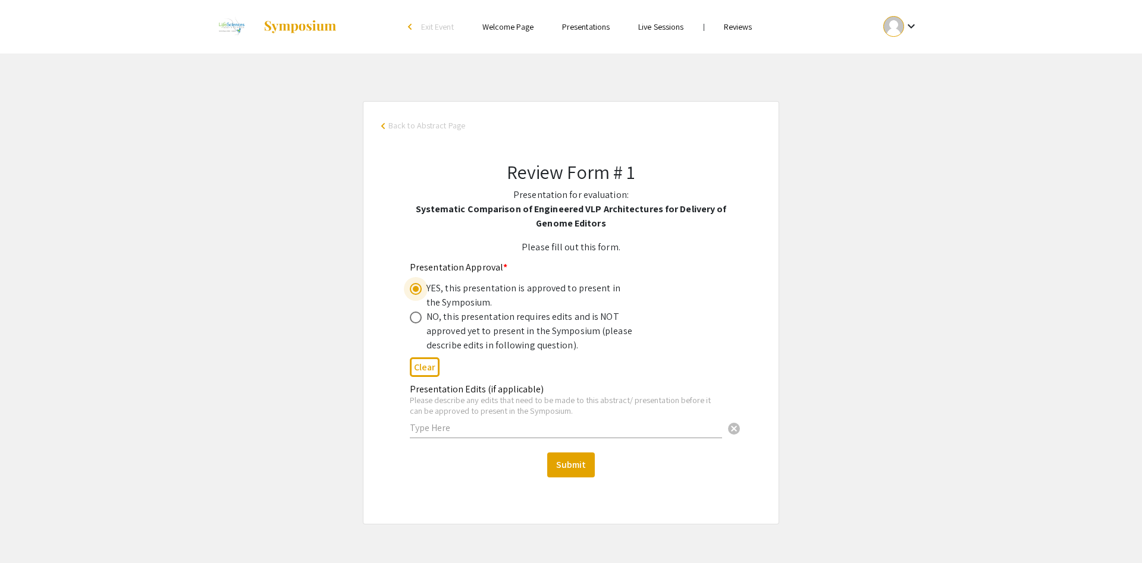
click at [463, 428] on input "text" at bounding box center [566, 428] width 312 height 12
type input "Great job!"
click at [565, 469] on button "Submit" at bounding box center [571, 464] width 48 height 25
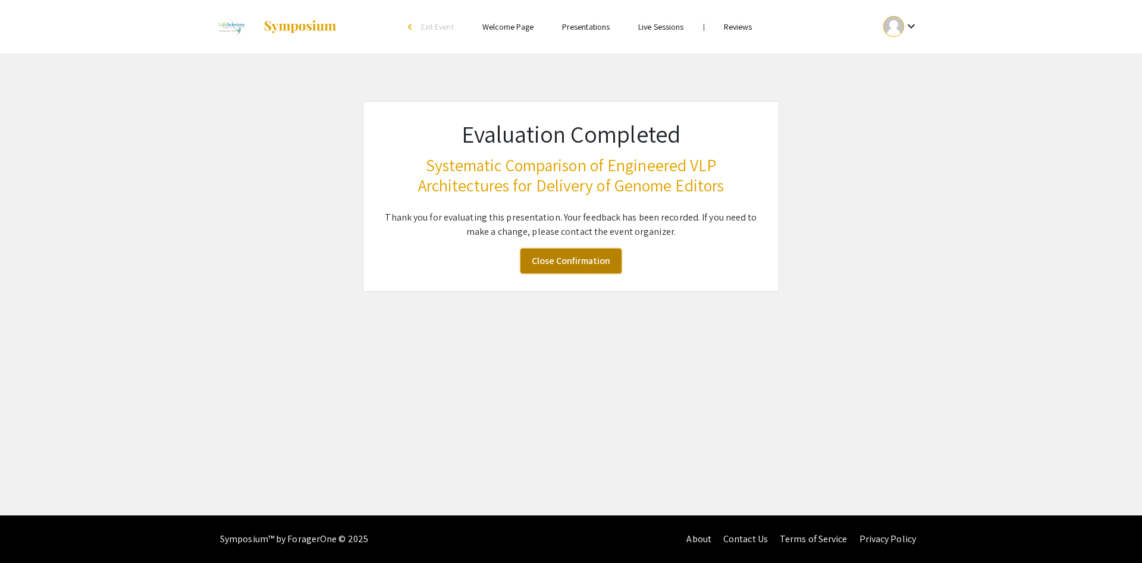
click at [570, 254] on link "Close Confirmation" at bounding box center [570, 261] width 101 height 25
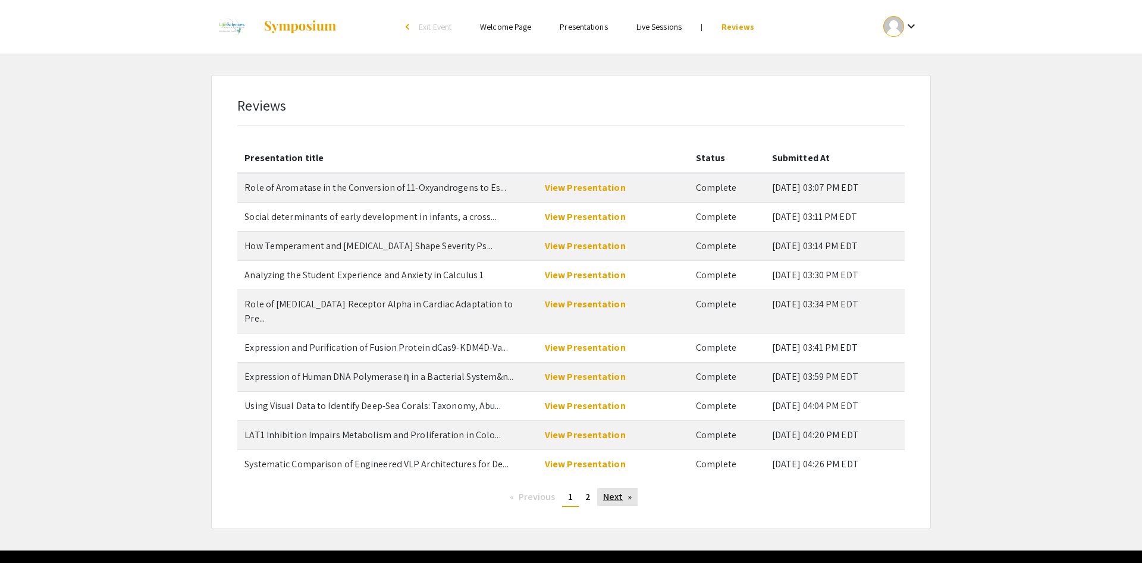
click at [606, 488] on link "Next page" at bounding box center [617, 497] width 41 height 18
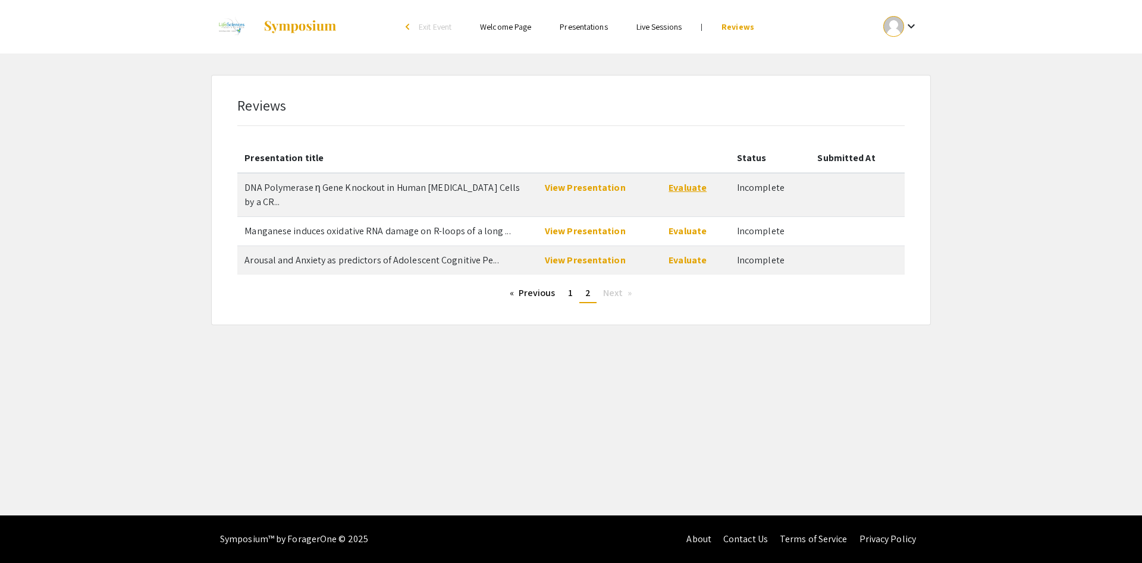
click at [681, 184] on link "Evaluate" at bounding box center [687, 187] width 38 height 12
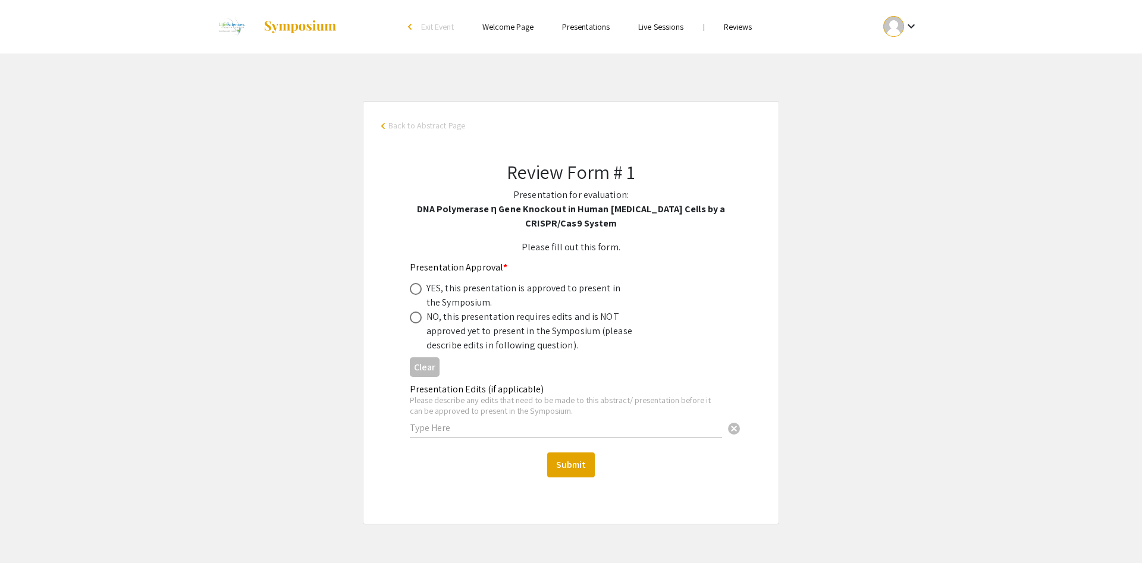
click at [483, 284] on div "YES, this presentation is approved to present in the Symposium." at bounding box center [530, 295] width 208 height 29
click at [482, 288] on div "YES, this presentation is approved to present in the Symposium." at bounding box center [530, 295] width 208 height 29
click at [420, 290] on span at bounding box center [416, 289] width 12 height 12
click at [420, 290] on input "radio" at bounding box center [416, 289] width 12 height 12
radio input "true"
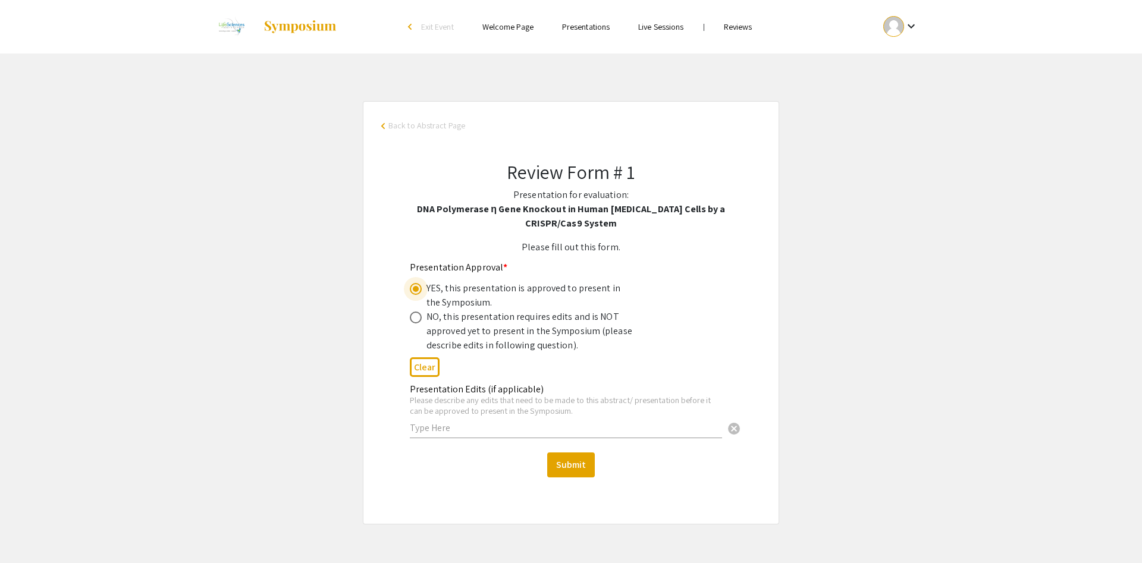
click at [442, 425] on input "text" at bounding box center [566, 428] width 312 height 12
drag, startPoint x: 507, startPoint y: 426, endPoint x: 479, endPoint y: 429, distance: 28.7
click at [479, 429] on input "I believe another presenter is conducting similar research; however, this" at bounding box center [566, 428] width 312 height 12
click at [681, 425] on input "I believe another author is conducting similar research; however, this" at bounding box center [566, 428] width 312 height 12
drag, startPoint x: 505, startPoint y: 427, endPoint x: 372, endPoint y: 428, distance: 133.2
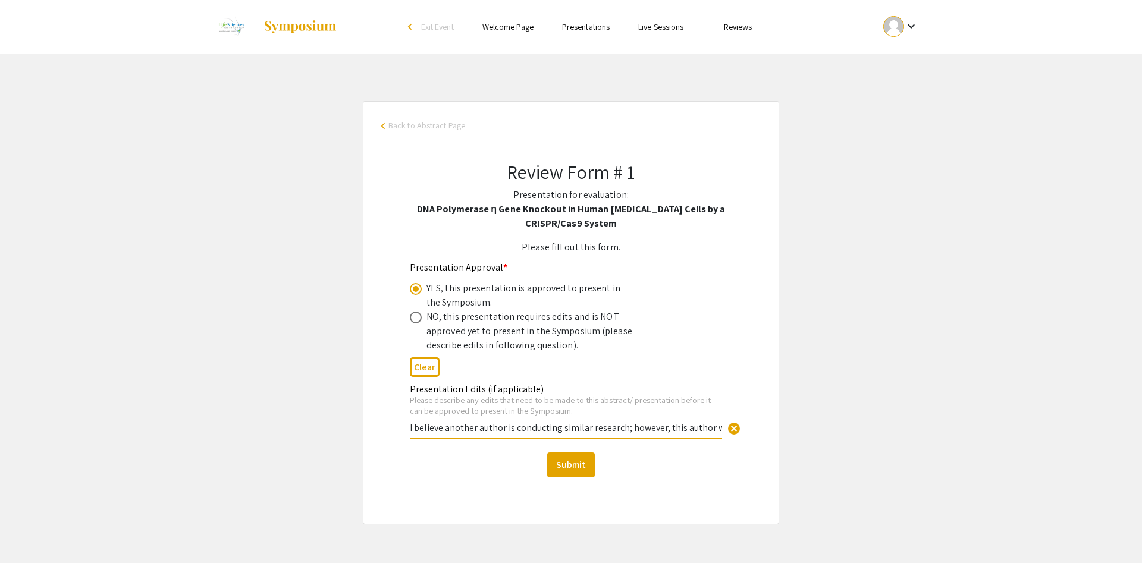
click at [410, 428] on input "I believe another author is conducting similar research; however, this author w…" at bounding box center [566, 428] width 312 height 12
click at [684, 426] on input "I believe another author is conducting similar research; however, this author w…" at bounding box center [566, 428] width 312 height 12
drag, startPoint x: 684, startPoint y: 426, endPoint x: 401, endPoint y: 420, distance: 282.5
click at [410, 422] on input "I believe another author is conducting similar research; however, this author w…" at bounding box center [566, 428] width 312 height 12
drag, startPoint x: 476, startPoint y: 429, endPoint x: 458, endPoint y: 431, distance: 17.9
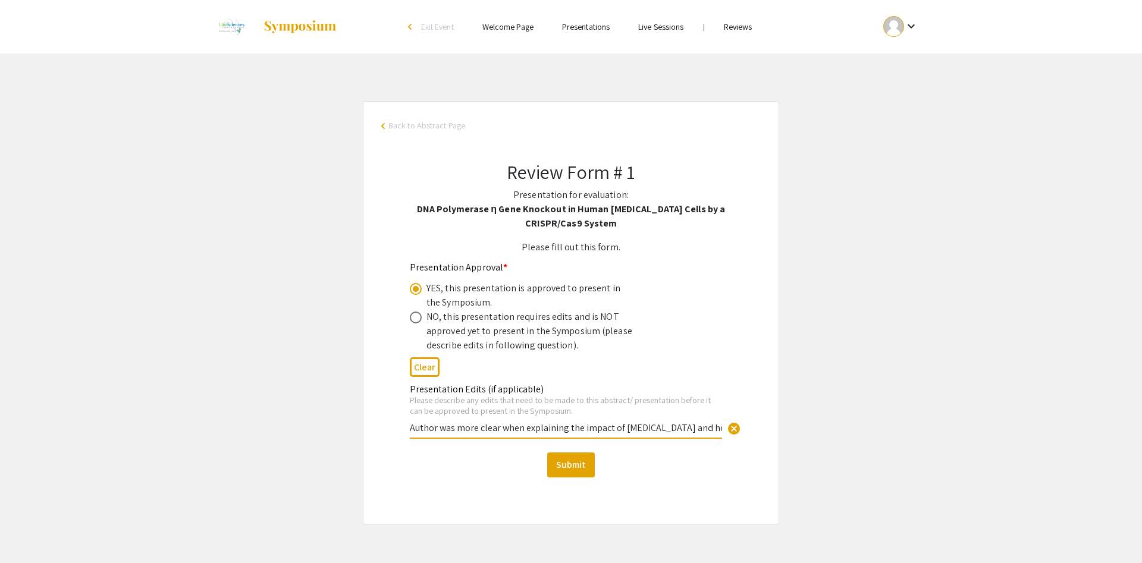
click at [458, 431] on input "Author was more clear when explaining the impact of DNA damage and how it could…" at bounding box center [566, 428] width 312 height 12
click at [458, 431] on input "Author was very clear when explaining the impact of DNA damage and how it could…" at bounding box center [566, 428] width 312 height 12
drag, startPoint x: 689, startPoint y: 424, endPoint x: 806, endPoint y: 430, distance: 117.3
click at [722, 430] on input "Author was very clear when explaining the impact of DNA damage and how it could…" at bounding box center [566, 428] width 312 height 12
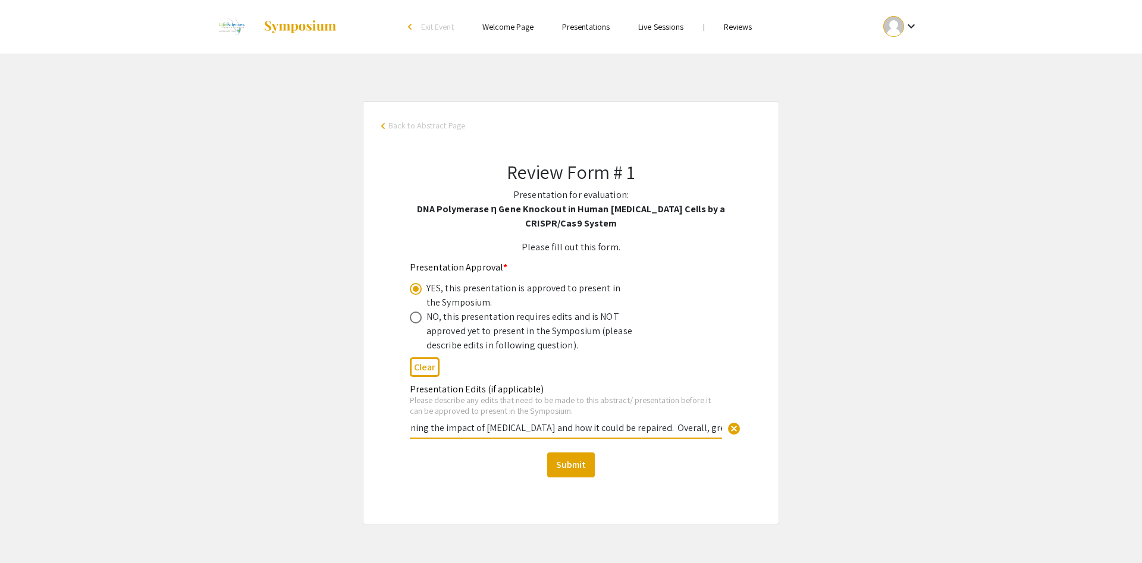
click at [685, 424] on input "Author was very clear when explaining the impact of DNA damage and how it could…" at bounding box center [566, 428] width 312 height 12
drag, startPoint x: 687, startPoint y: 426, endPoint x: 653, endPoint y: 428, distance: 34.0
click at [653, 428] on input "Author was very clear when explaining the impact of DNA damage and how it could…" at bounding box center [566, 428] width 312 height 12
type input "Author was very clear when explaining the impact of DNA damage and how it could…"
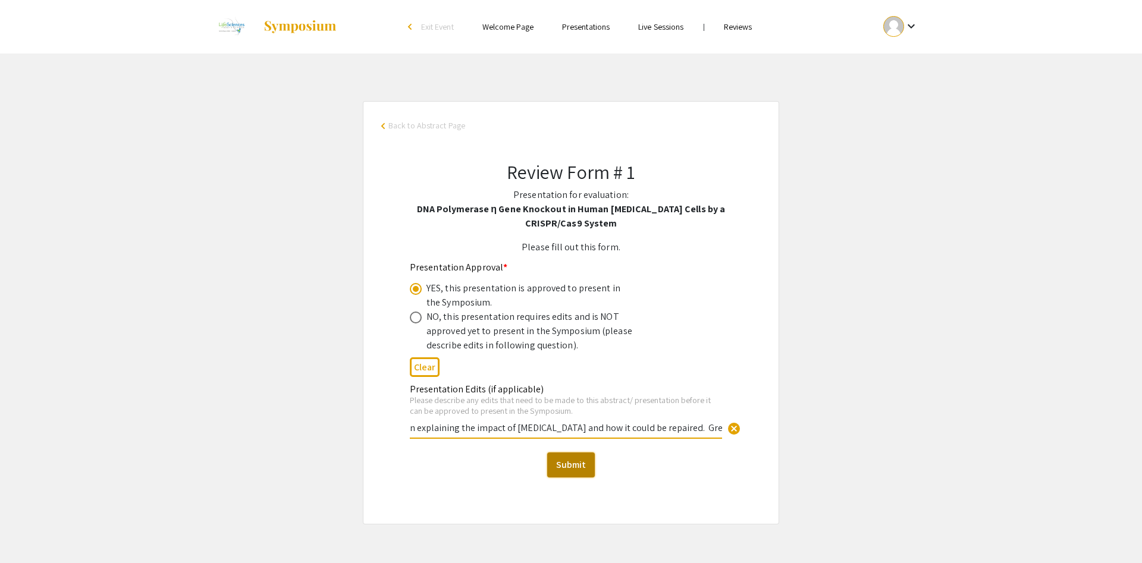
click at [584, 470] on button "Submit" at bounding box center [571, 464] width 48 height 25
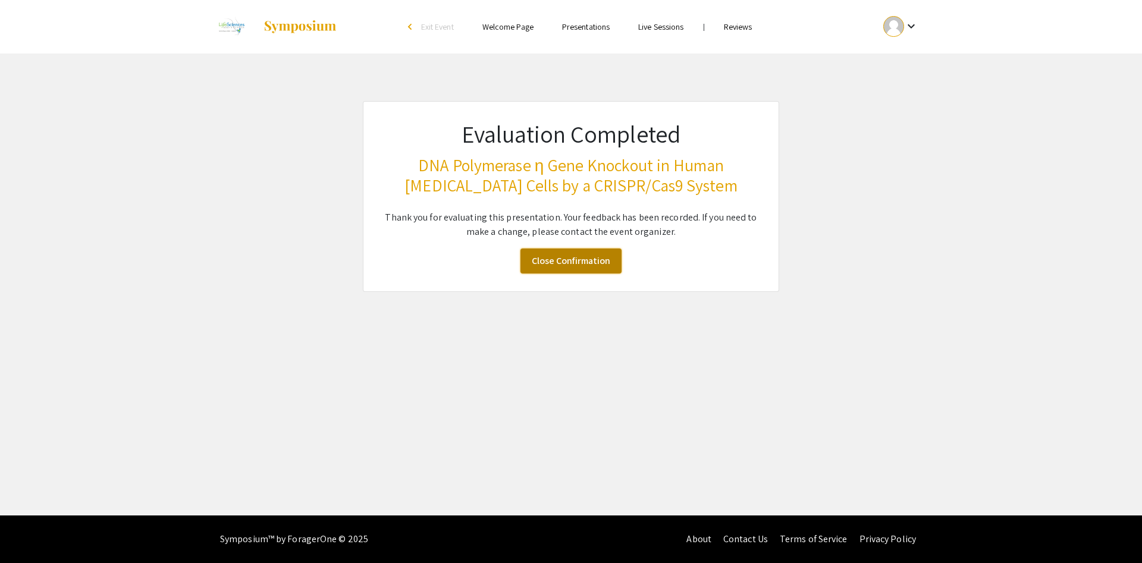
click at [549, 273] on link "Close Confirmation" at bounding box center [570, 261] width 101 height 25
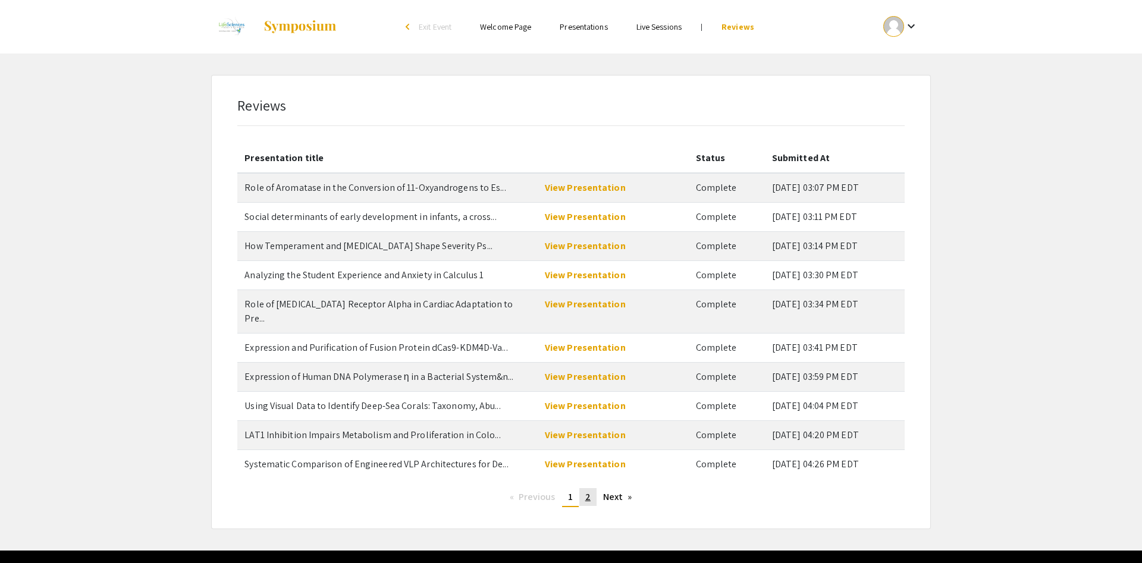
click at [589, 490] on span "2" at bounding box center [587, 496] width 5 height 12
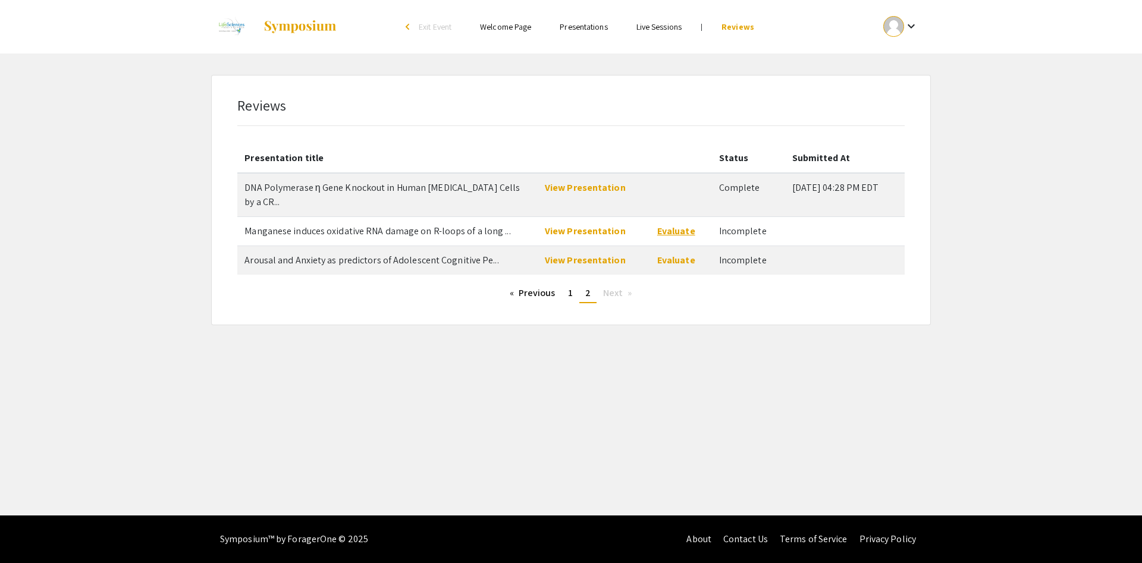
click at [671, 225] on link "Evaluate" at bounding box center [676, 231] width 38 height 12
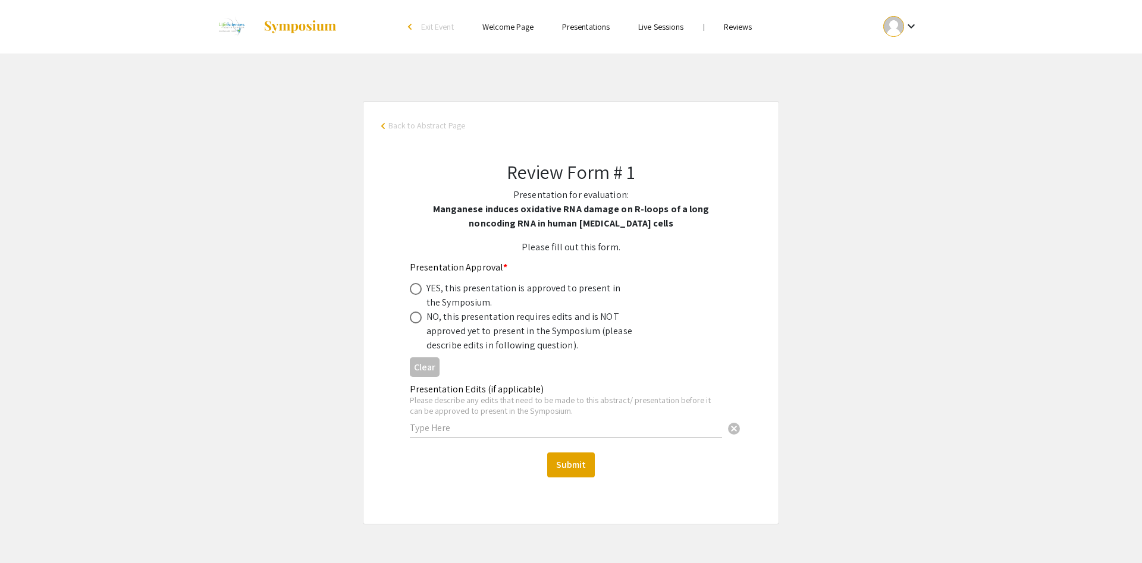
click at [555, 427] on input "text" at bounding box center [566, 428] width 312 height 12
click at [423, 290] on label at bounding box center [418, 289] width 17 height 12
click at [422, 290] on input "radio" at bounding box center [416, 289] width 12 height 12
radio input "true"
click at [467, 432] on div "Presentation Edits (if applicable) Please describe any edits that need to be ma…" at bounding box center [566, 405] width 312 height 66
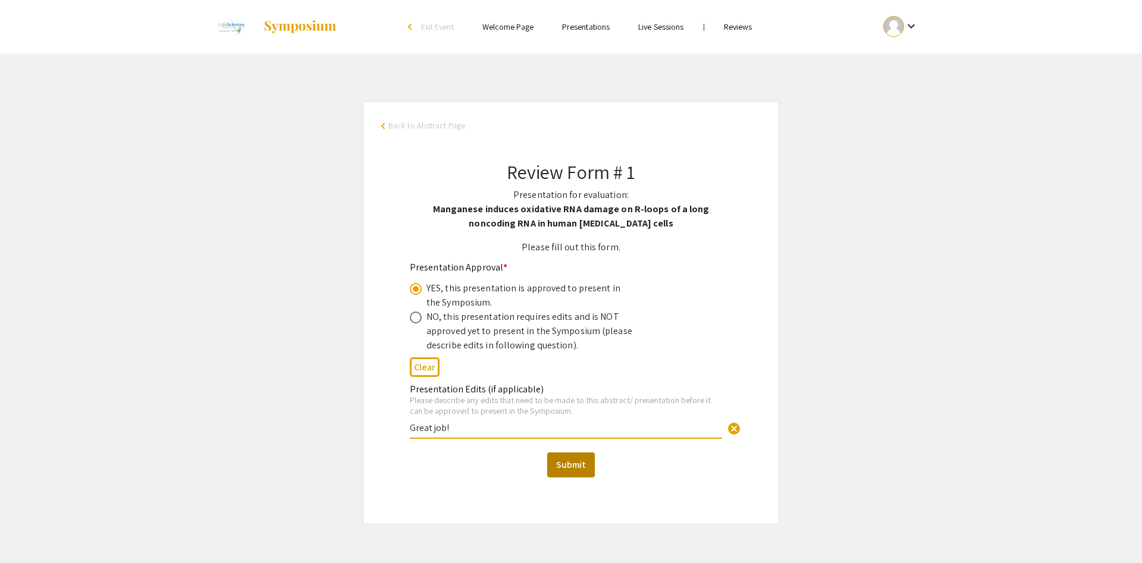
type input "Great job!"
click at [571, 462] on button "Submit" at bounding box center [571, 464] width 48 height 25
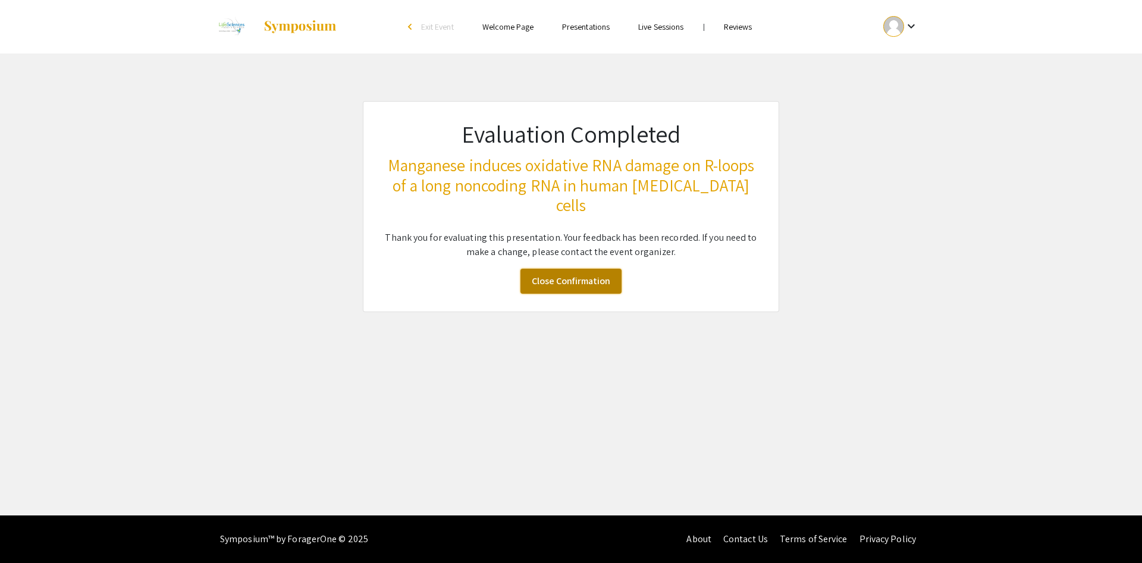
click at [573, 269] on link "Close Confirmation" at bounding box center [570, 281] width 101 height 25
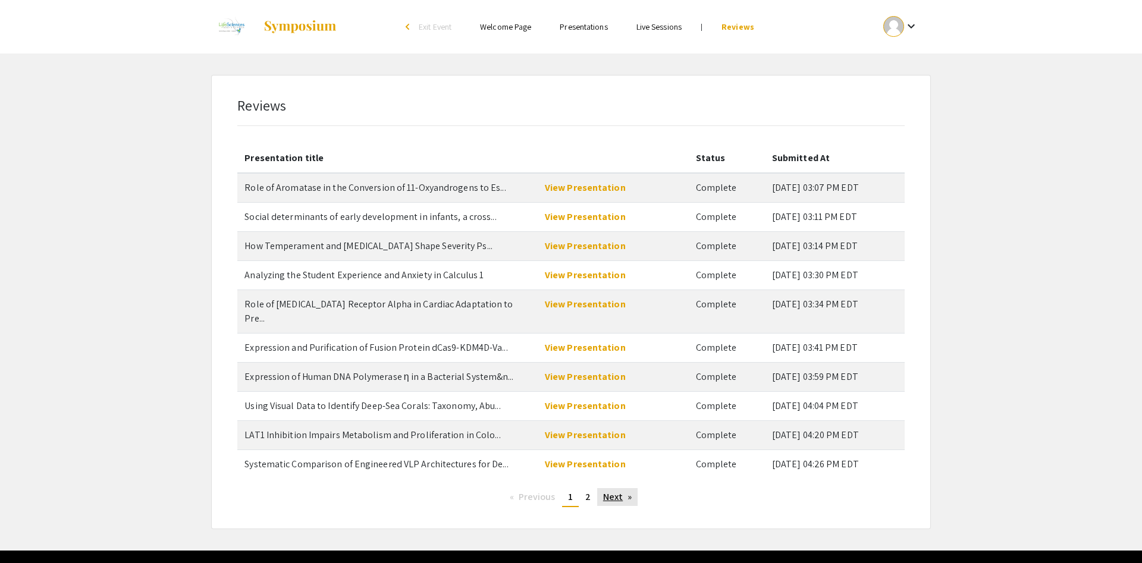
click at [602, 488] on link "Next page" at bounding box center [617, 497] width 41 height 18
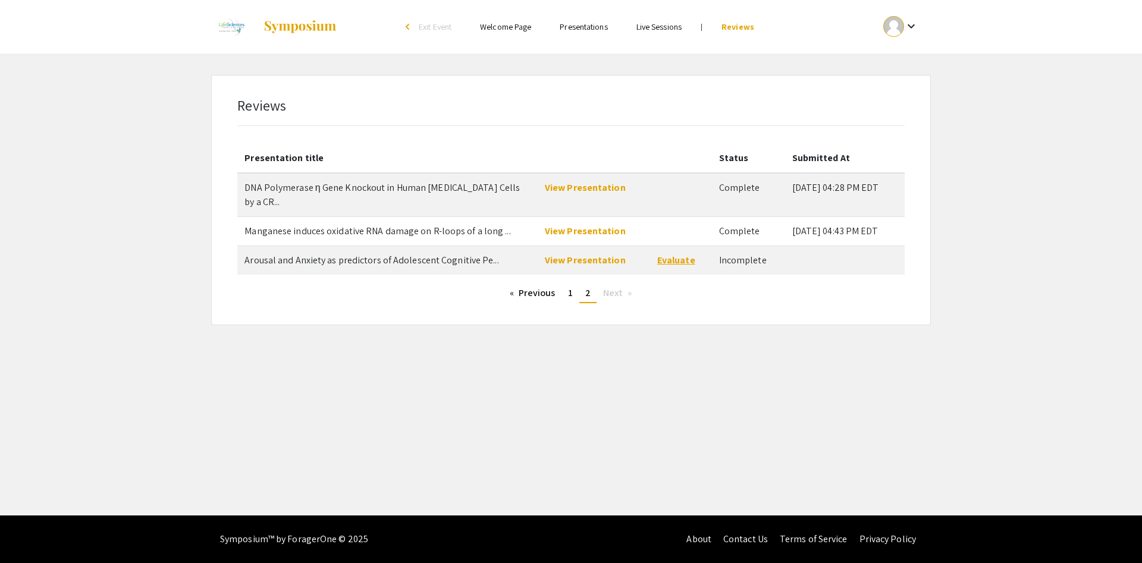
click at [659, 254] on link "Evaluate" at bounding box center [676, 260] width 38 height 12
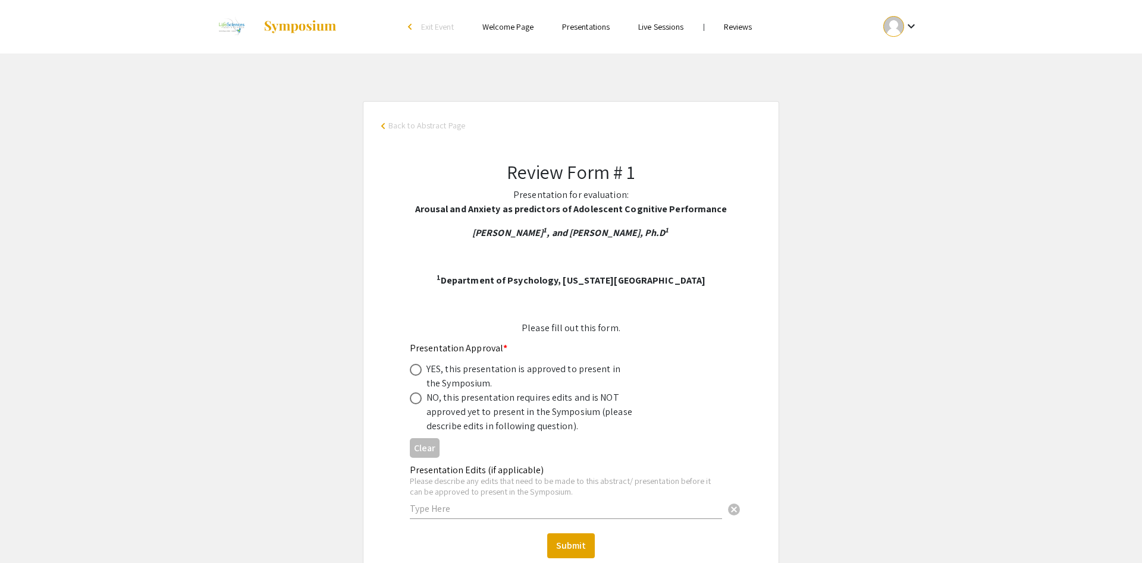
click at [420, 402] on span at bounding box center [416, 398] width 12 height 12
click at [420, 402] on input "radio" at bounding box center [416, 398] width 12 height 12
radio input "true"
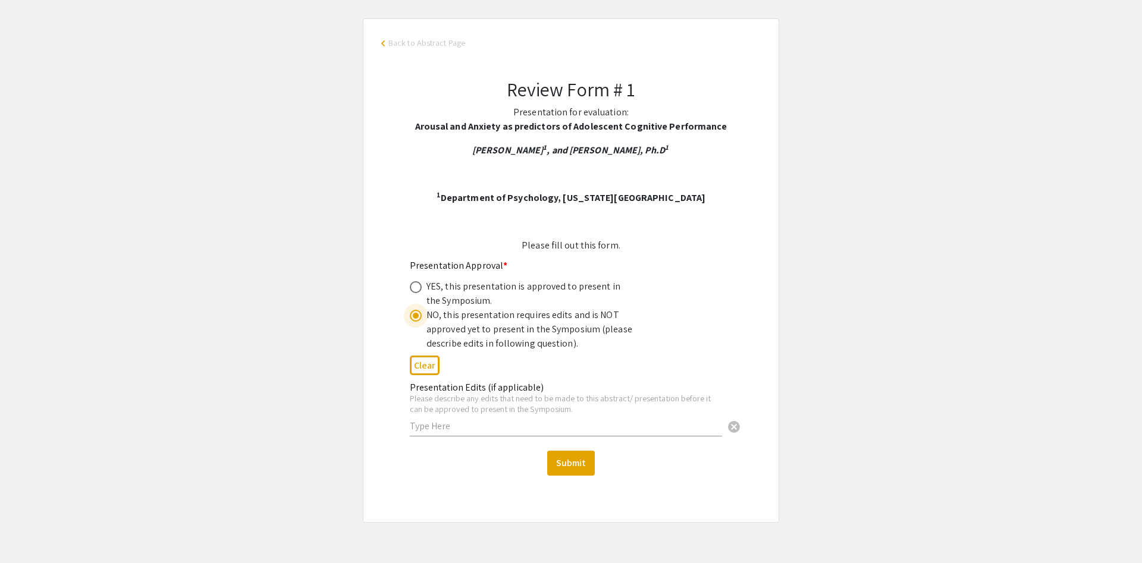
scroll to position [121, 0]
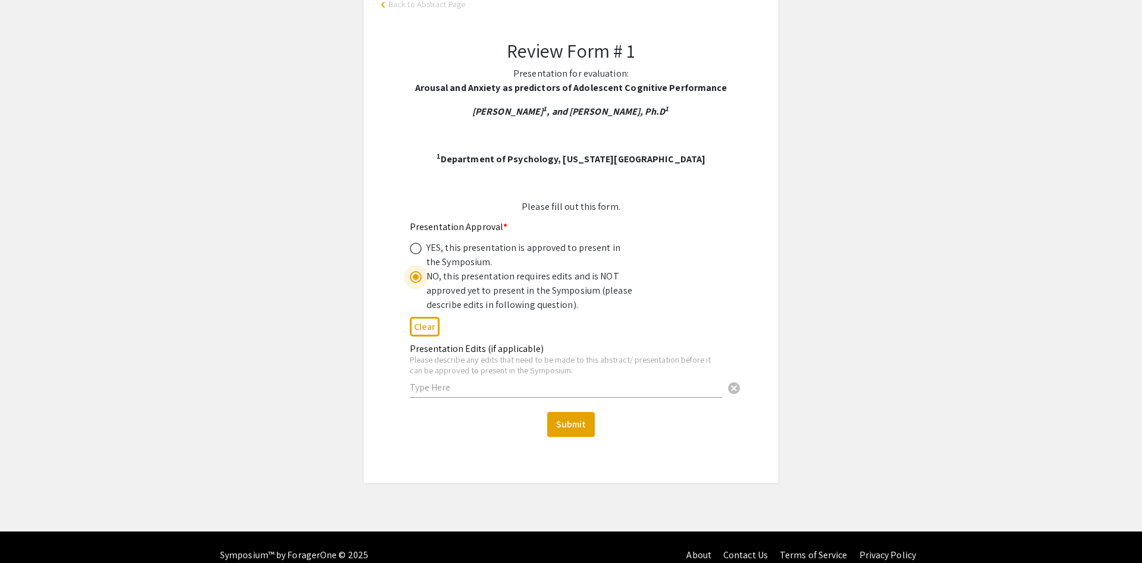
click at [489, 395] on div "Presentation Edits (if applicable) Please describe any edits that need to be ma…" at bounding box center [566, 365] width 312 height 66
click at [496, 386] on input "text" at bounding box center [566, 387] width 312 height 12
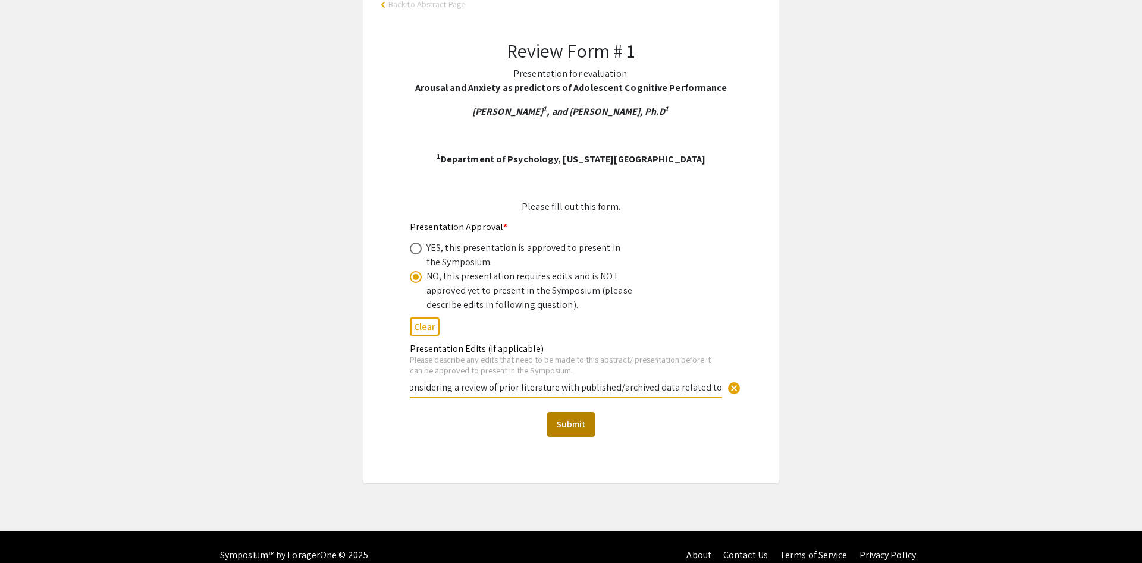
type input "The abstract and poster are missing results, conclusions, and further research.…"
click at [576, 425] on button "Submit" at bounding box center [571, 424] width 48 height 25
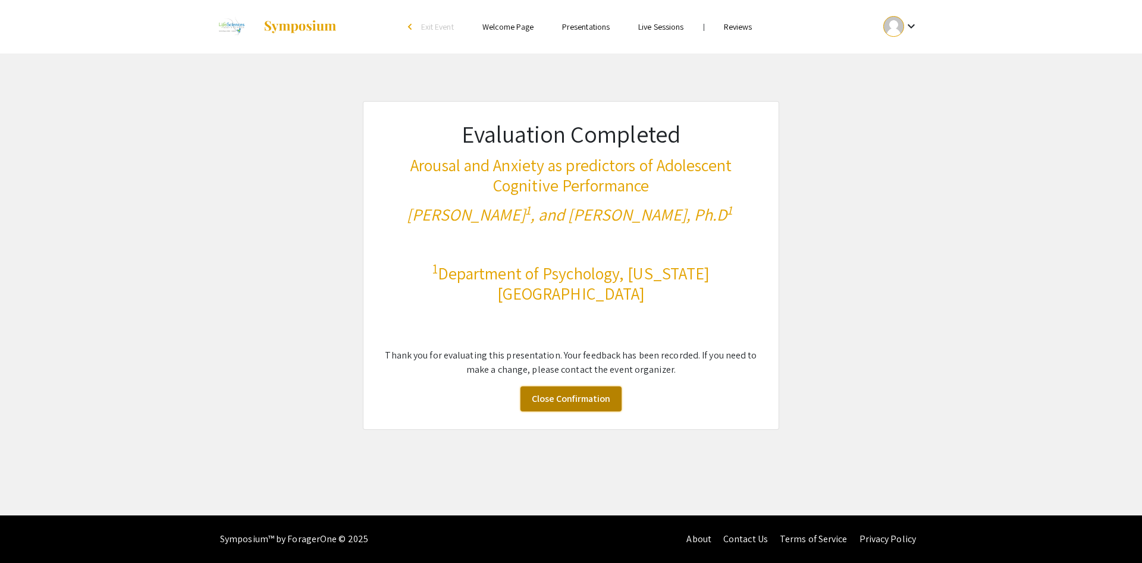
click at [573, 398] on link "Close Confirmation" at bounding box center [570, 398] width 101 height 25
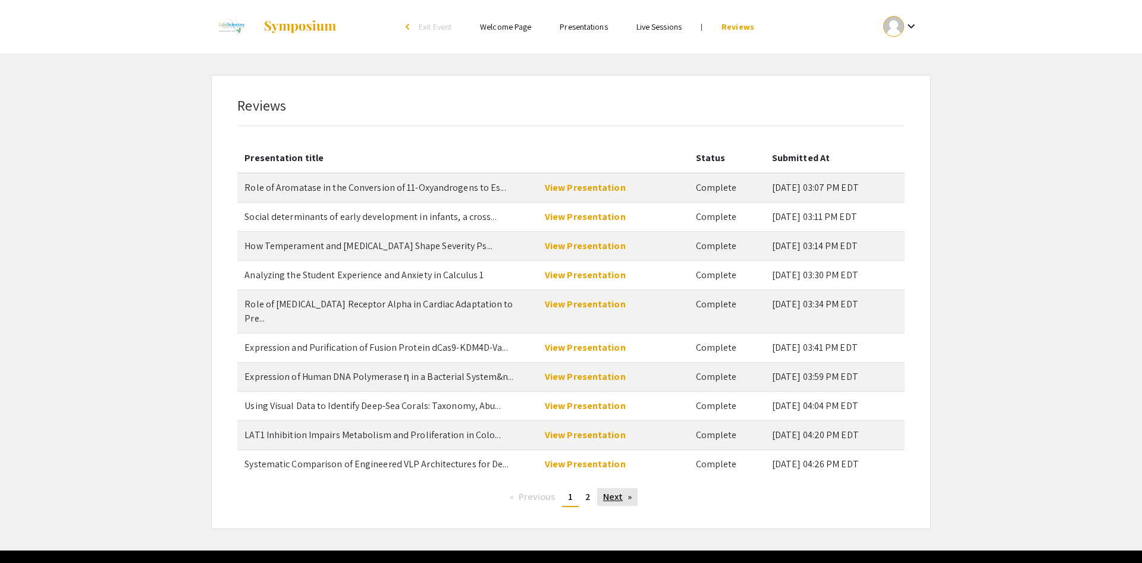
click at [622, 488] on link "Next page" at bounding box center [617, 497] width 41 height 18
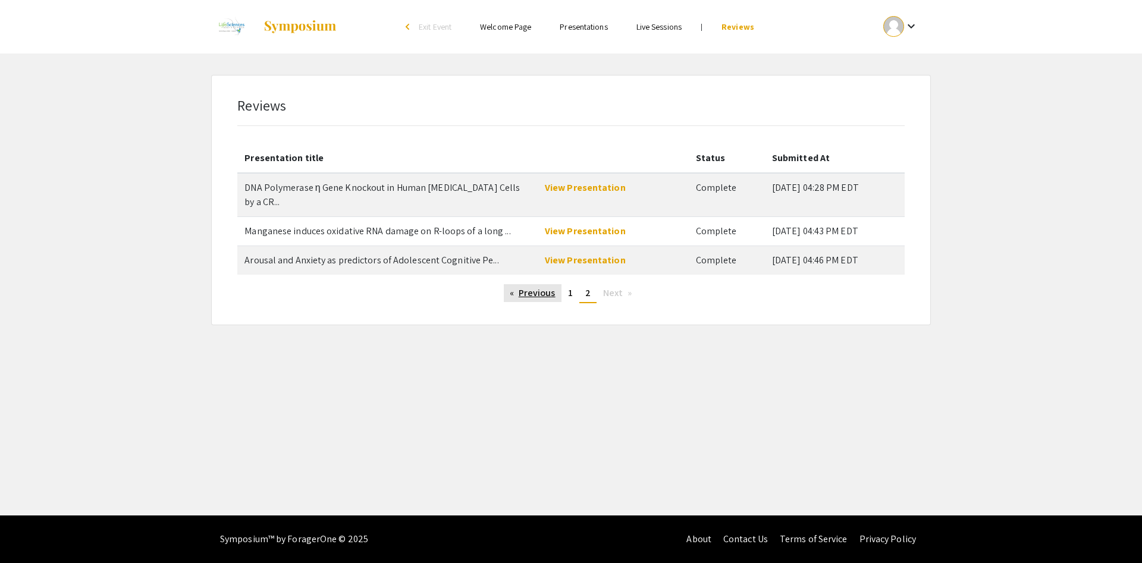
click at [529, 284] on link "Previous page" at bounding box center [533, 293] width 58 height 18
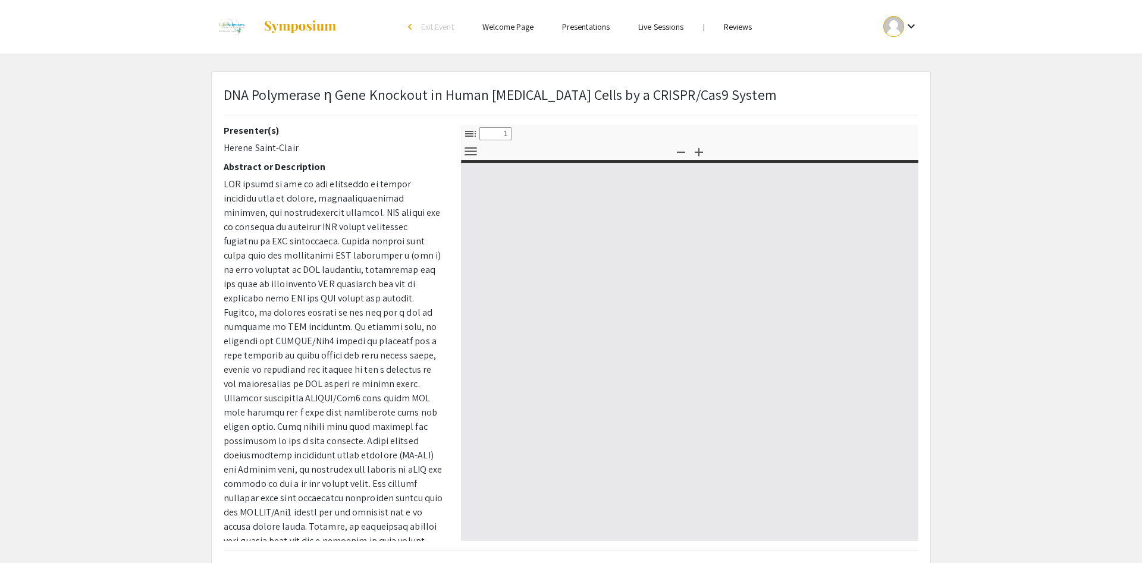
select select "custom"
type input "0"
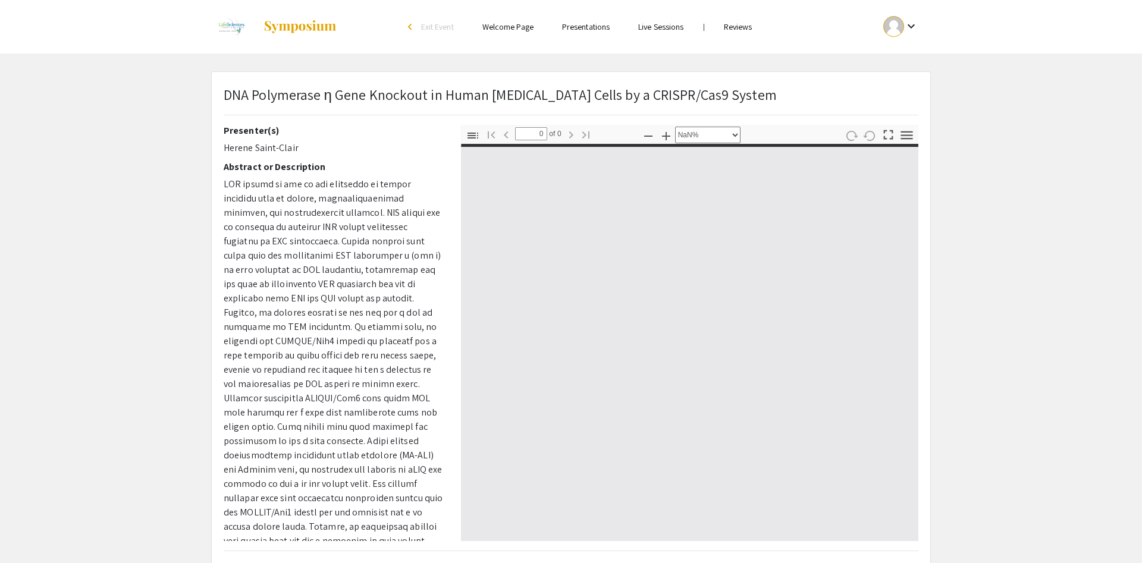
select select "auto"
type input "1"
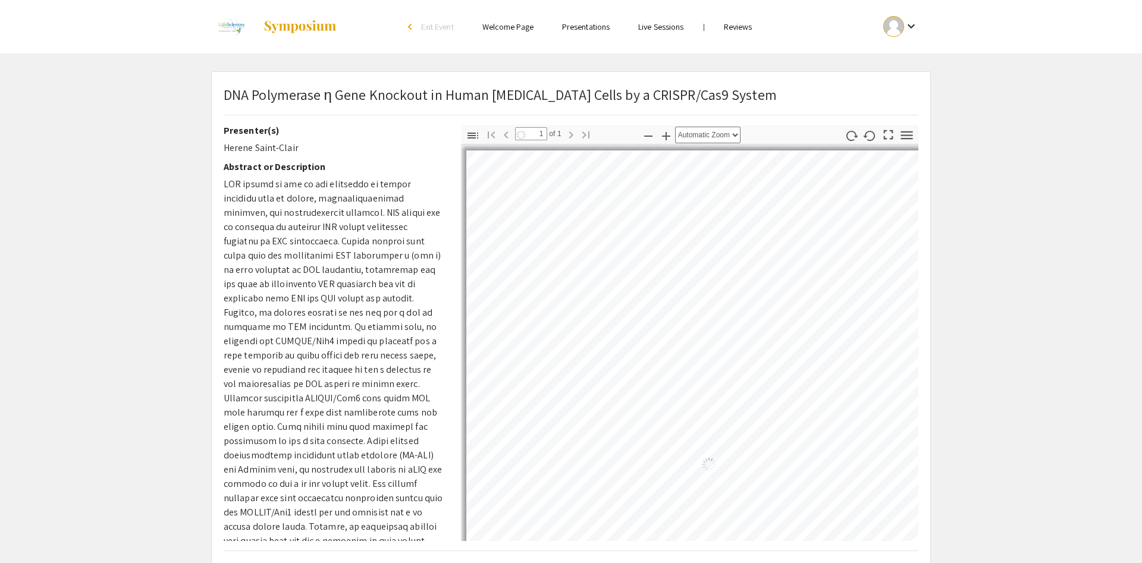
select select "auto"
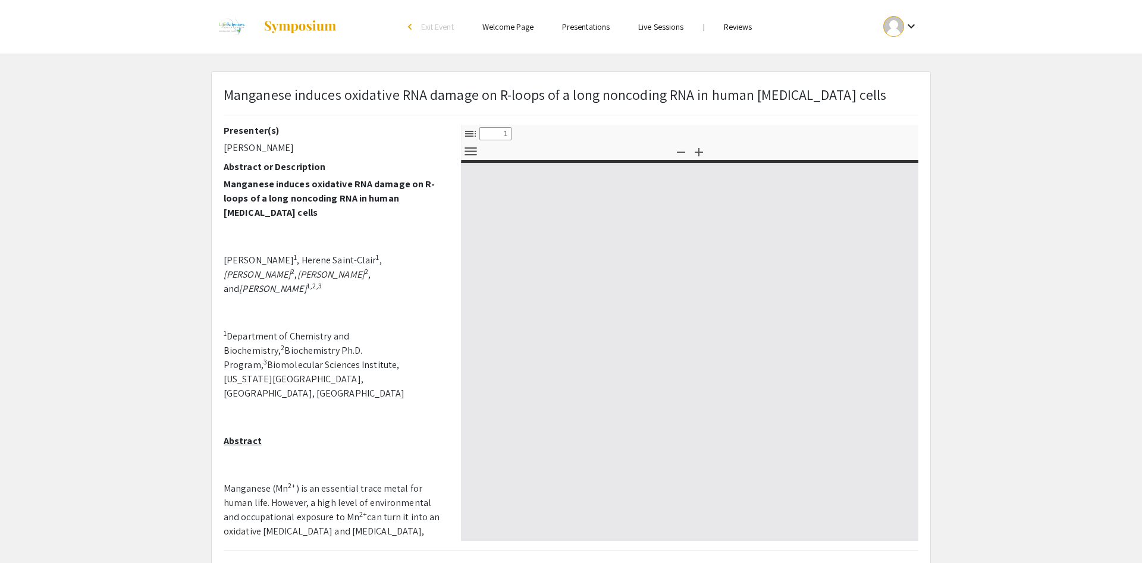
select select "custom"
type input "0"
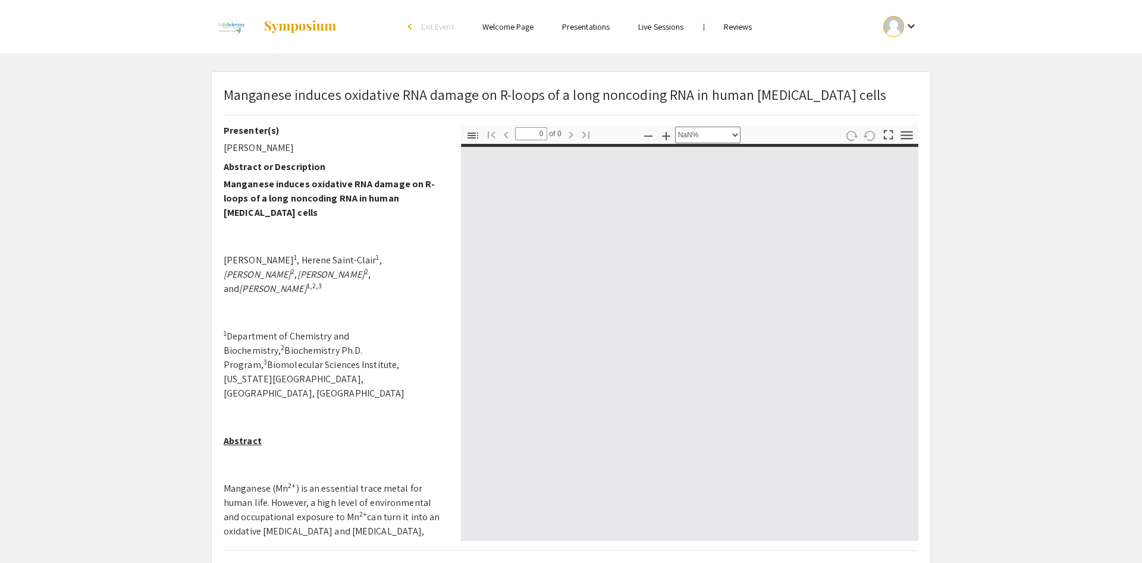
select select "auto"
type input "1"
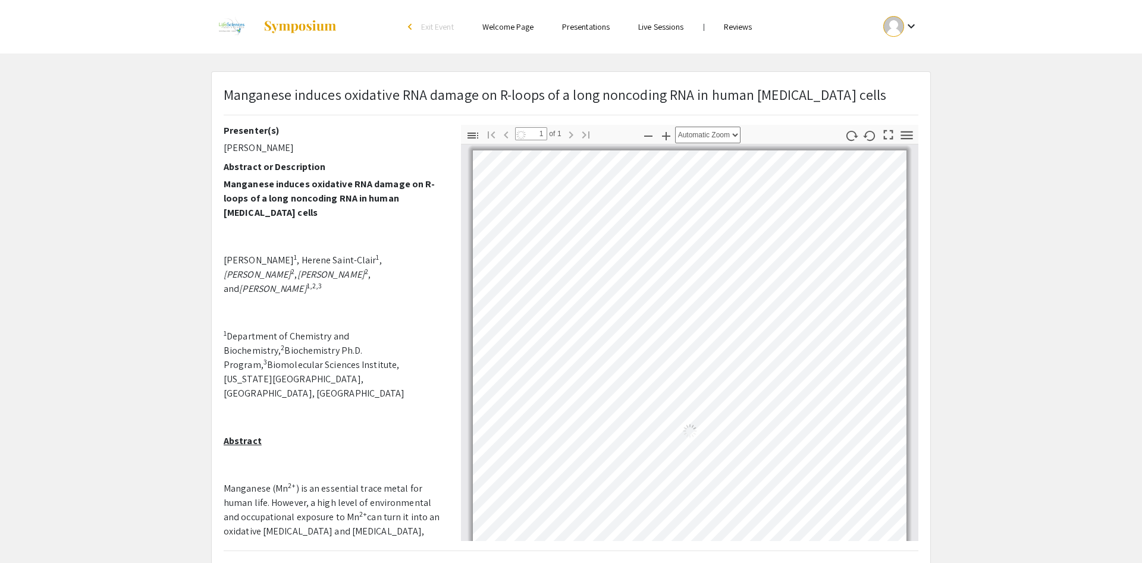
select select "auto"
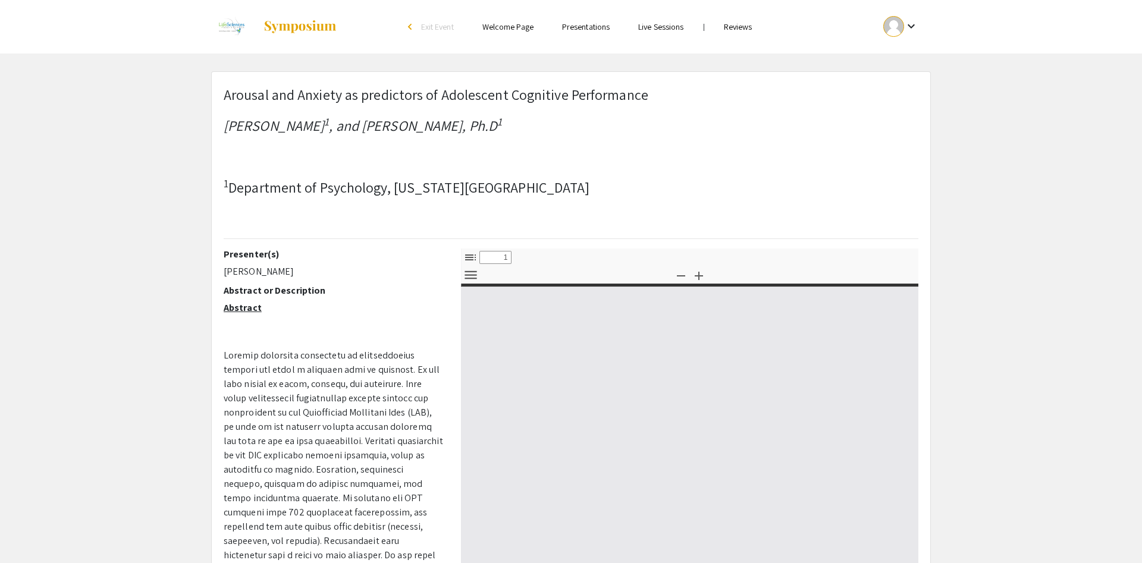
select select "custom"
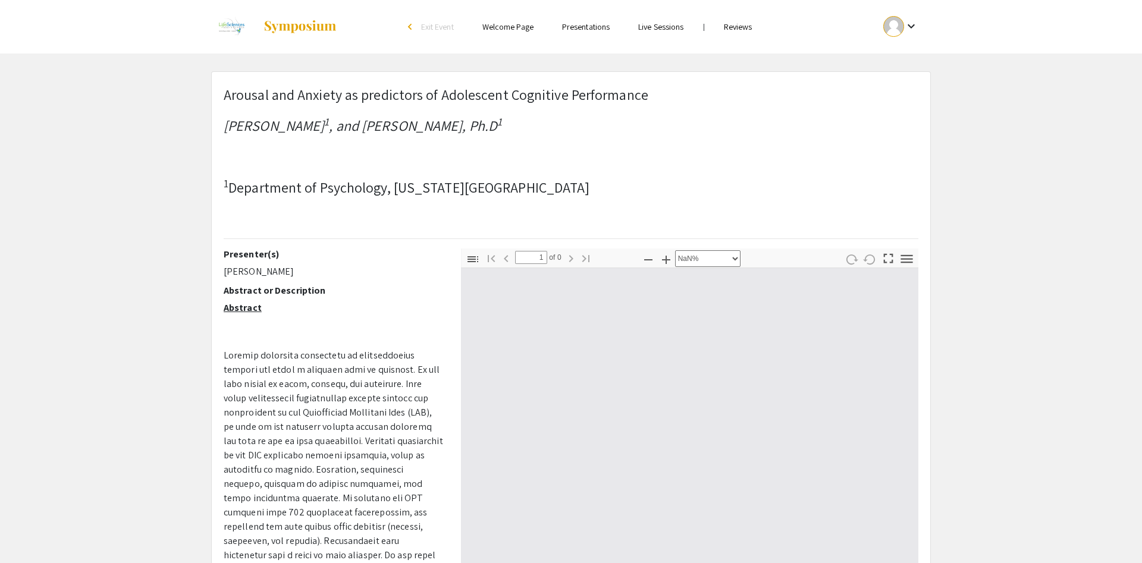
type input "0"
select select "auto"
type input "1"
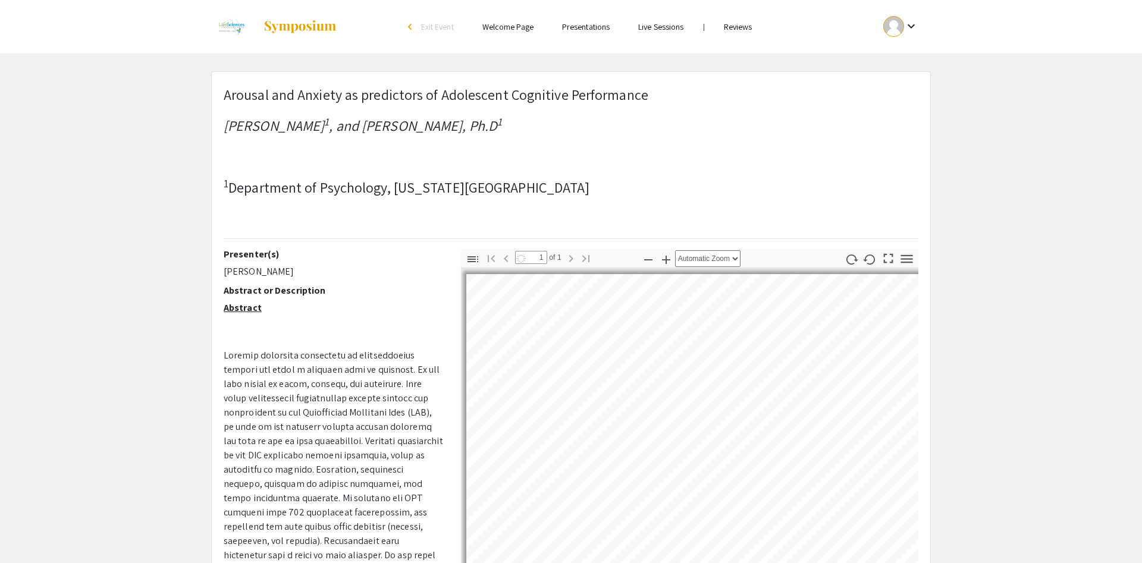
select select "auto"
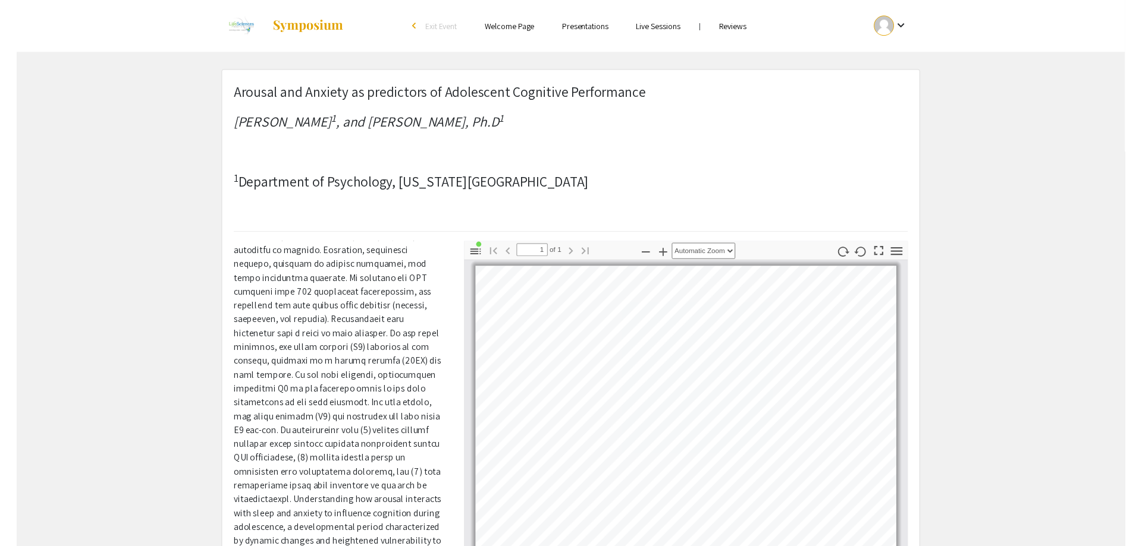
scroll to position [287, 0]
